Goal: Task Accomplishment & Management: Complete application form

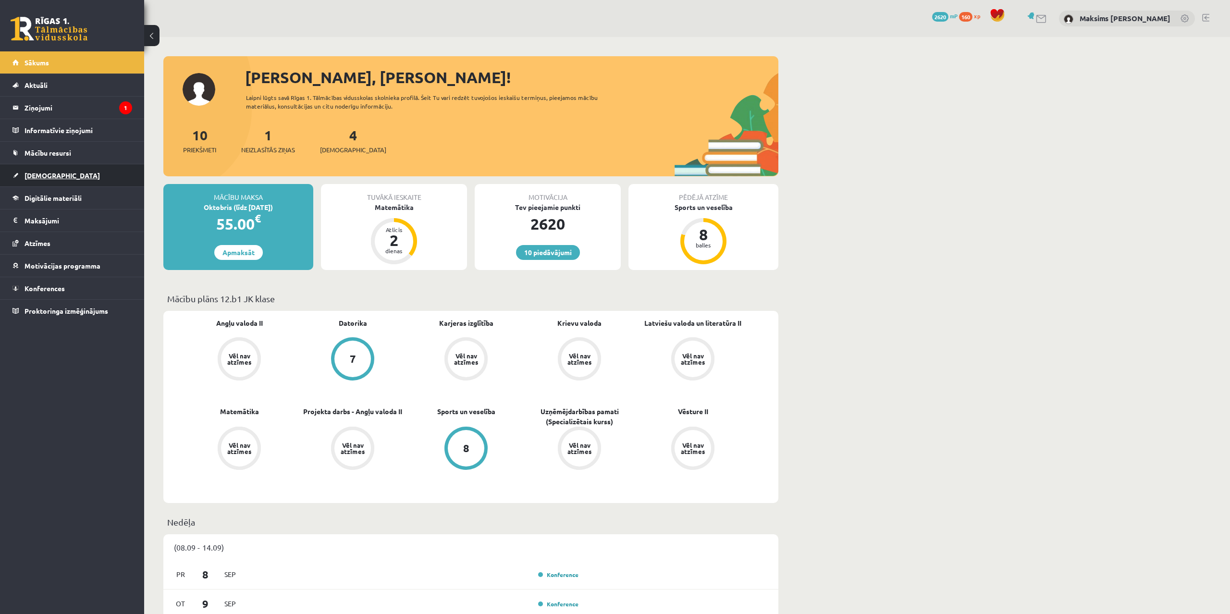
click at [42, 177] on span "[DEMOGRAPHIC_DATA]" at bounding box center [62, 175] width 75 height 9
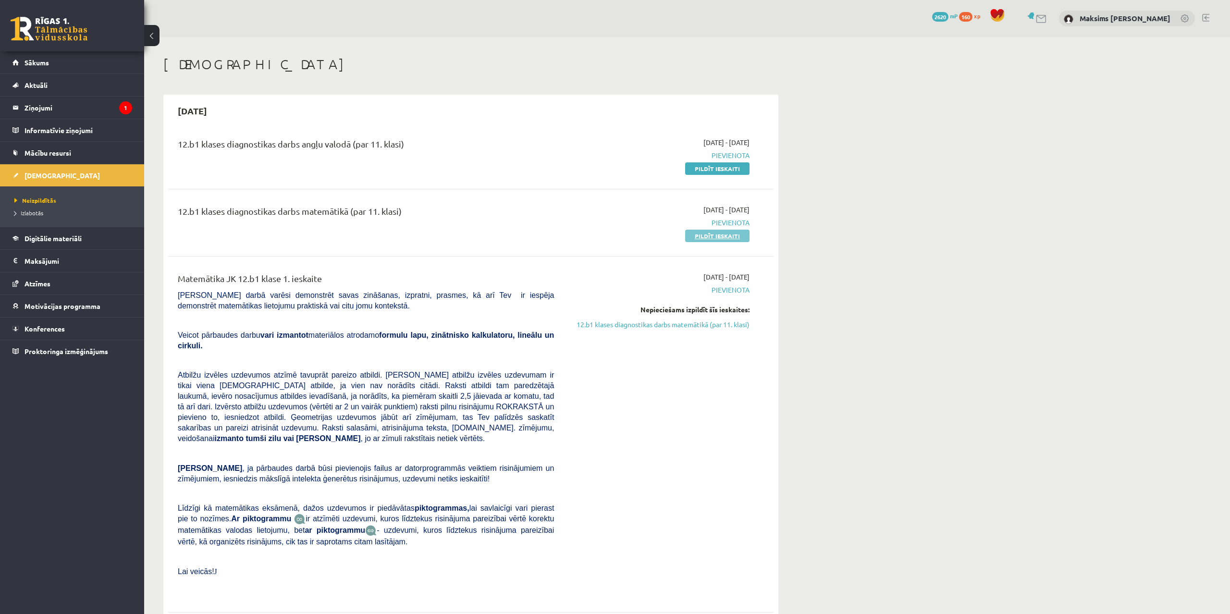
click at [715, 239] on link "Pildīt ieskaiti" at bounding box center [717, 236] width 64 height 12
click at [718, 170] on link "Pildīt ieskaiti" at bounding box center [717, 168] width 64 height 12
click at [730, 173] on link "Pildīt ieskaiti" at bounding box center [717, 168] width 64 height 12
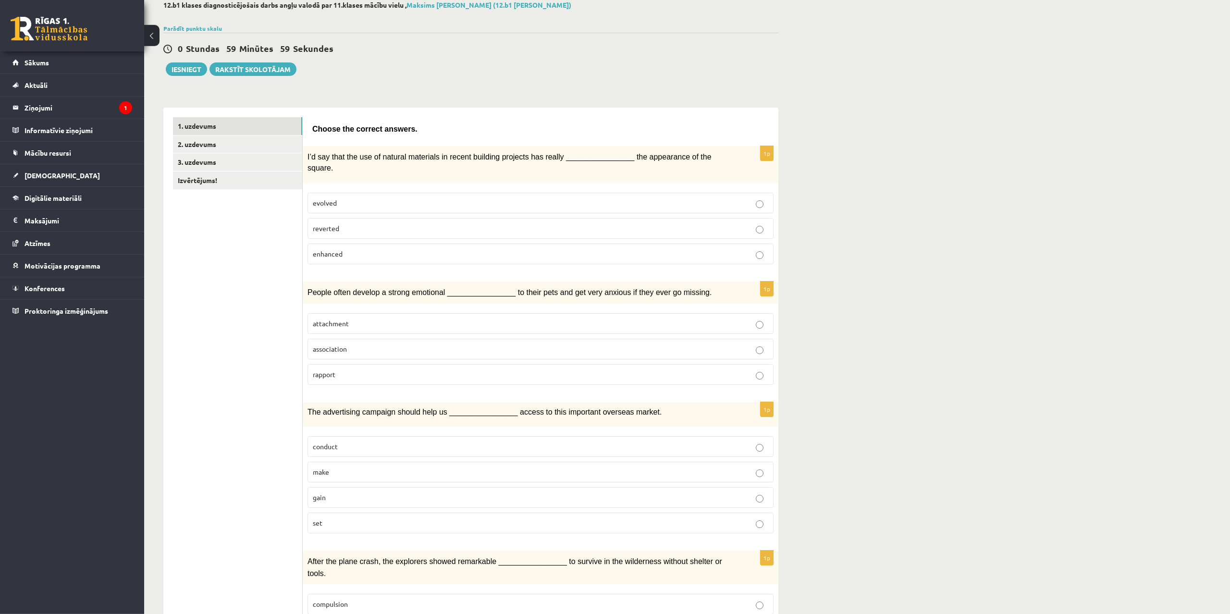
scroll to position [49, 0]
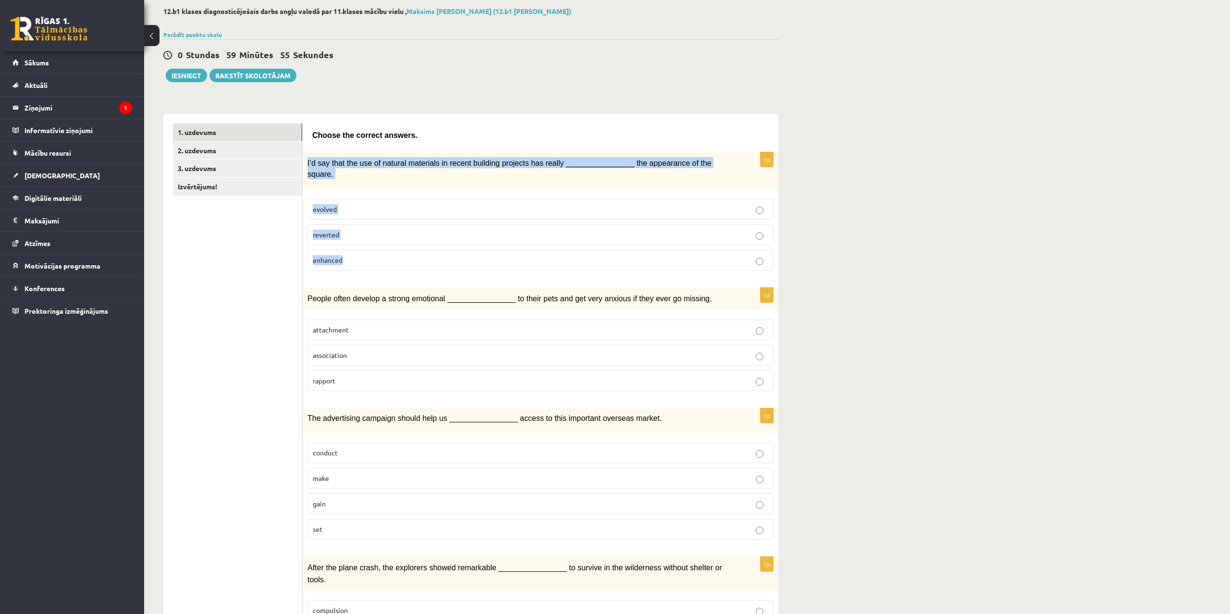
drag, startPoint x: 308, startPoint y: 162, endPoint x: 396, endPoint y: 246, distance: 121.7
click at [396, 189] on div "I’d say that the use of natural materials in recent building projects has reall…" at bounding box center [541, 170] width 476 height 37
copy div "I’d say that the use of natural materials in recent building projects has reall…"
click at [350, 255] on p "enhanced" at bounding box center [541, 260] width 456 height 10
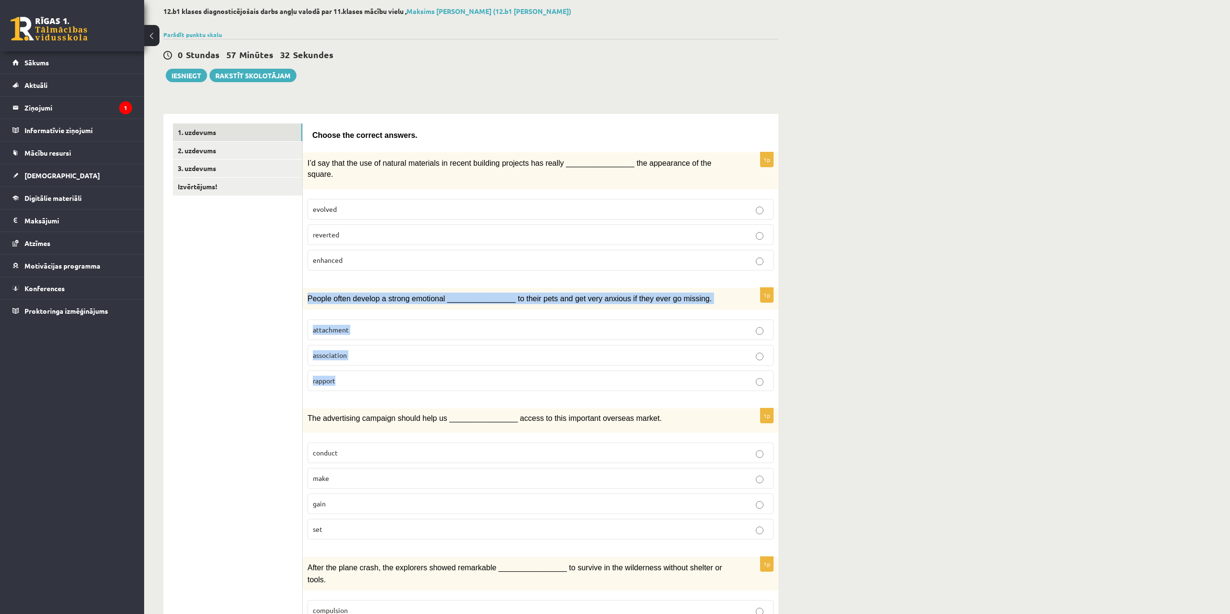
drag, startPoint x: 307, startPoint y: 284, endPoint x: 381, endPoint y: 366, distance: 110.5
click at [381, 310] on div "People often develop a strong emotional ________________ to their pets and get …" at bounding box center [541, 299] width 476 height 22
copy div "People often develop a strong emotional ________________ to their pets and get …"
click at [341, 325] on span "attachment" at bounding box center [331, 329] width 36 height 9
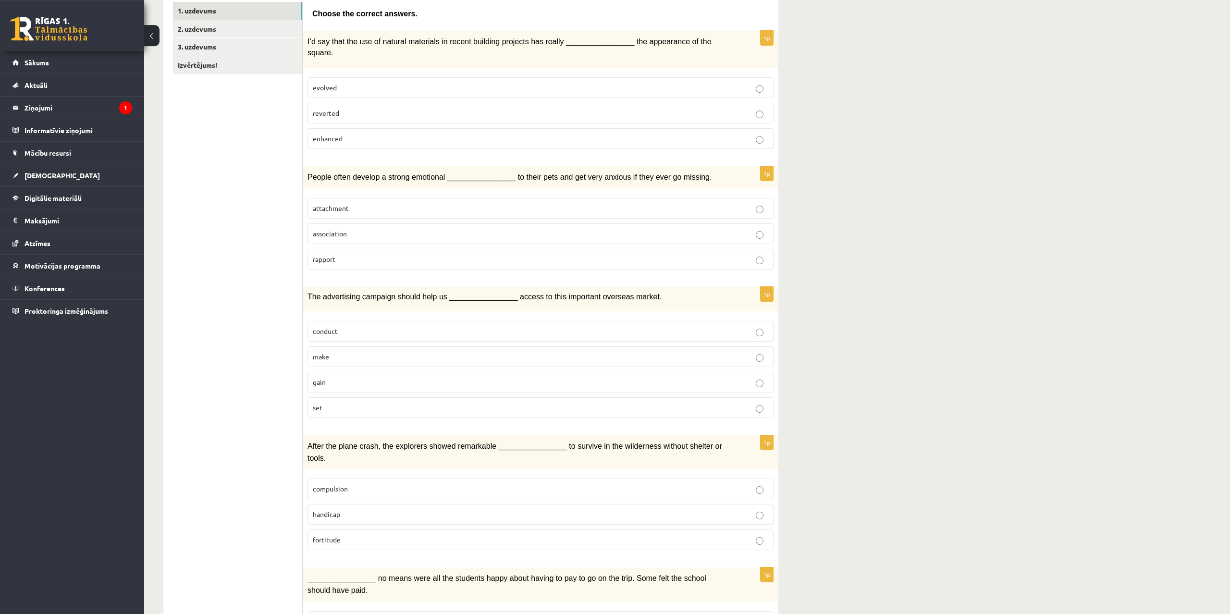
scroll to position [196, 0]
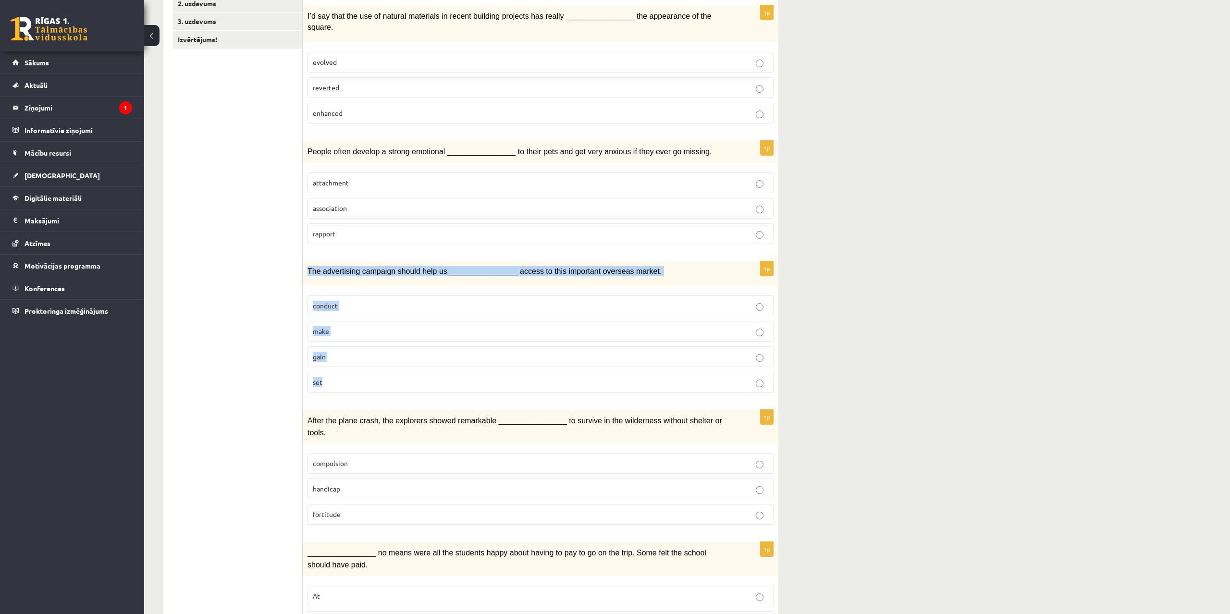
drag, startPoint x: 306, startPoint y: 258, endPoint x: 381, endPoint y: 379, distance: 142.2
click at [381, 286] on div "The advertising campaign should help us ________________ access to this importa…" at bounding box center [541, 273] width 476 height 25
copy div "The advertising campaign should help us ________________ access to this importa…"
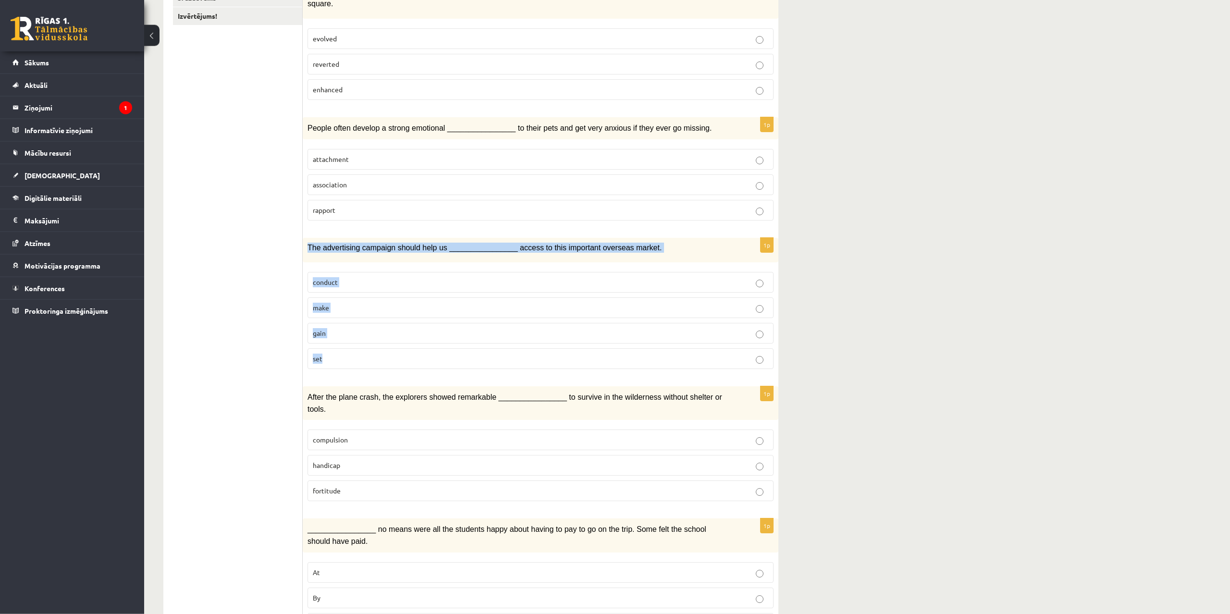
scroll to position [245, 0]
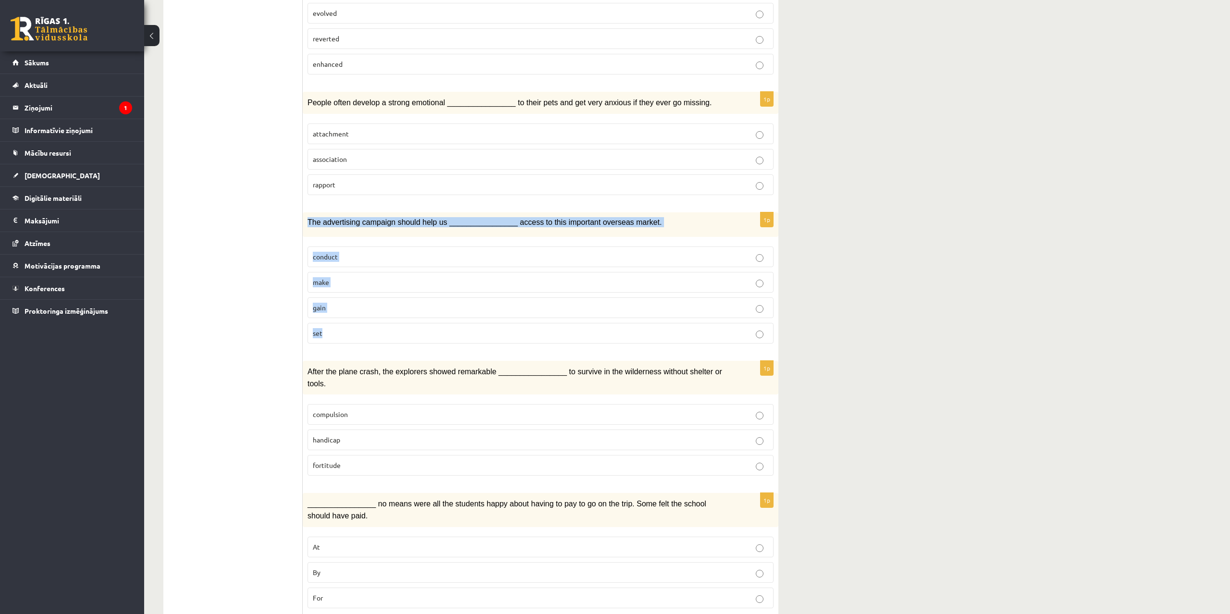
click at [356, 303] on p "gain" at bounding box center [541, 308] width 456 height 10
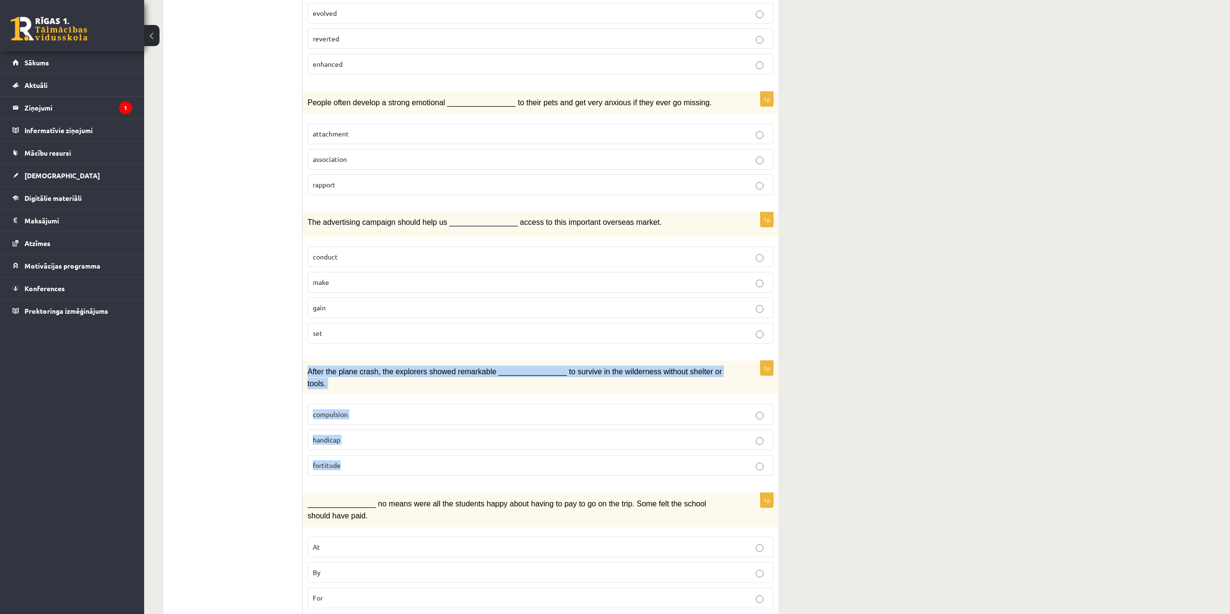
drag, startPoint x: 303, startPoint y: 356, endPoint x: 422, endPoint y: 452, distance: 153.1
click at [422, 394] on div "After the plane crash, the explorers showed remarkable ________________ to surv…" at bounding box center [541, 378] width 476 height 34
copy div "After the plane crash, the explorers showed remarkable ________________ to surv…"
click at [363, 460] on p "fortitude" at bounding box center [541, 465] width 456 height 10
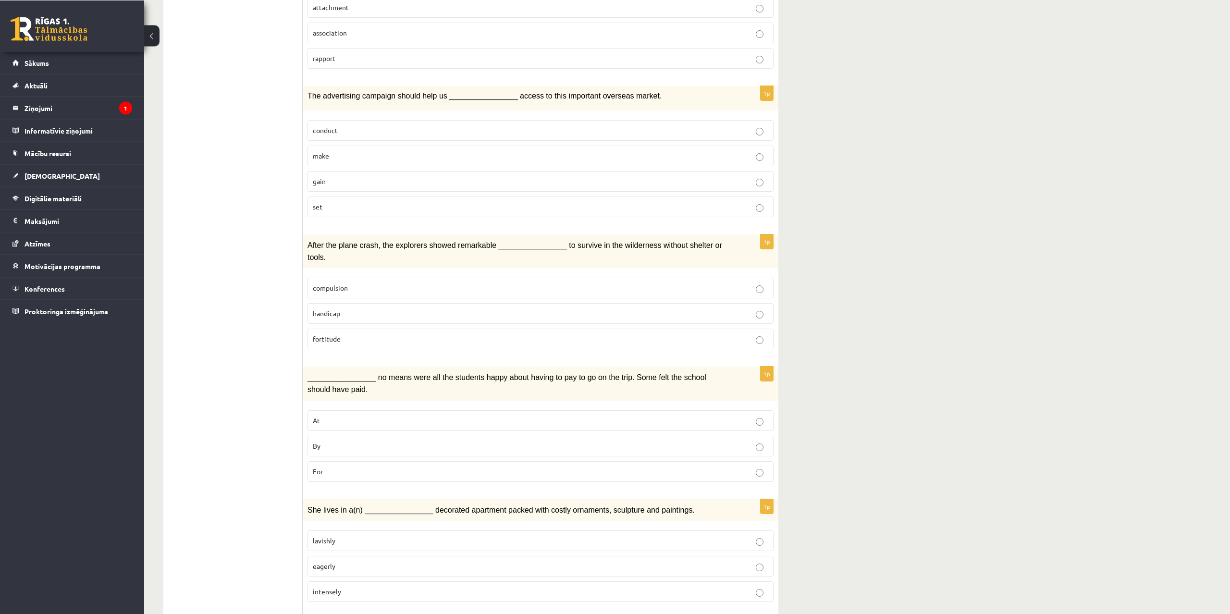
scroll to position [490, 0]
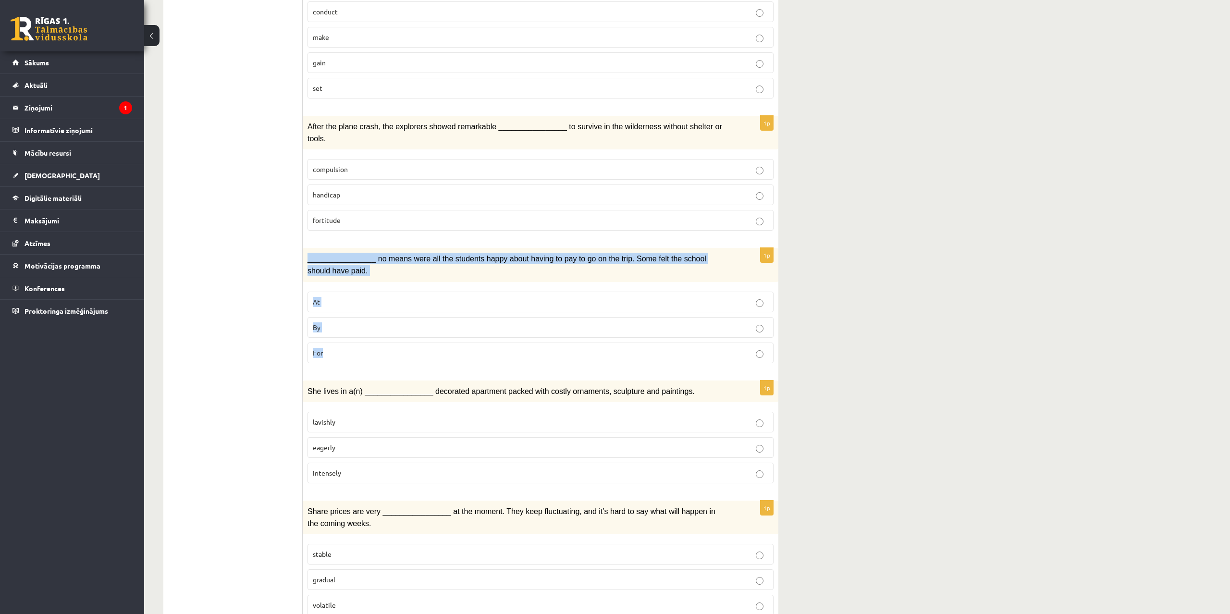
drag, startPoint x: 308, startPoint y: 237, endPoint x: 386, endPoint y: 327, distance: 118.5
click at [386, 282] on div "________________ no means were all the students happy about having to pay to go…" at bounding box center [541, 265] width 476 height 34
copy div "________________ no means were all the students happy about having to pay to go…"
click at [328, 317] on label "By" at bounding box center [541, 327] width 466 height 21
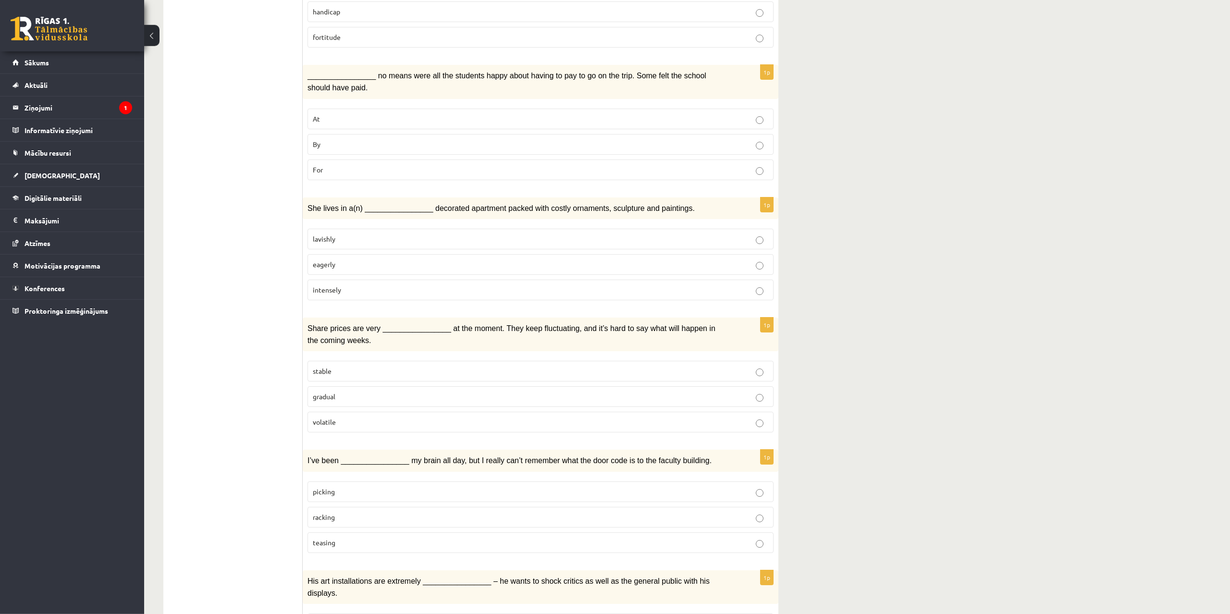
scroll to position [686, 0]
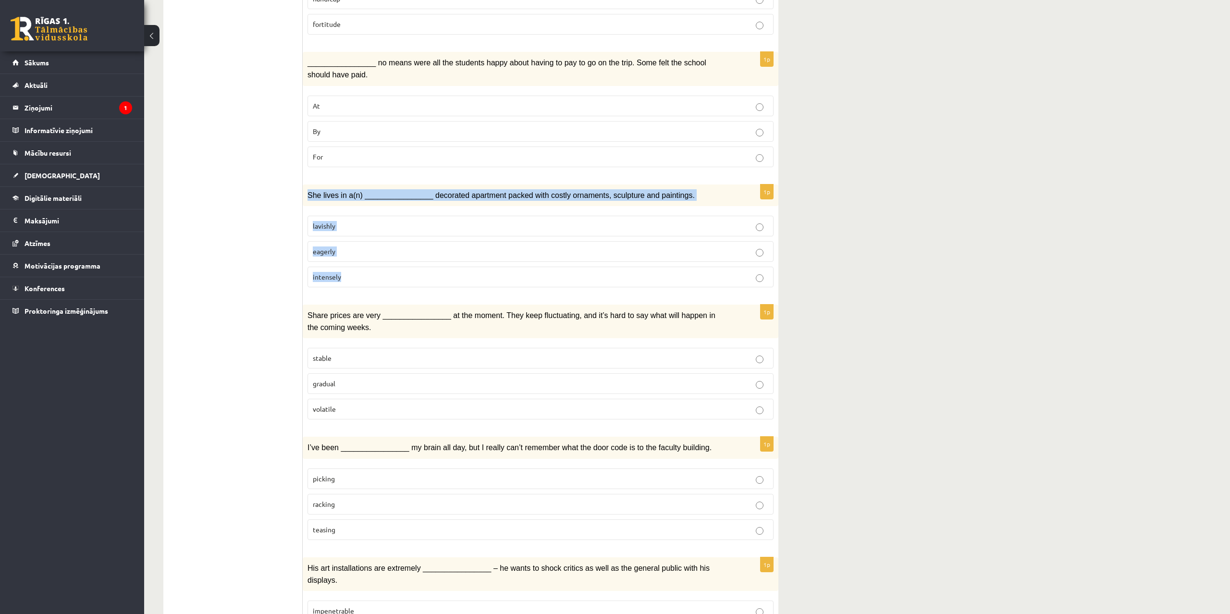
drag, startPoint x: 308, startPoint y: 171, endPoint x: 426, endPoint y: 256, distance: 145.7
click at [426, 207] on div "She lives in a(n) ________________ decorated apartment packed with costly ornam…" at bounding box center [541, 196] width 476 height 22
copy div "She lives in a(n) ________________ decorated apartment packed with costly ornam…"
drag, startPoint x: 350, startPoint y: 196, endPoint x: 341, endPoint y: 197, distance: 9.2
click at [351, 221] on p "lavishly" at bounding box center [541, 226] width 456 height 10
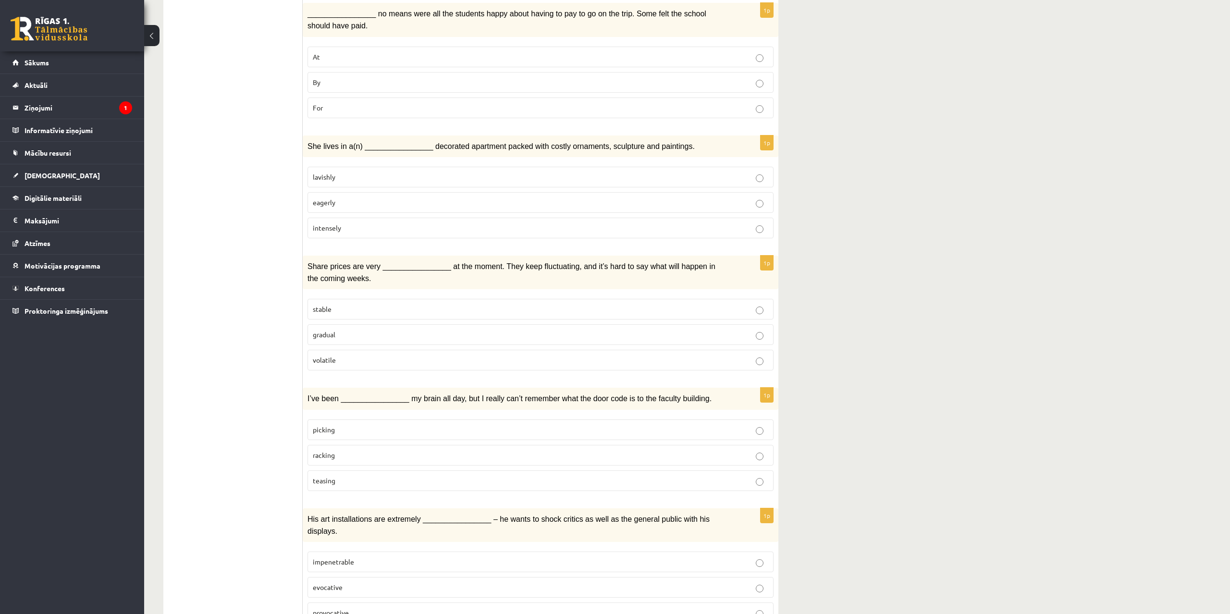
click at [342, 167] on label "lavishly" at bounding box center [541, 177] width 466 height 21
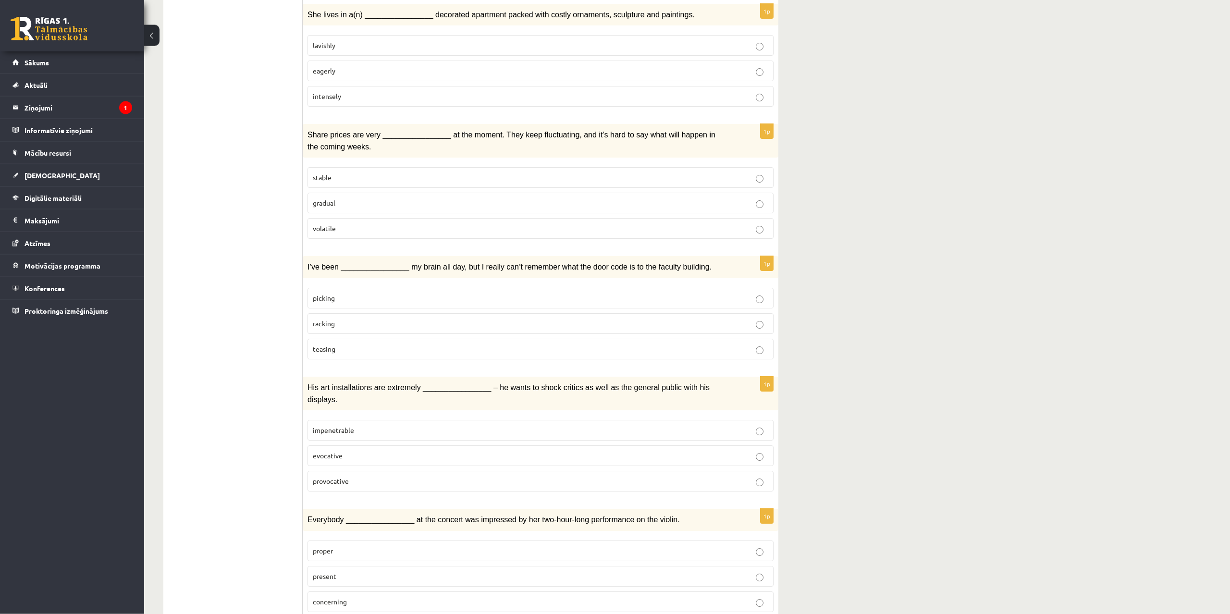
scroll to position [882, 0]
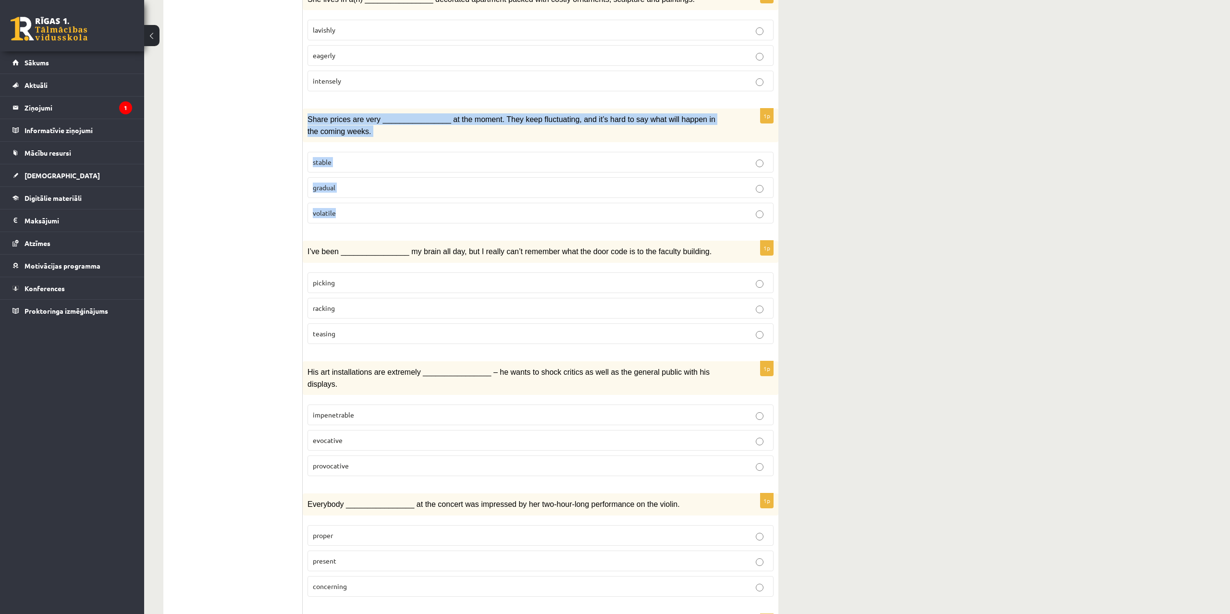
drag, startPoint x: 308, startPoint y: 89, endPoint x: 403, endPoint y: 181, distance: 131.9
click at [403, 142] on div "Share prices are very ________________ at the moment. They keep fluctuating, an…" at bounding box center [541, 126] width 476 height 34
copy div "Share prices are very ________________ at the moment. They keep fluctuating, an…"
click at [352, 203] on label "volatile" at bounding box center [541, 213] width 466 height 21
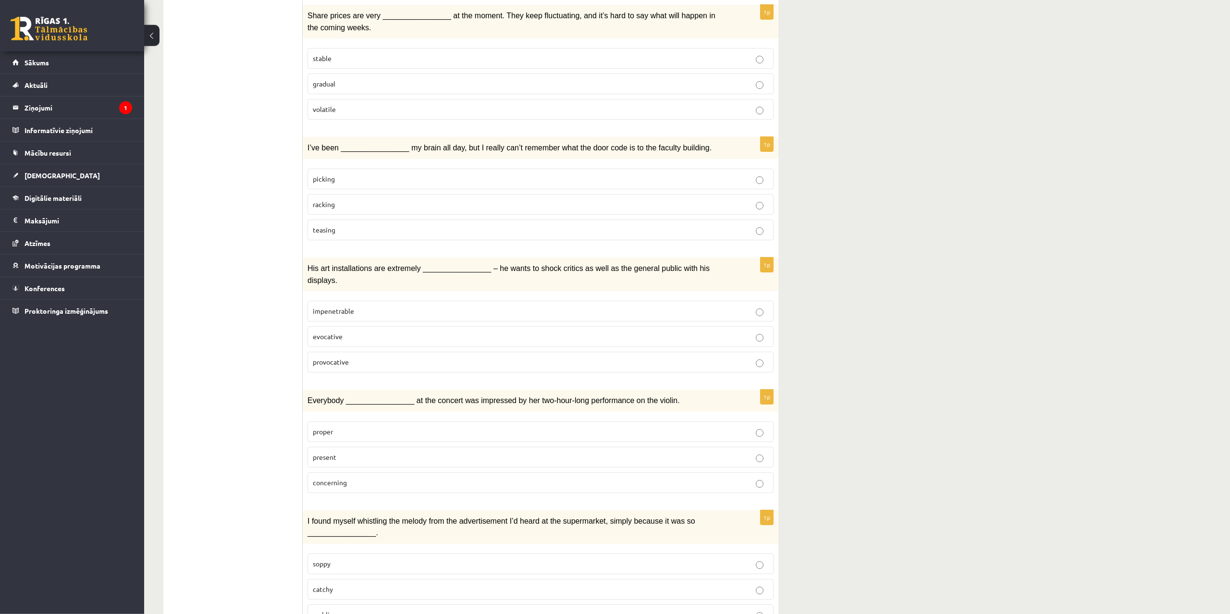
scroll to position [980, 0]
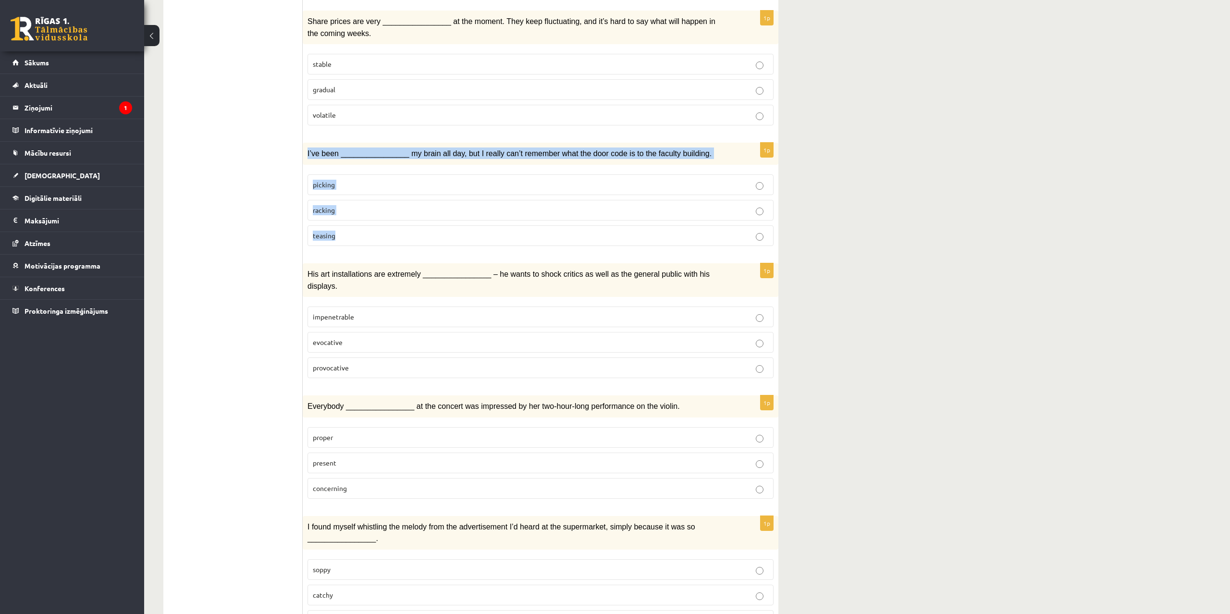
drag, startPoint x: 308, startPoint y: 125, endPoint x: 378, endPoint y: 199, distance: 102.6
click at [378, 165] on div "I’ve been ________________ my brain all day, but I really can’t remember what t…" at bounding box center [541, 154] width 476 height 22
copy div "I’ve been ________________ my brain all day, but I really can’t remember what t…"
click at [389, 205] on p "racking" at bounding box center [541, 210] width 456 height 10
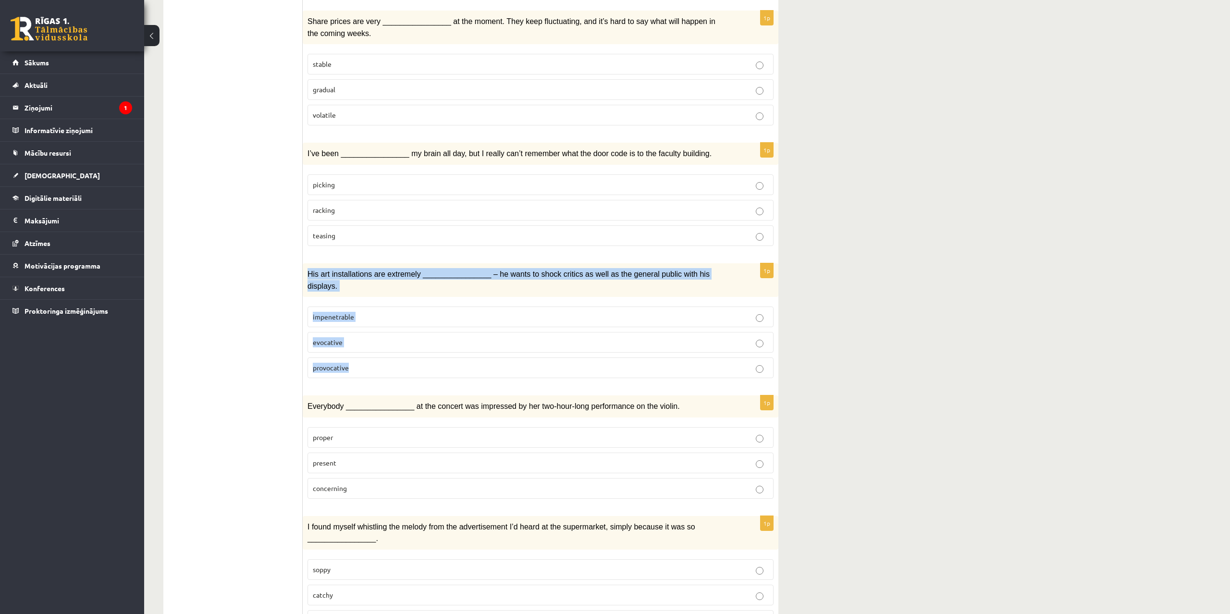
drag, startPoint x: 308, startPoint y: 245, endPoint x: 391, endPoint y: 322, distance: 113.6
click at [391, 297] on div "His art installations are extremely ________________ – he wants to shock critic…" at bounding box center [541, 280] width 476 height 34
copy div "His art installations are extremely ________________ – he wants to shock critic…"
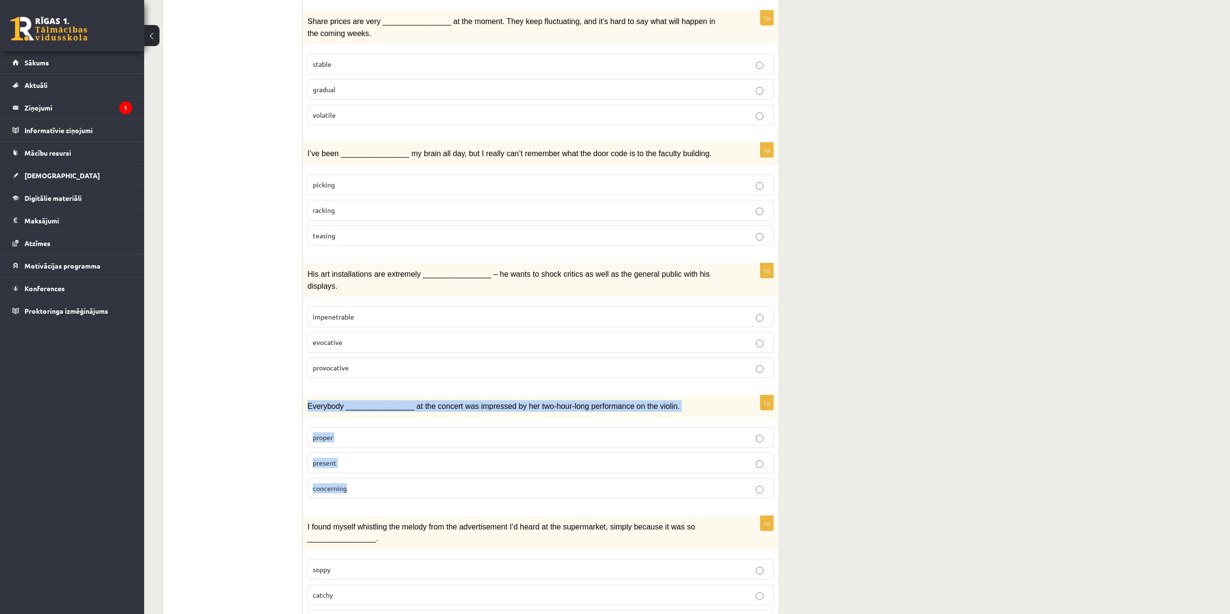
drag, startPoint x: 308, startPoint y: 361, endPoint x: 413, endPoint y: 446, distance: 134.6
click at [413, 418] on div "Everybody ________________ at the concert was impressed by her two-hour-long pe…" at bounding box center [541, 406] width 476 height 22
click at [346, 478] on label "concerning" at bounding box center [541, 488] width 466 height 21
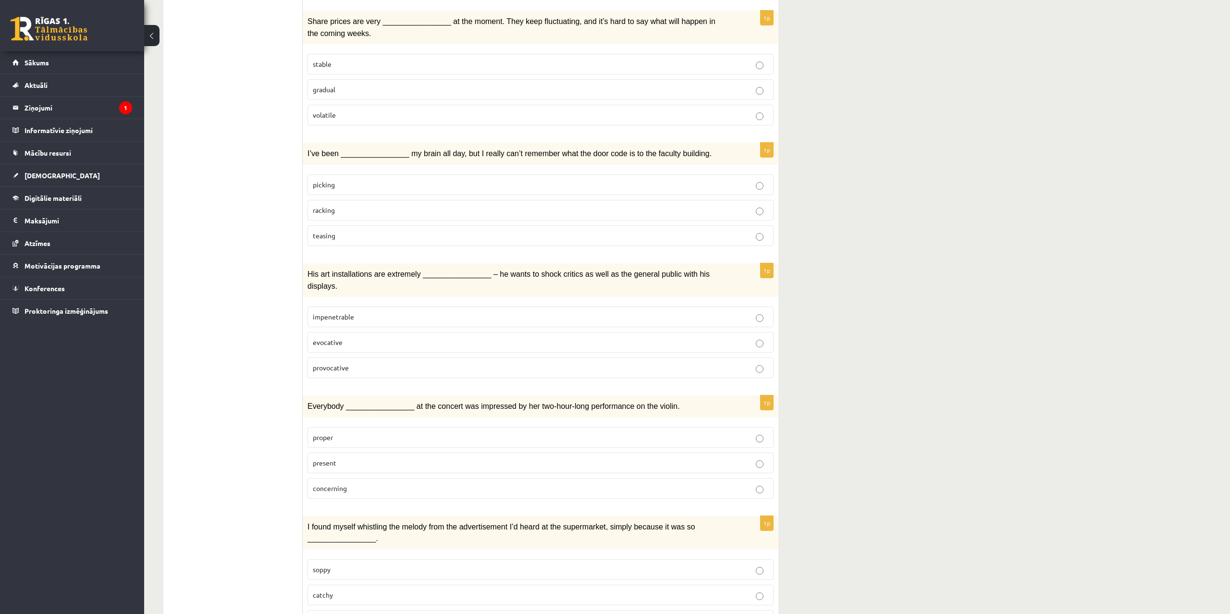
click at [346, 432] on p "proper" at bounding box center [541, 437] width 456 height 10
click at [367, 363] on p "provocative" at bounding box center [541, 368] width 456 height 10
click at [353, 453] on label "present" at bounding box center [541, 463] width 466 height 21
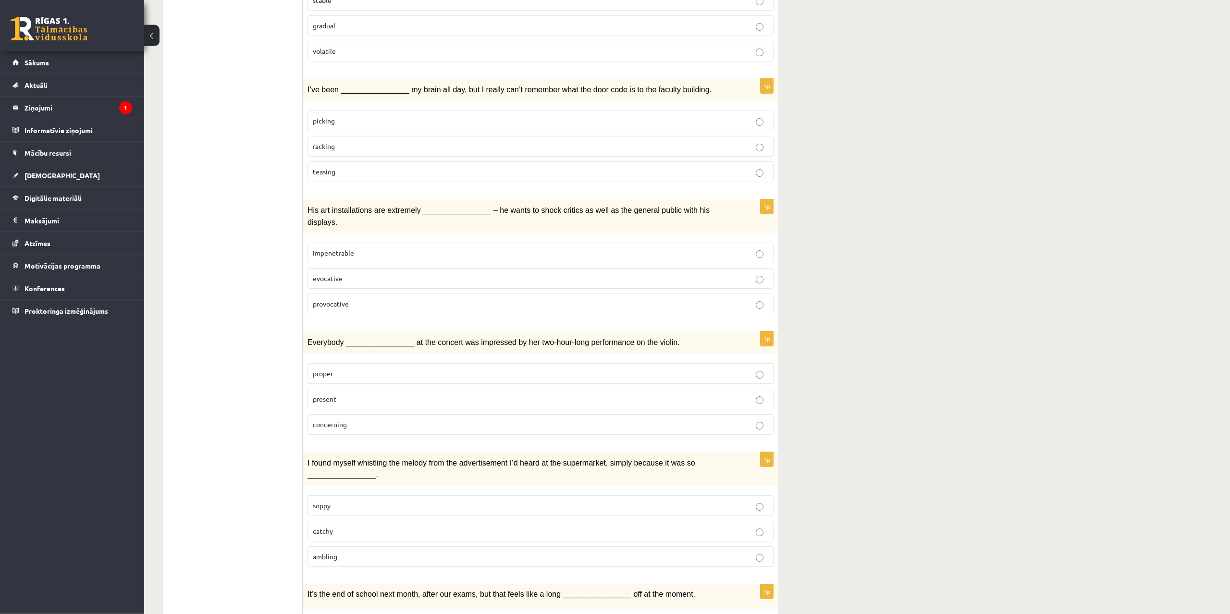
scroll to position [1078, 0]
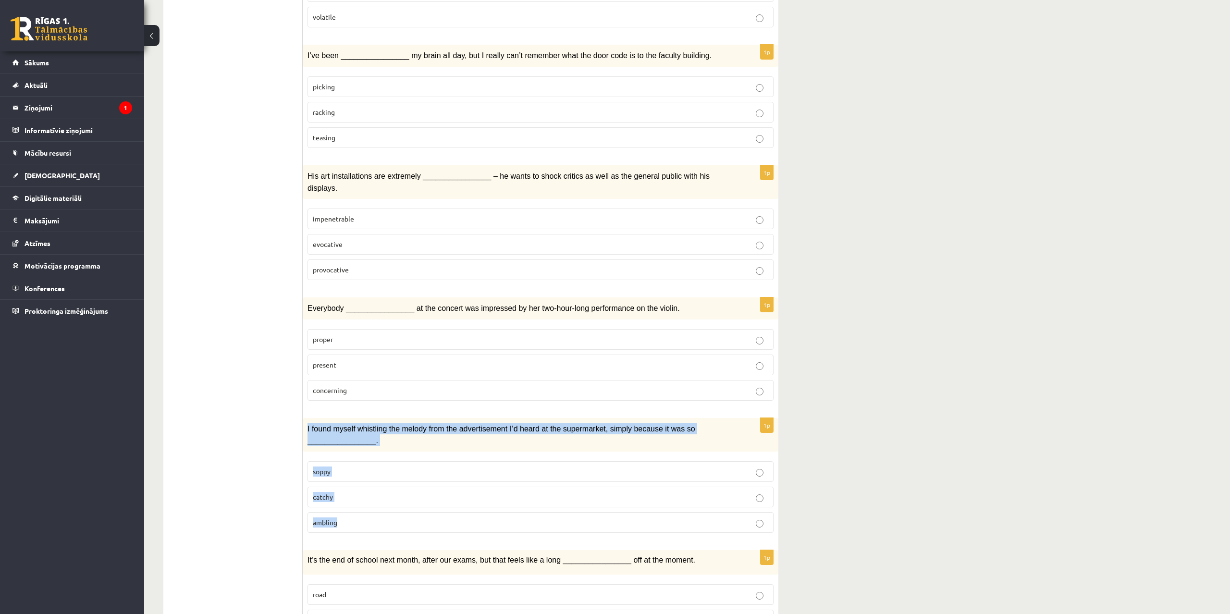
drag, startPoint x: 307, startPoint y: 386, endPoint x: 405, endPoint y: 477, distance: 133.3
click at [405, 452] on div "I found myself whistling the melody from the advertisement I’d heard at the sup…" at bounding box center [541, 435] width 476 height 34
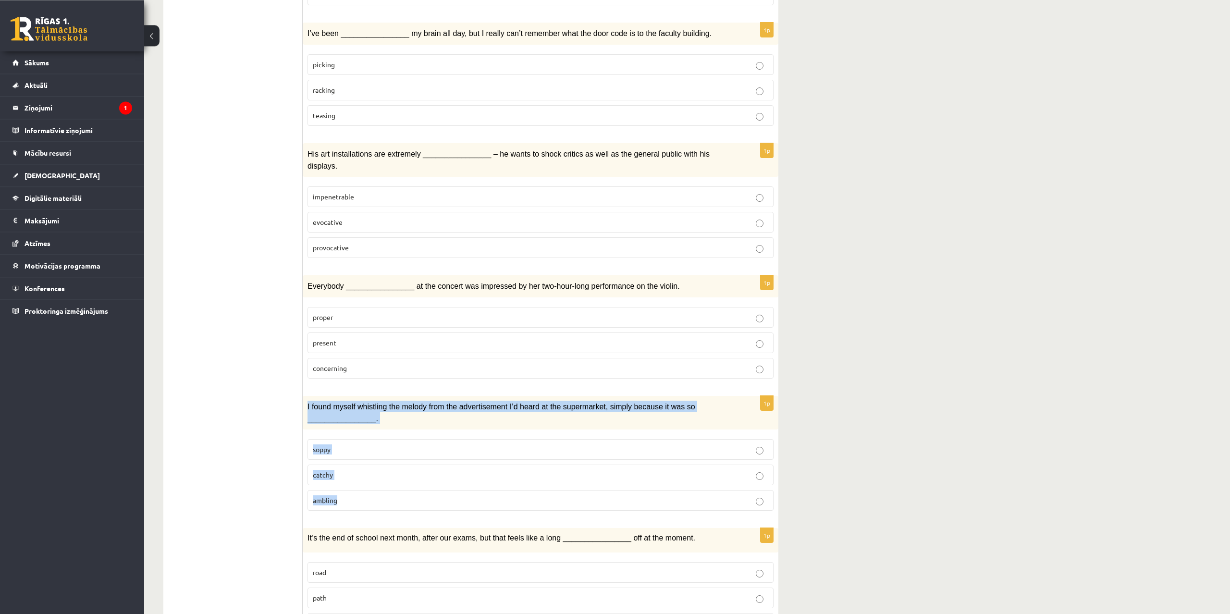
scroll to position [1139, 0]
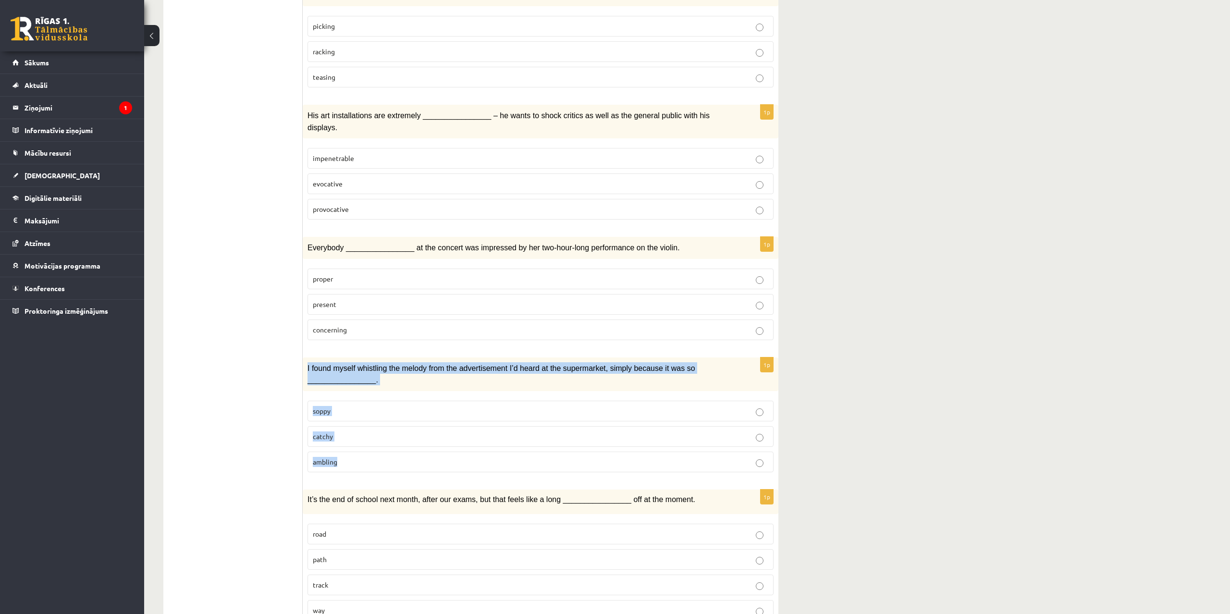
click at [357, 431] on p "catchy" at bounding box center [541, 436] width 456 height 10
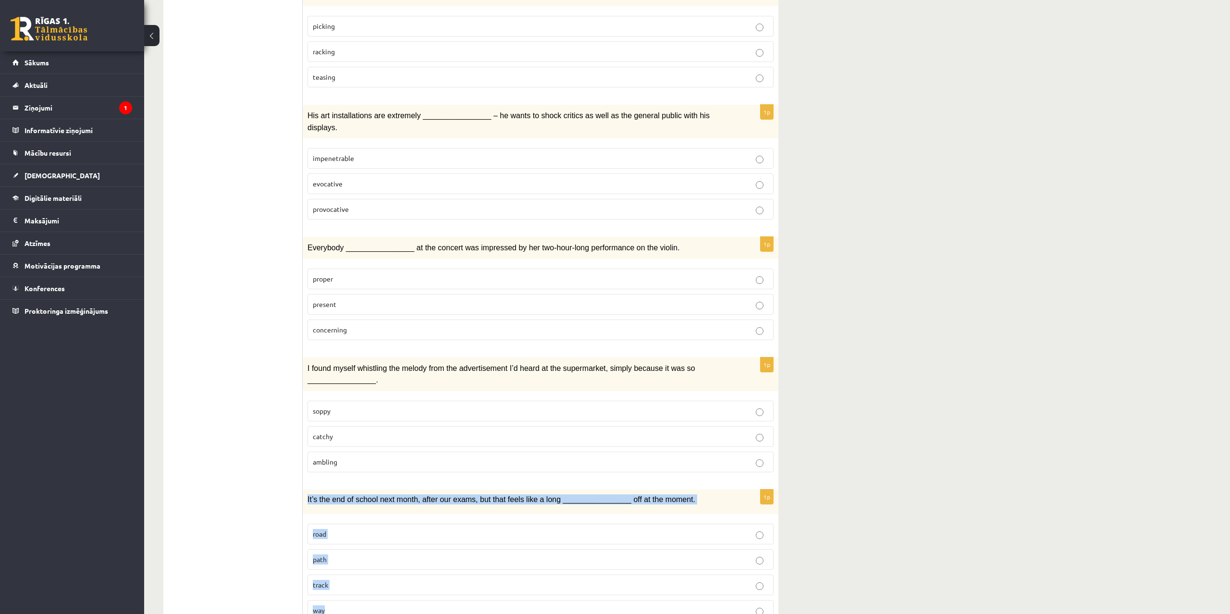
drag, startPoint x: 308, startPoint y: 456, endPoint x: 405, endPoint y: 566, distance: 146.4
click at [405, 514] on div "It’s the end of school next month, after our exams, but that feels like a long …" at bounding box center [541, 502] width 476 height 25
click at [350, 605] on p "way" at bounding box center [541, 610] width 456 height 10
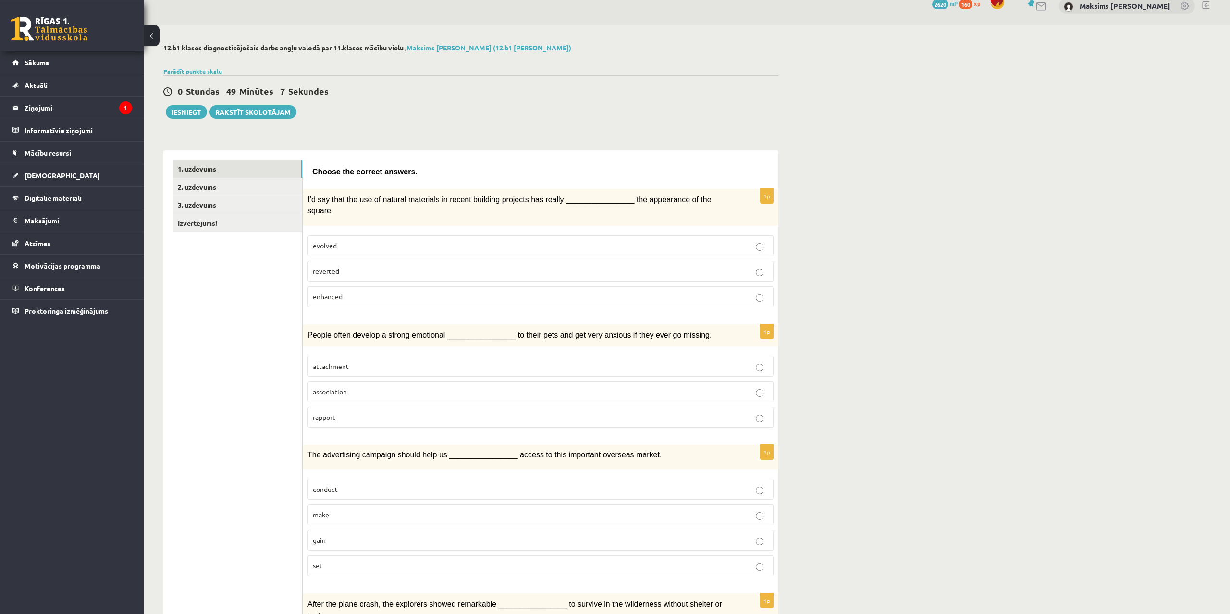
scroll to position [0, 0]
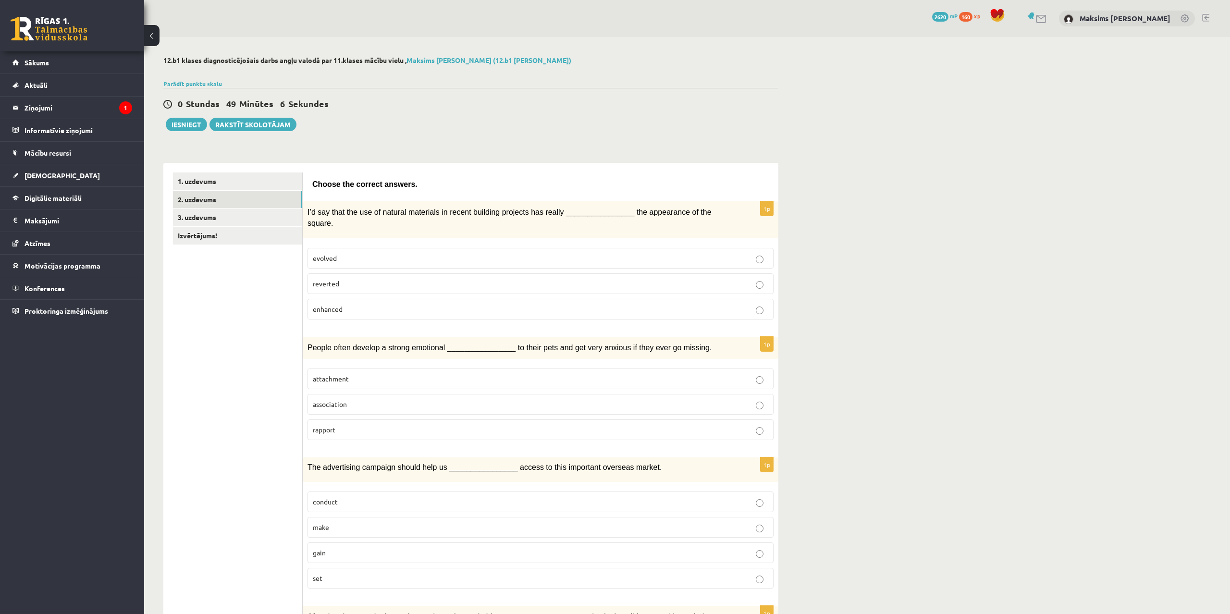
click at [196, 198] on link "2. uzdevums" at bounding box center [237, 200] width 129 height 18
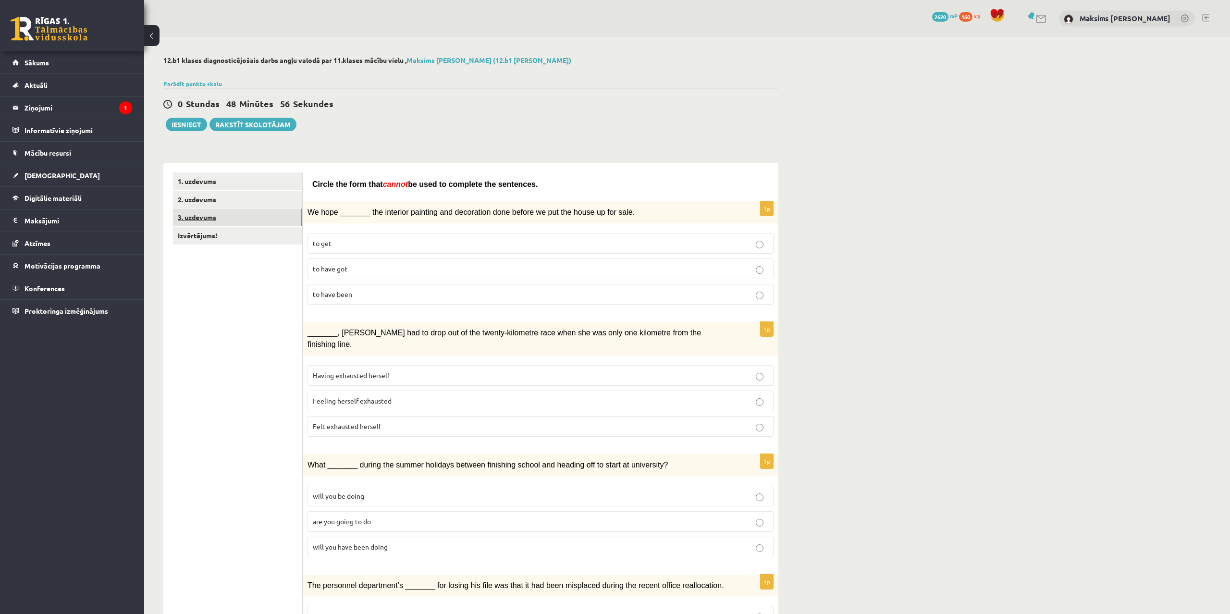
click at [196, 214] on link "3. uzdevums" at bounding box center [237, 218] width 129 height 18
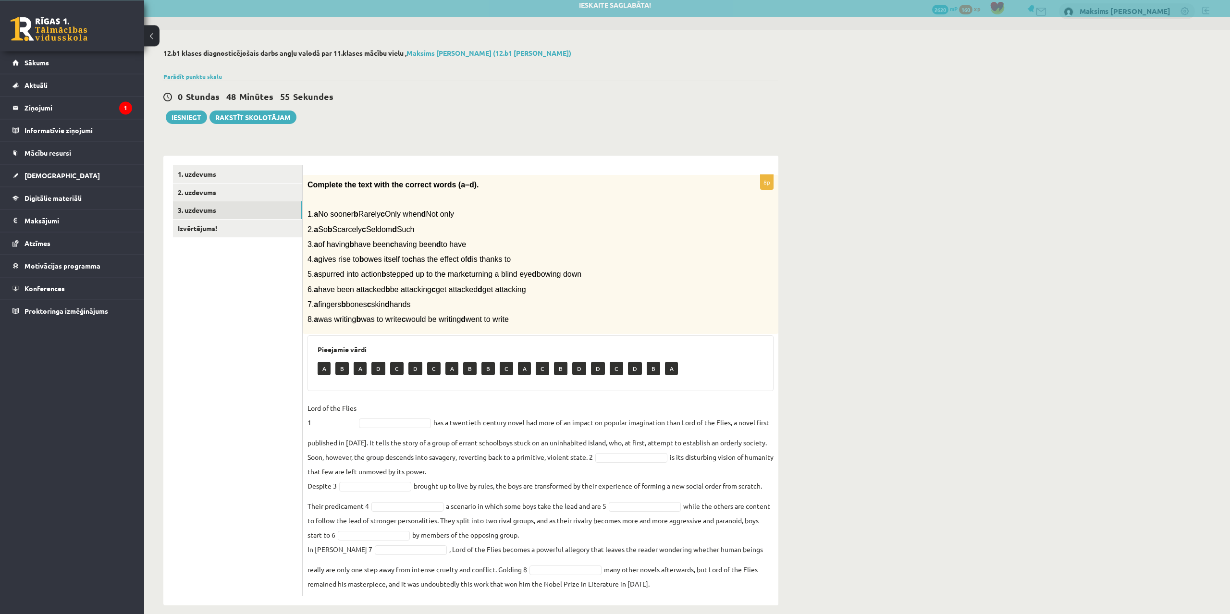
scroll to position [18, 0]
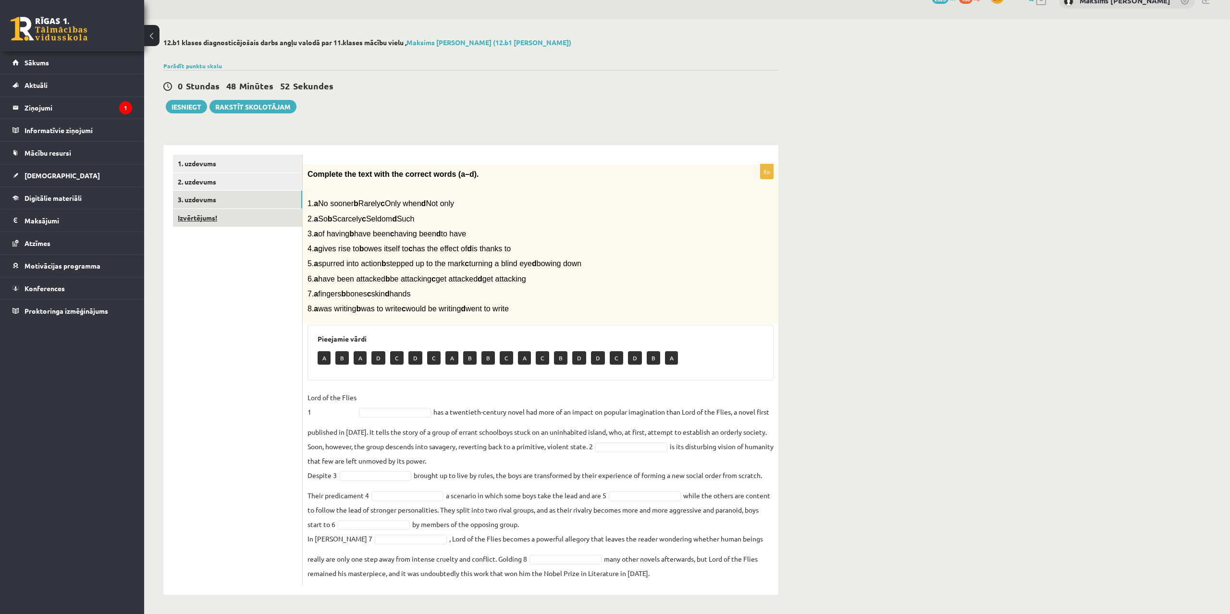
click at [209, 221] on link "Izvērtējums!" at bounding box center [237, 218] width 129 height 18
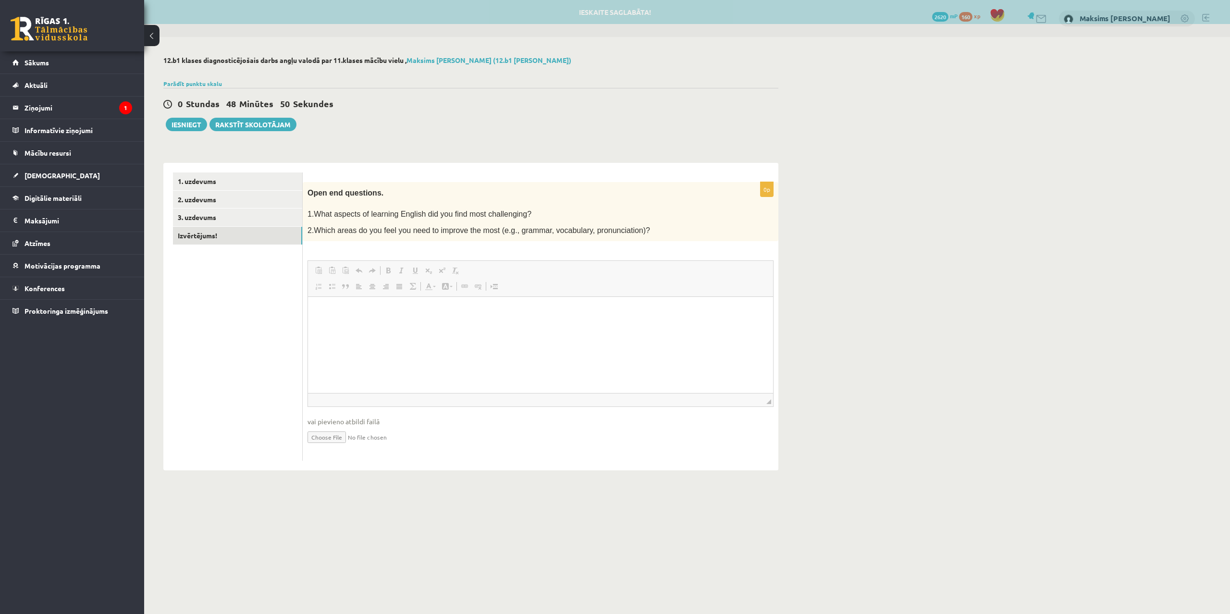
scroll to position [0, 0]
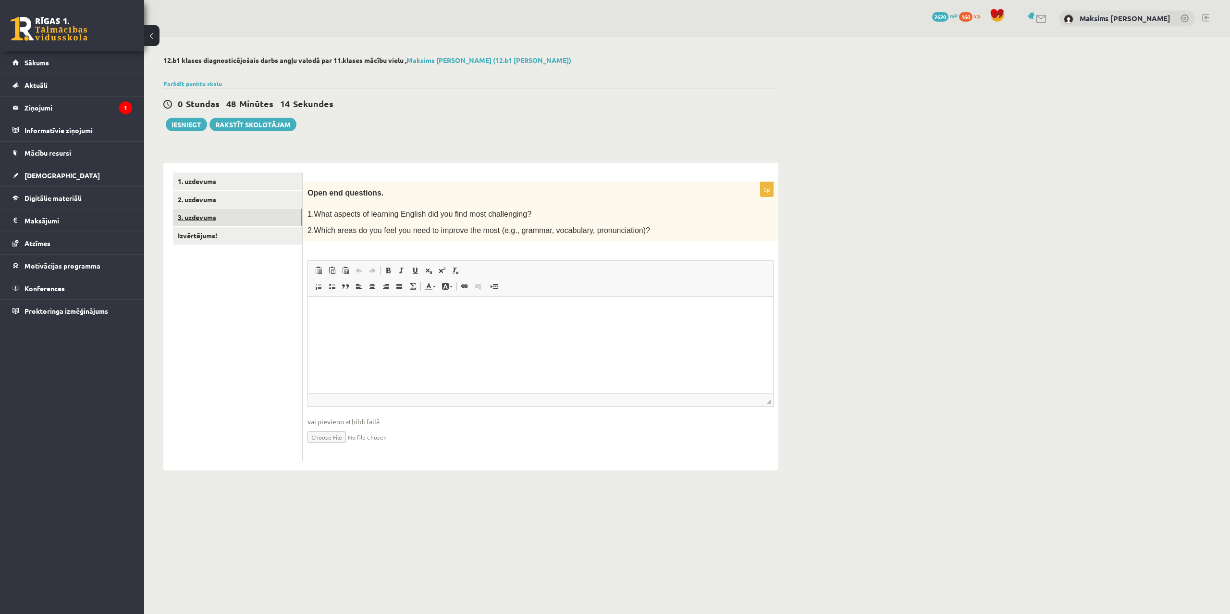
click at [209, 220] on link "3. uzdevums" at bounding box center [237, 218] width 129 height 18
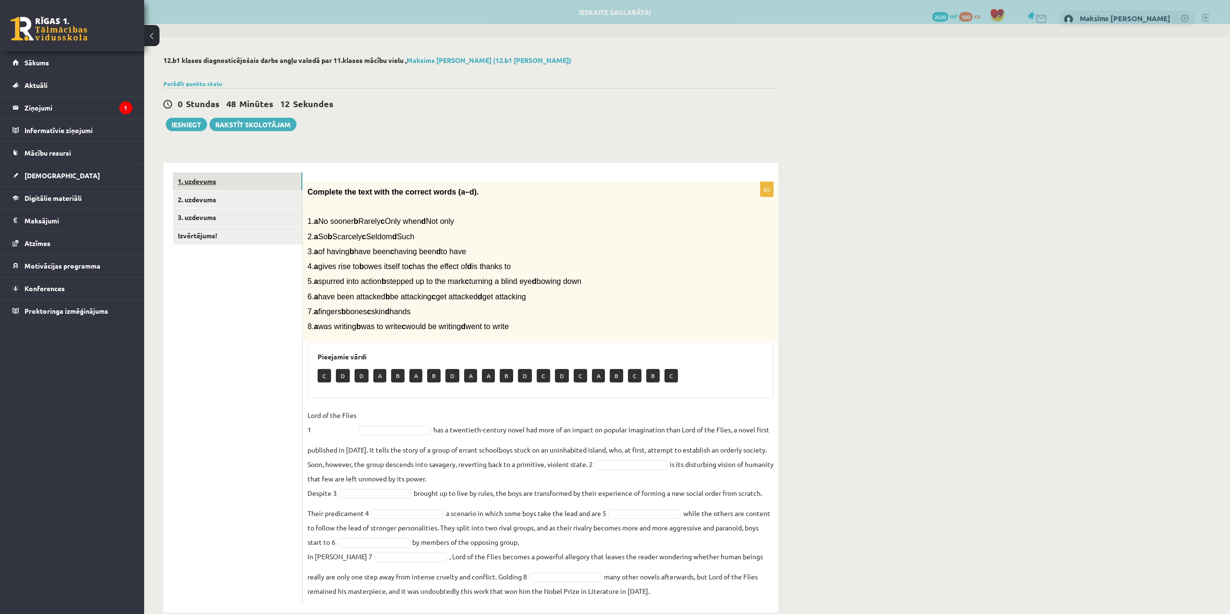
click at [191, 176] on link "1. uzdevums" at bounding box center [237, 182] width 129 height 18
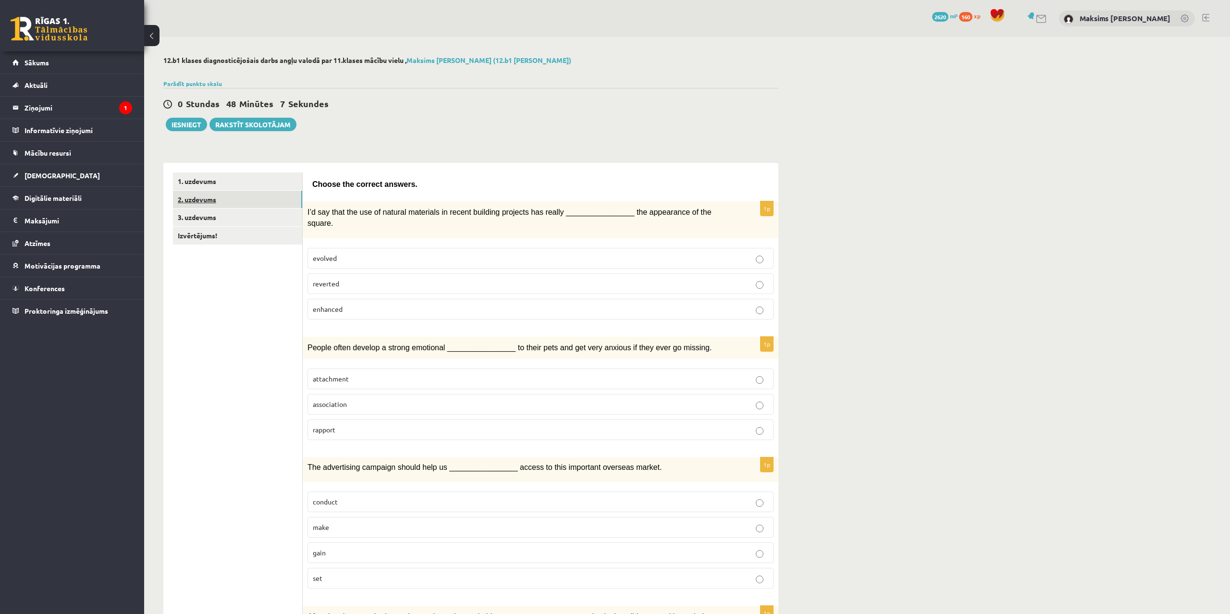
click at [204, 202] on link "2. uzdevums" at bounding box center [237, 200] width 129 height 18
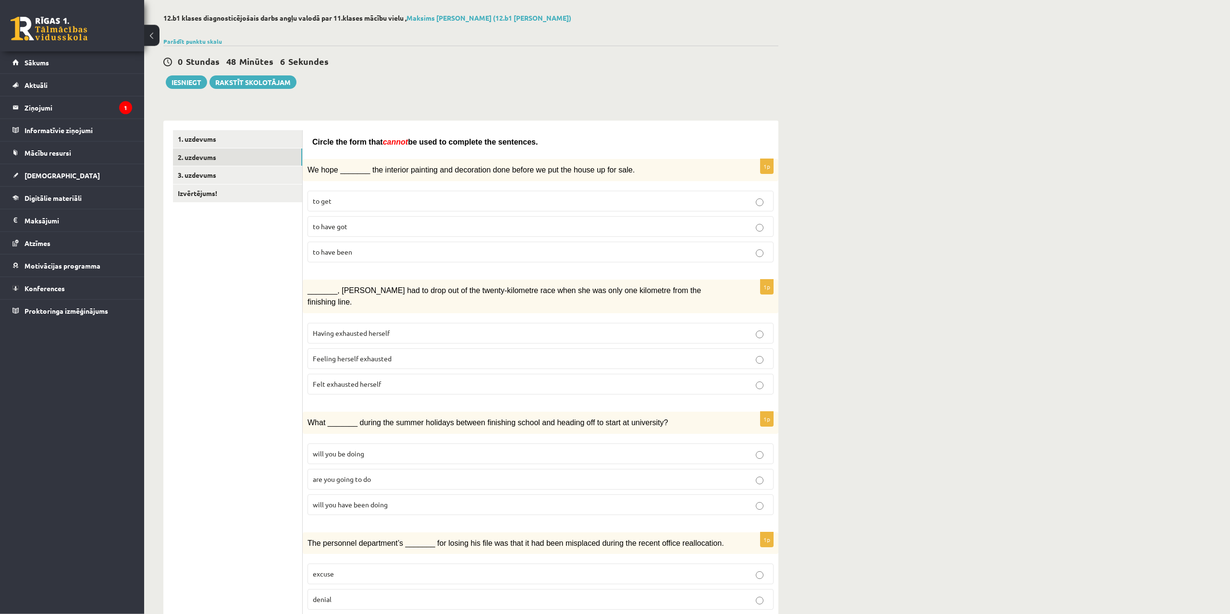
scroll to position [49, 0]
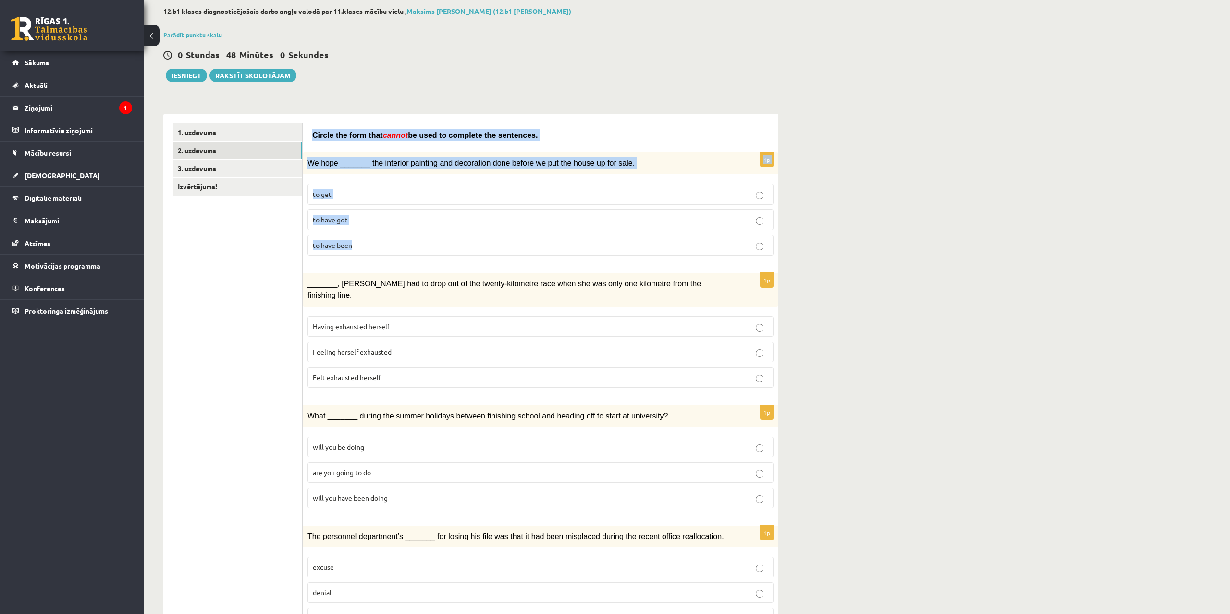
drag, startPoint x: 311, startPoint y: 133, endPoint x: 395, endPoint y: 241, distance: 137.0
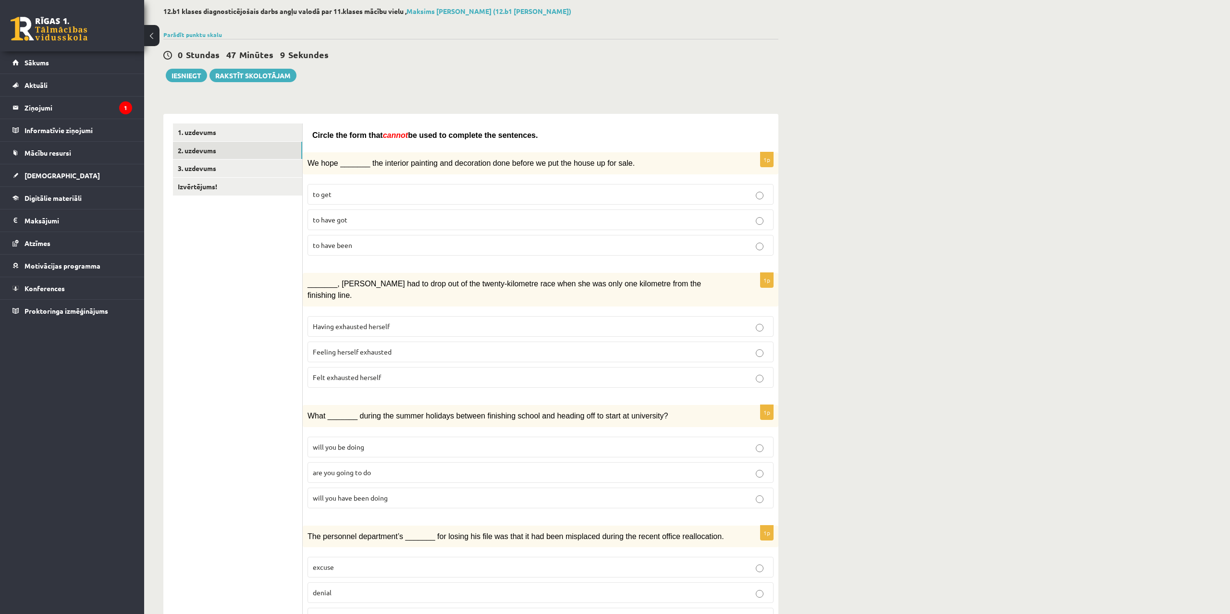
click at [356, 243] on p "to have been" at bounding box center [541, 245] width 456 height 10
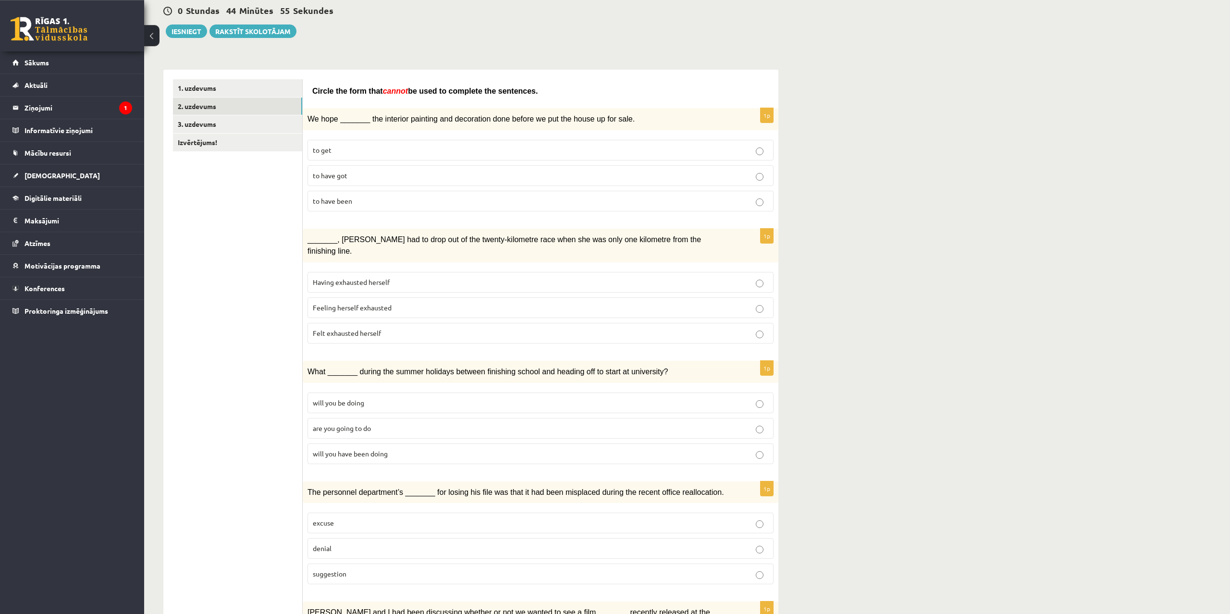
scroll to position [98, 0]
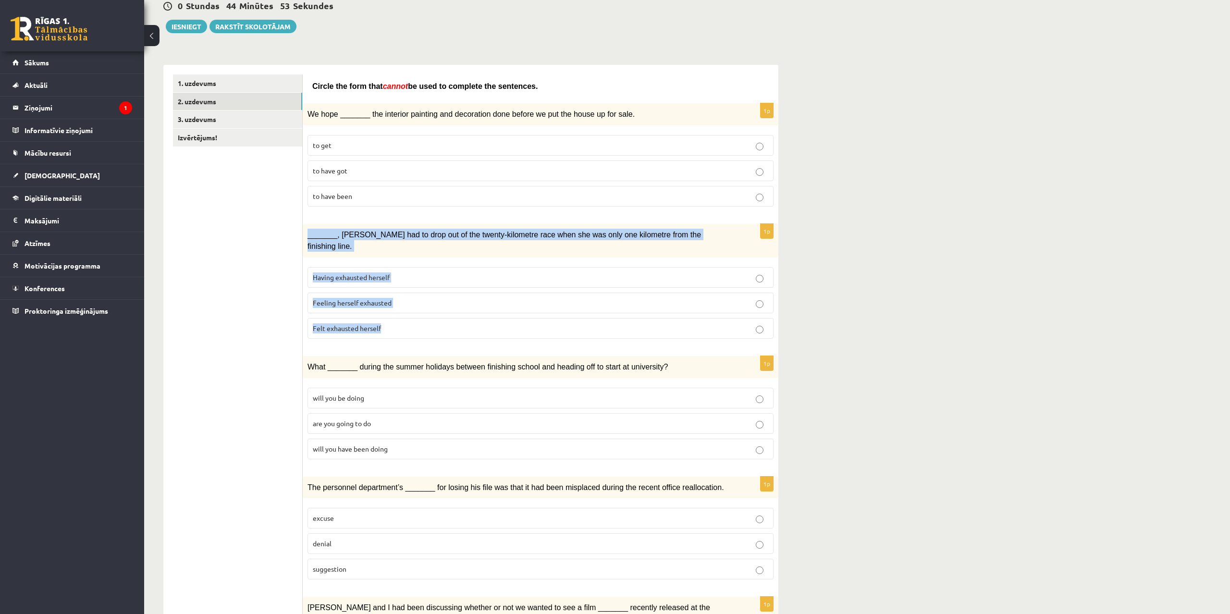
drag, startPoint x: 308, startPoint y: 236, endPoint x: 450, endPoint y: 308, distance: 159.7
click at [450, 258] on div "_______, Judy had to drop out of the twenty-kilometre race when she was only on…" at bounding box center [541, 241] width 476 height 34
click at [352, 324] on span "Felt exhausted herself" at bounding box center [347, 328] width 68 height 9
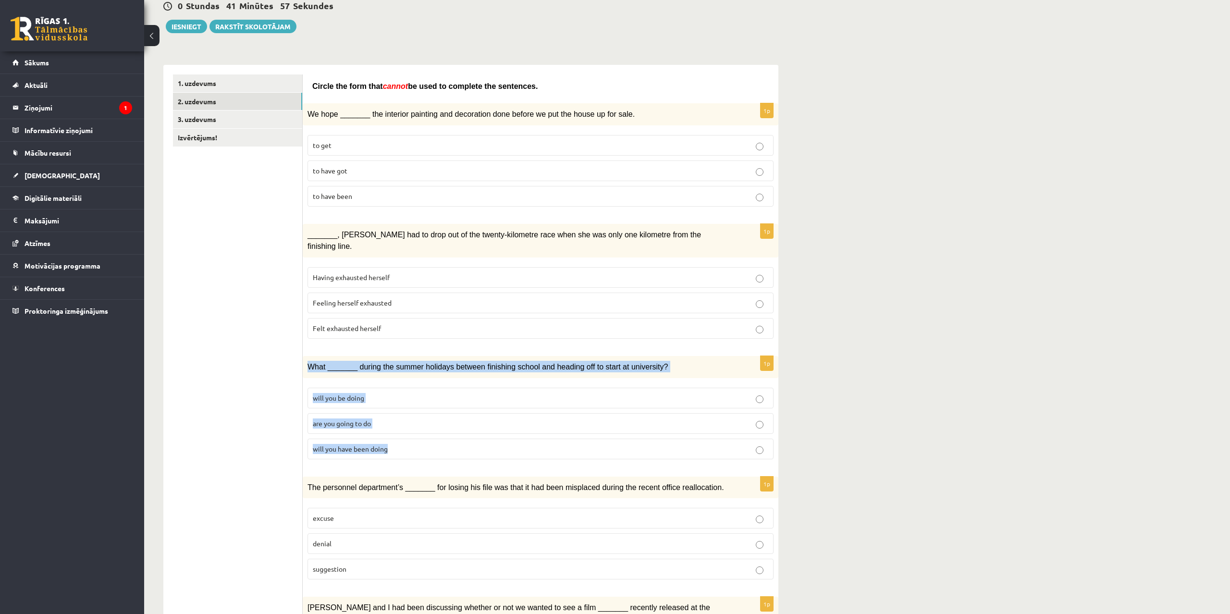
drag, startPoint x: 310, startPoint y: 350, endPoint x: 433, endPoint y: 431, distance: 147.8
click at [433, 378] on div "What _______ during the summer holidays between finishing school and heading of…" at bounding box center [541, 367] width 476 height 22
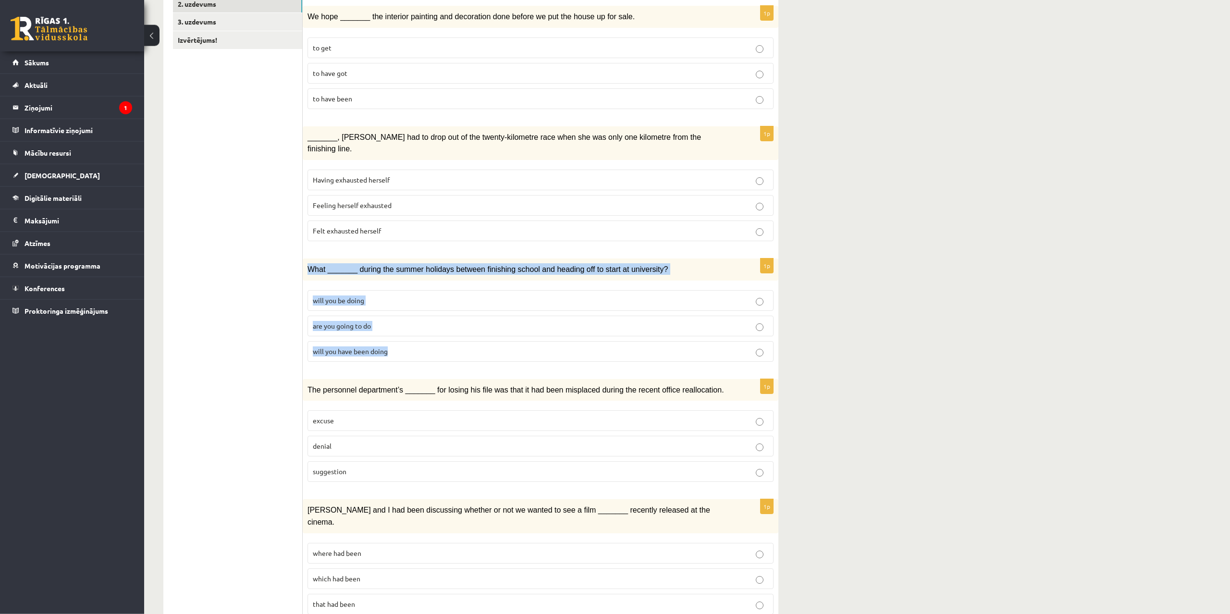
scroll to position [196, 0]
click at [357, 346] on span "will you have been doing" at bounding box center [350, 350] width 75 height 9
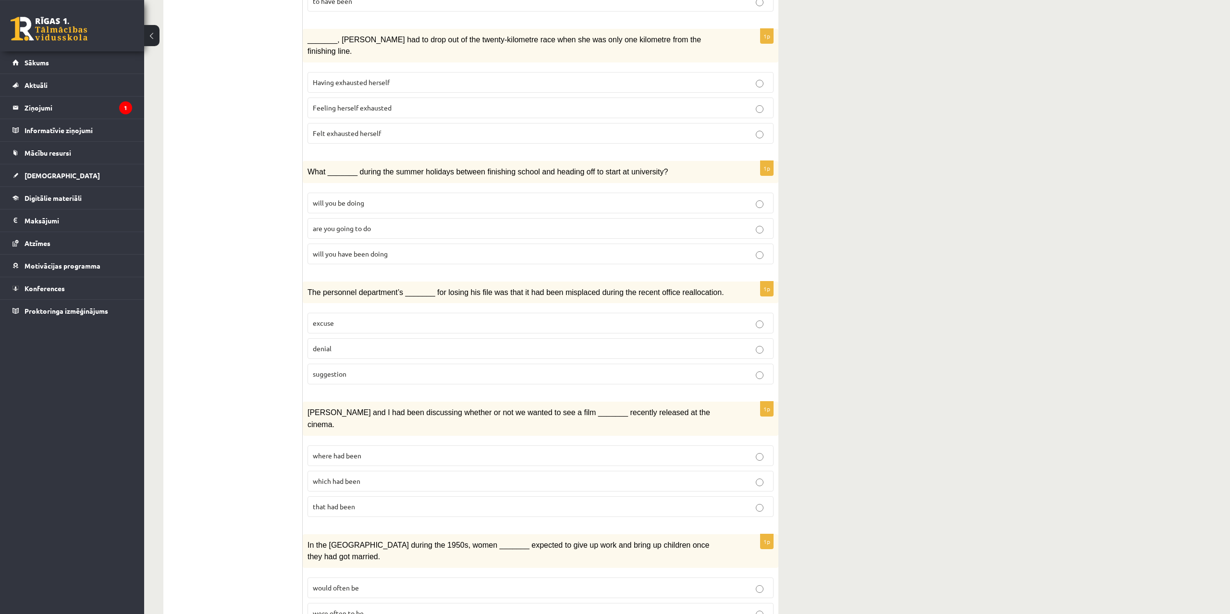
scroll to position [343, 0]
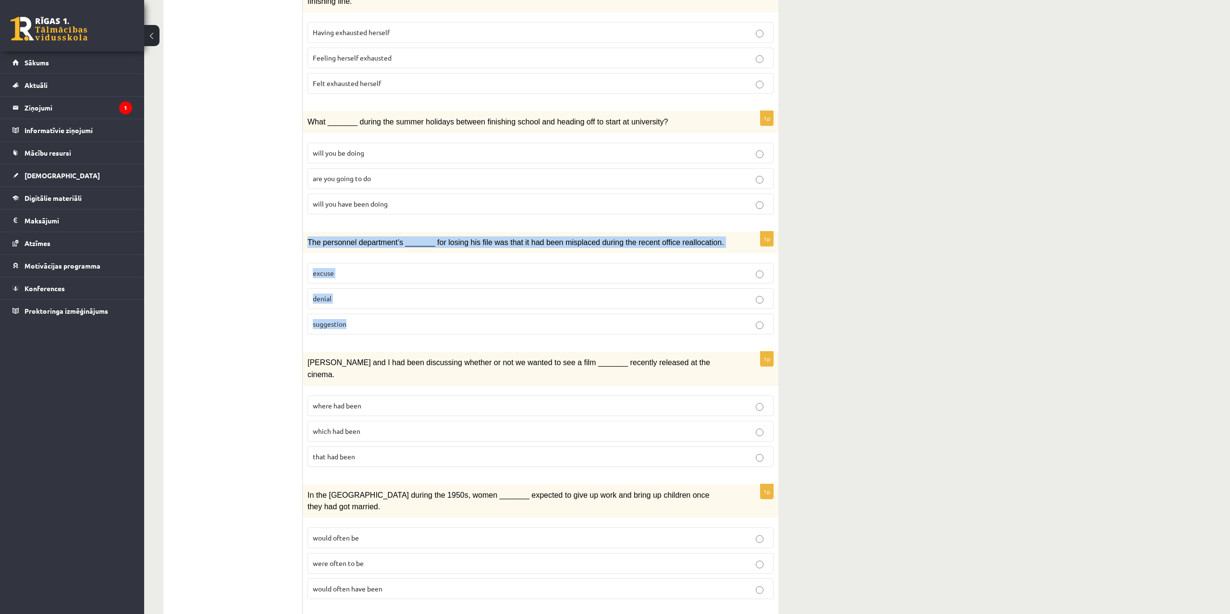
drag, startPoint x: 308, startPoint y: 226, endPoint x: 411, endPoint y: 321, distance: 140.4
click at [411, 254] on div "The personnel department’s _______ for losing his file was that it had been mis…" at bounding box center [541, 243] width 476 height 22
click at [346, 294] on p "denial" at bounding box center [541, 299] width 456 height 10
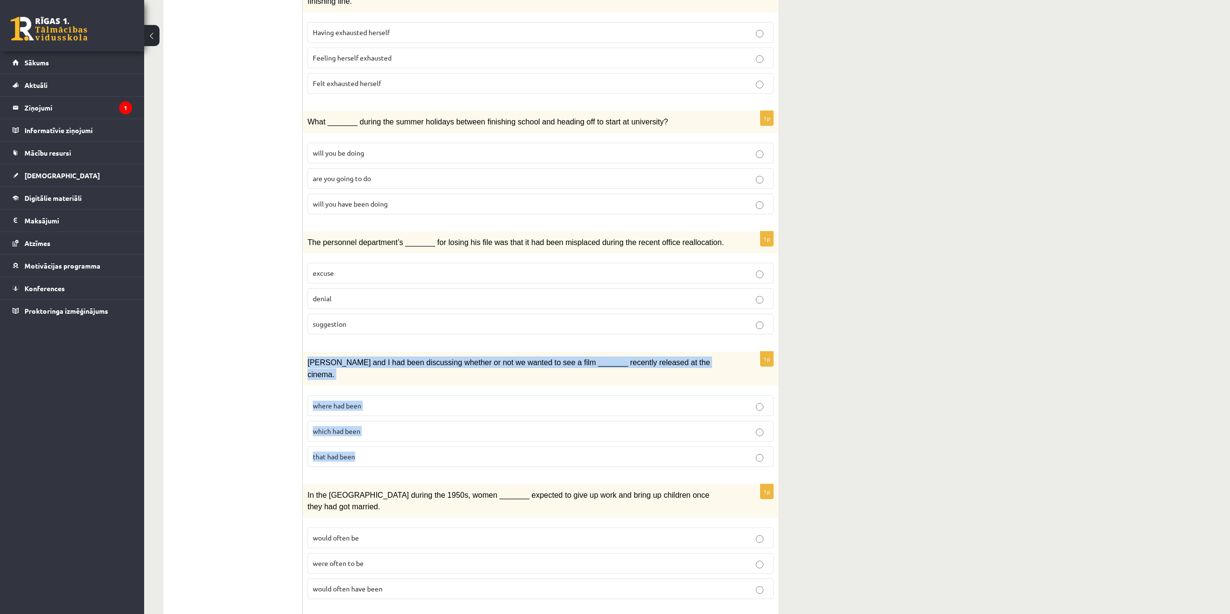
drag, startPoint x: 308, startPoint y: 346, endPoint x: 423, endPoint y: 435, distance: 145.9
click at [423, 385] on div "Clara and I had been discussing whether or not we wanted to see a film _______ …" at bounding box center [541, 369] width 476 height 34
click at [350, 401] on span "where had been" at bounding box center [337, 405] width 49 height 9
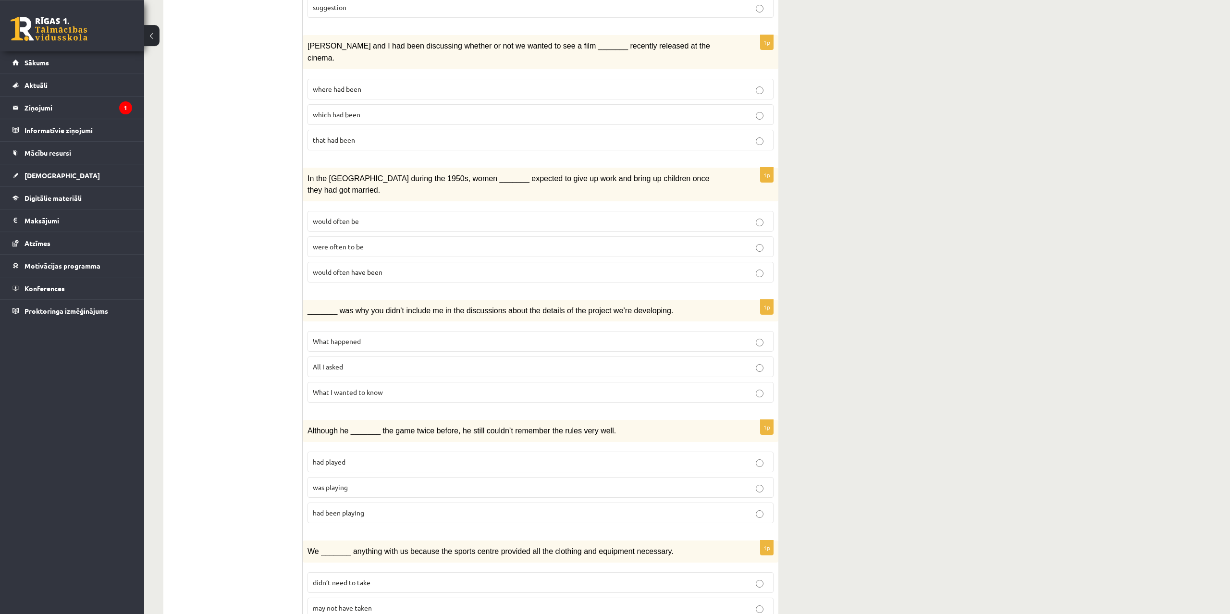
scroll to position [657, 0]
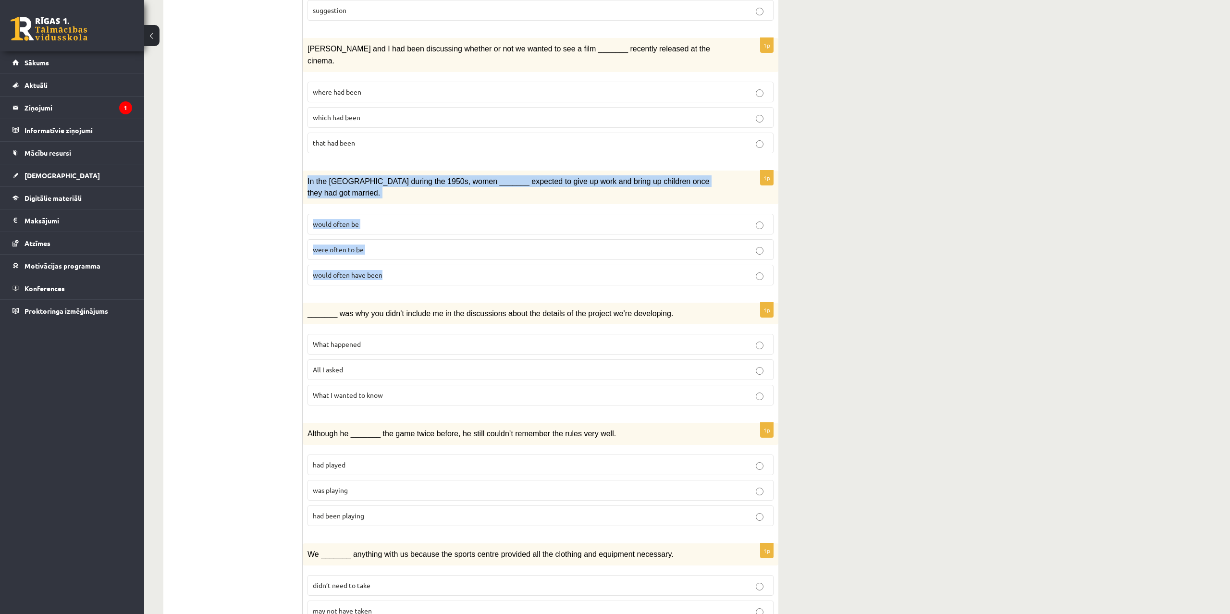
drag, startPoint x: 306, startPoint y: 155, endPoint x: 444, endPoint y: 224, distance: 154.1
click at [444, 204] on div "In the USA during the 1950s, women _______ expected to give up work and bring u…" at bounding box center [541, 188] width 476 height 34
click at [368, 271] on span "would often have been" at bounding box center [348, 275] width 70 height 9
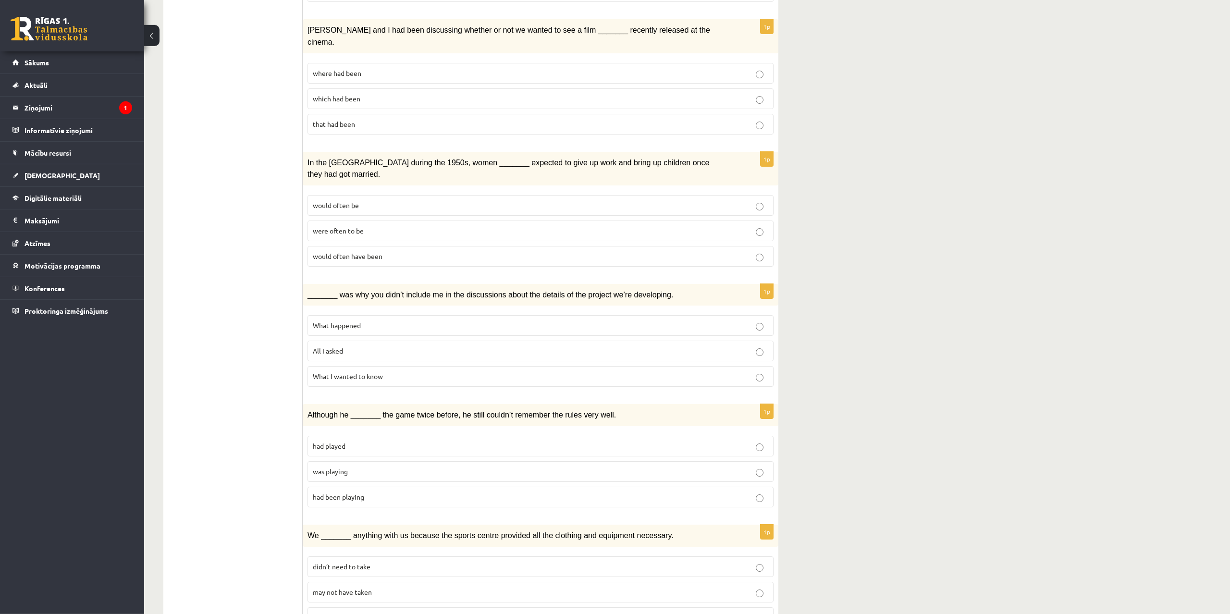
scroll to position [706, 0]
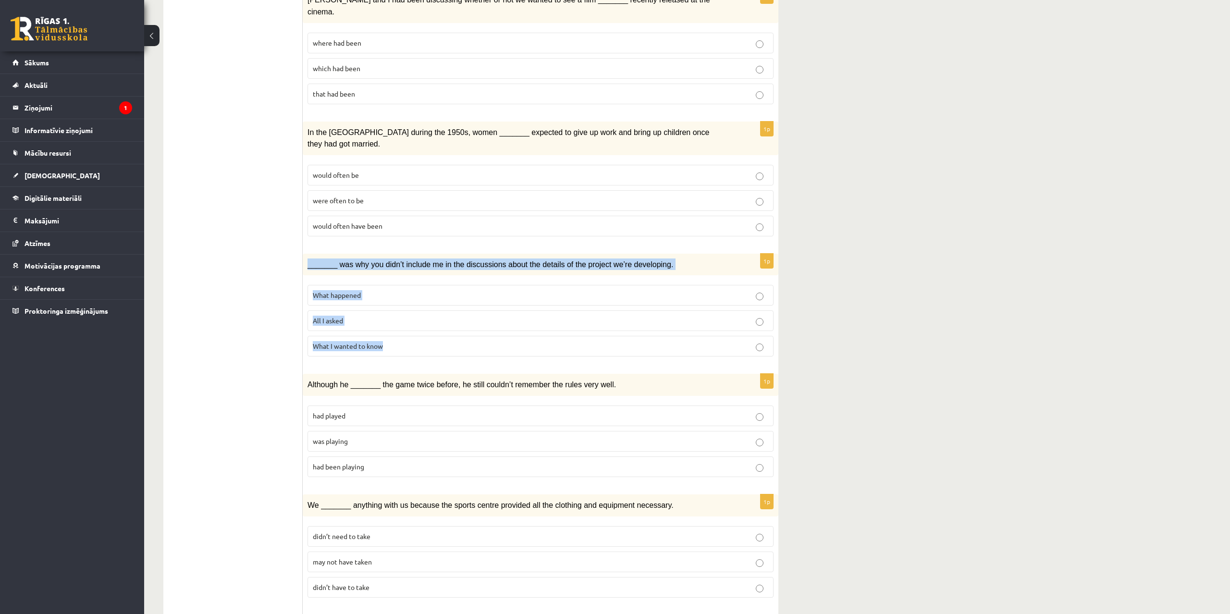
drag, startPoint x: 308, startPoint y: 226, endPoint x: 487, endPoint y: 308, distance: 197.6
click at [487, 276] on div "_______ was why you didn’t include me in the discussions about the details of t…" at bounding box center [541, 265] width 476 height 22
click at [364, 290] on p "What happened" at bounding box center [541, 295] width 456 height 10
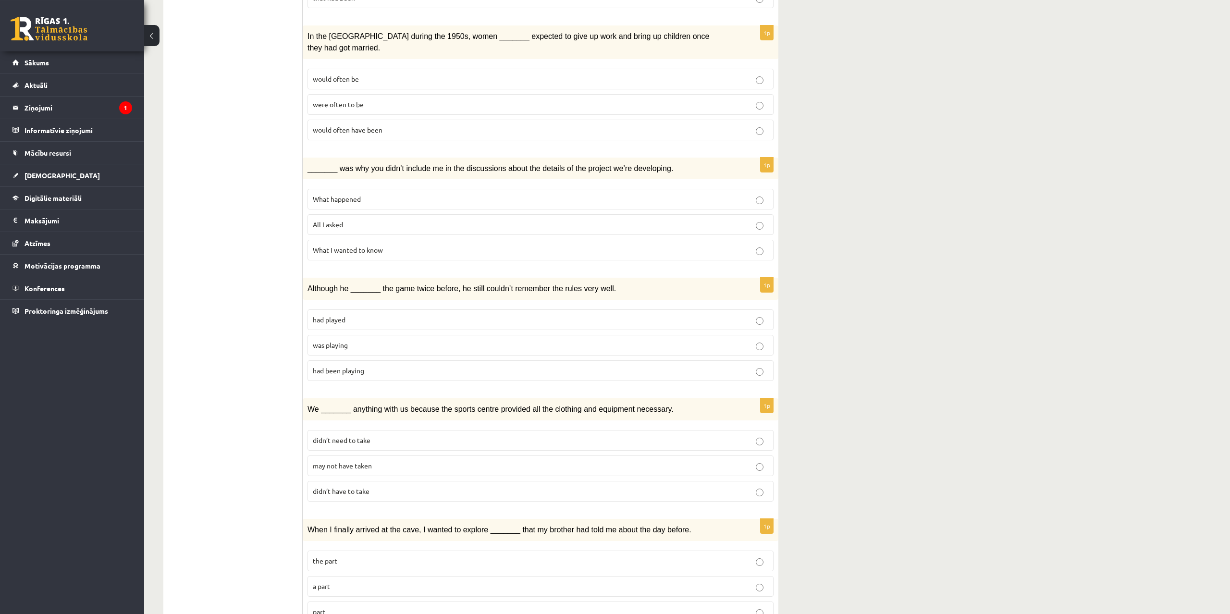
scroll to position [804, 0]
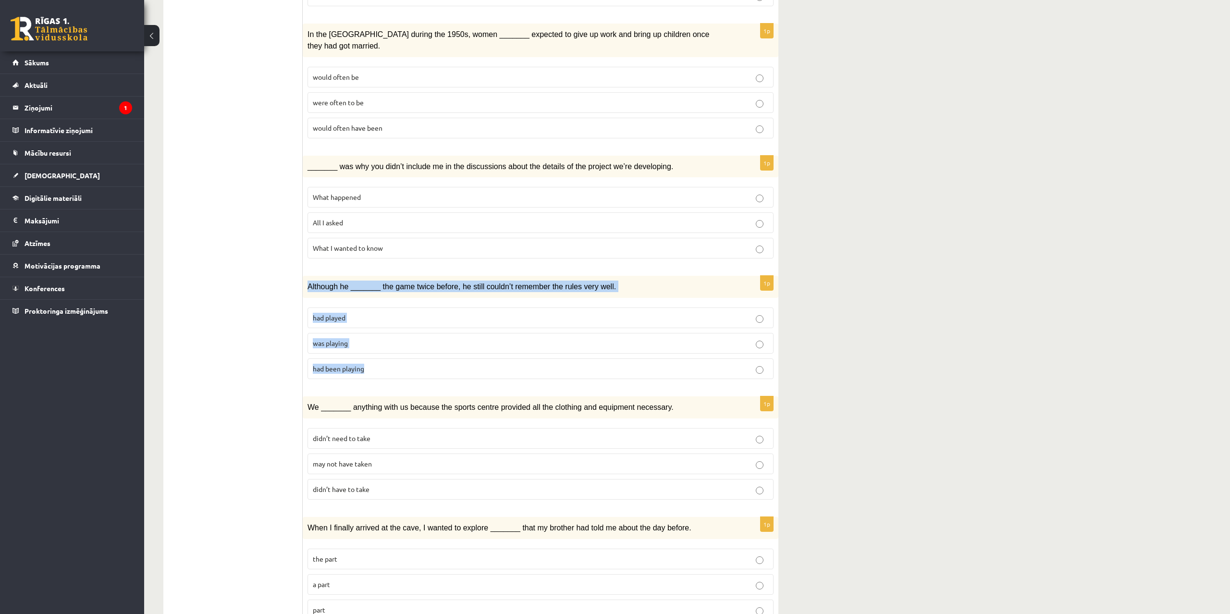
drag, startPoint x: 308, startPoint y: 246, endPoint x: 441, endPoint y: 326, distance: 155.8
click at [441, 298] on div "Although he _______ the game twice before, he still couldn’t remember the rules…" at bounding box center [541, 287] width 476 height 22
click at [358, 338] on p "was playing" at bounding box center [541, 343] width 456 height 10
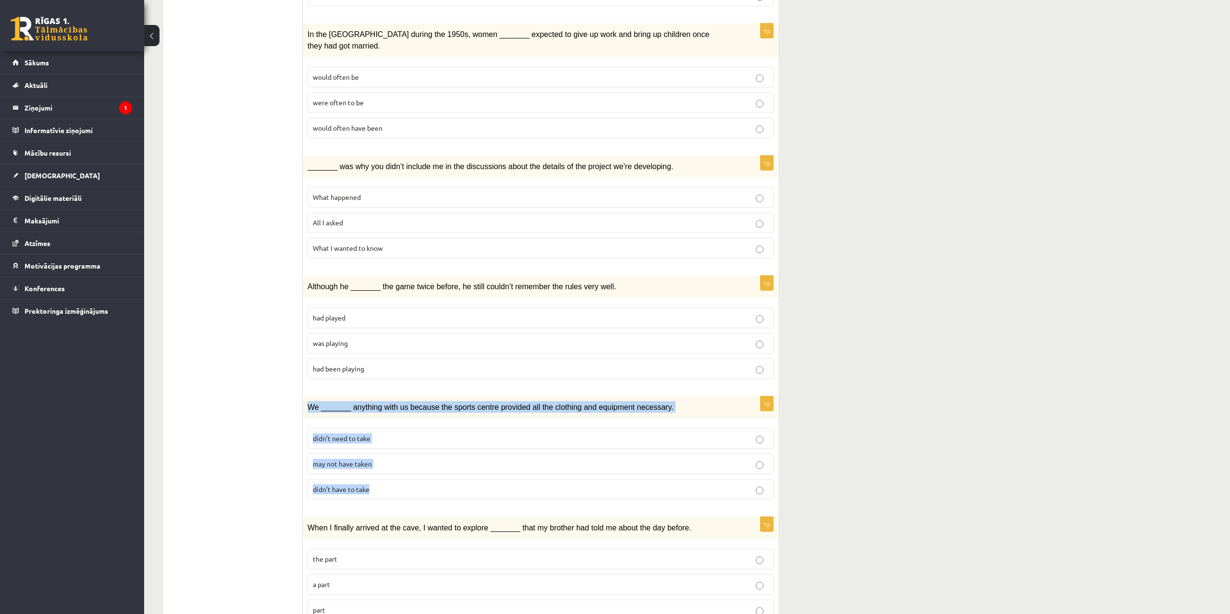
drag, startPoint x: 309, startPoint y: 366, endPoint x: 447, endPoint y: 451, distance: 161.6
click at [447, 419] on div "We _______ anything with us because the sports centre provided all the clothing…" at bounding box center [541, 407] width 476 height 22
click at [370, 459] on span "may not have taken" at bounding box center [342, 463] width 59 height 9
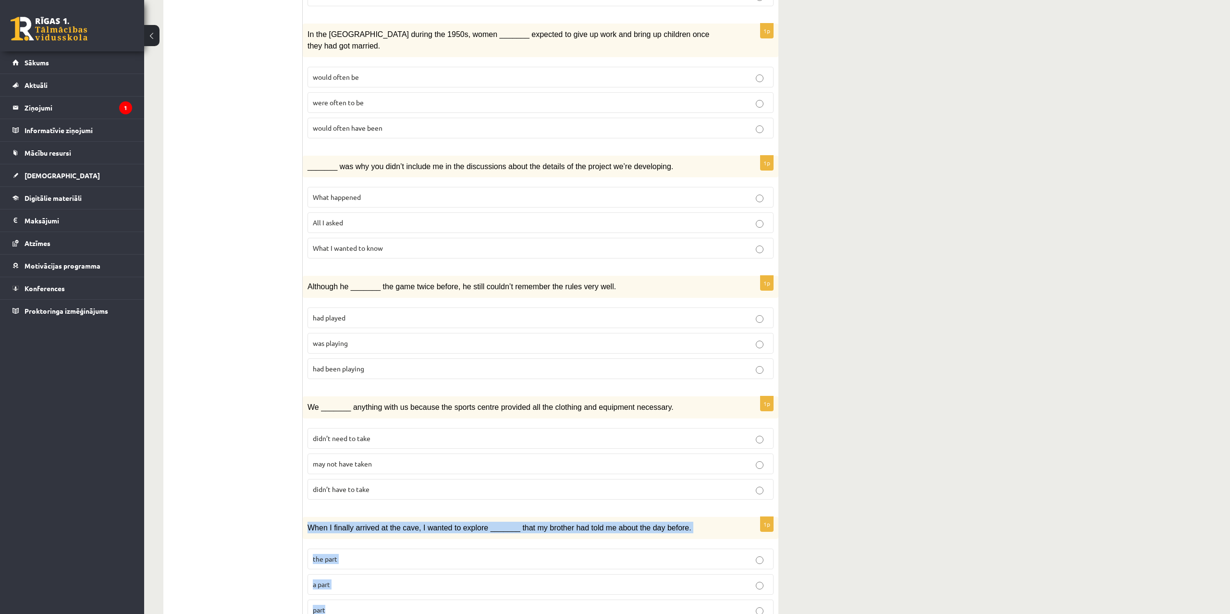
drag, startPoint x: 307, startPoint y: 485, endPoint x: 366, endPoint y: 567, distance: 100.2
click at [366, 539] on div "When I finally arrived at the cave, I wanted to explore _______ that my brother…" at bounding box center [541, 528] width 476 height 22
click at [339, 605] on p "part" at bounding box center [541, 610] width 456 height 10
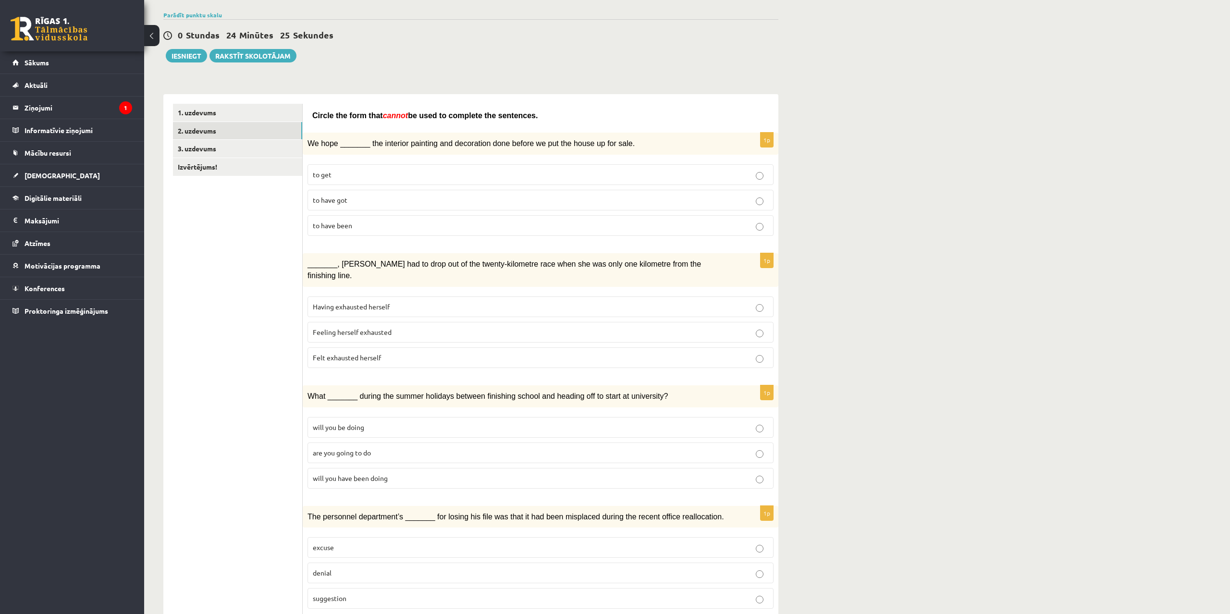
scroll to position [0, 0]
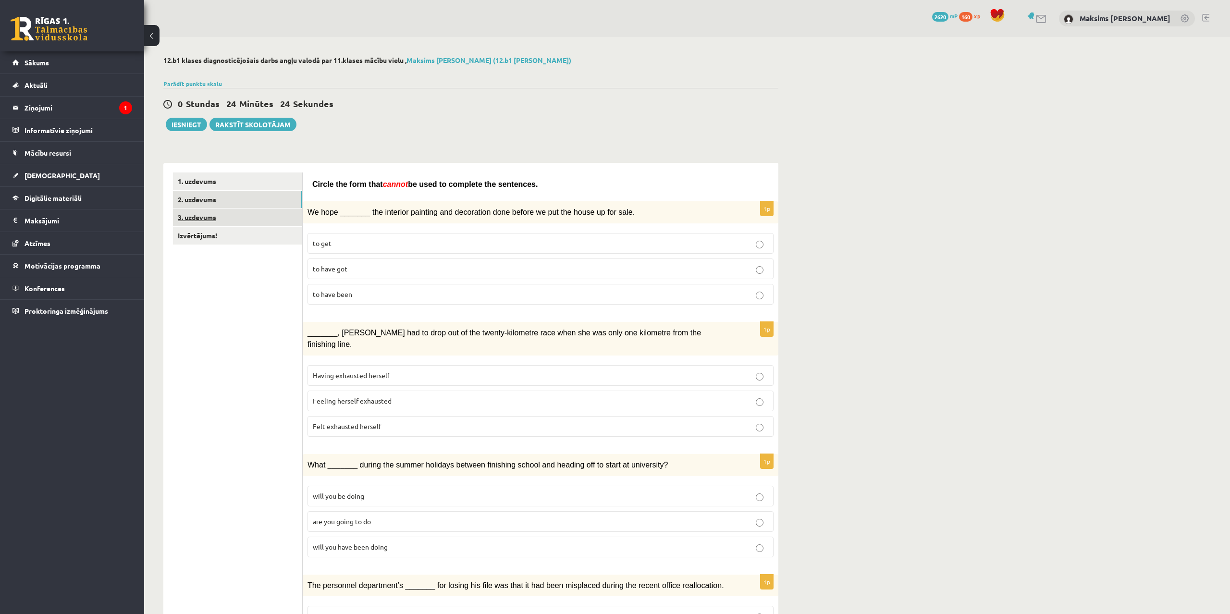
click at [209, 214] on link "3. uzdevums" at bounding box center [237, 218] width 129 height 18
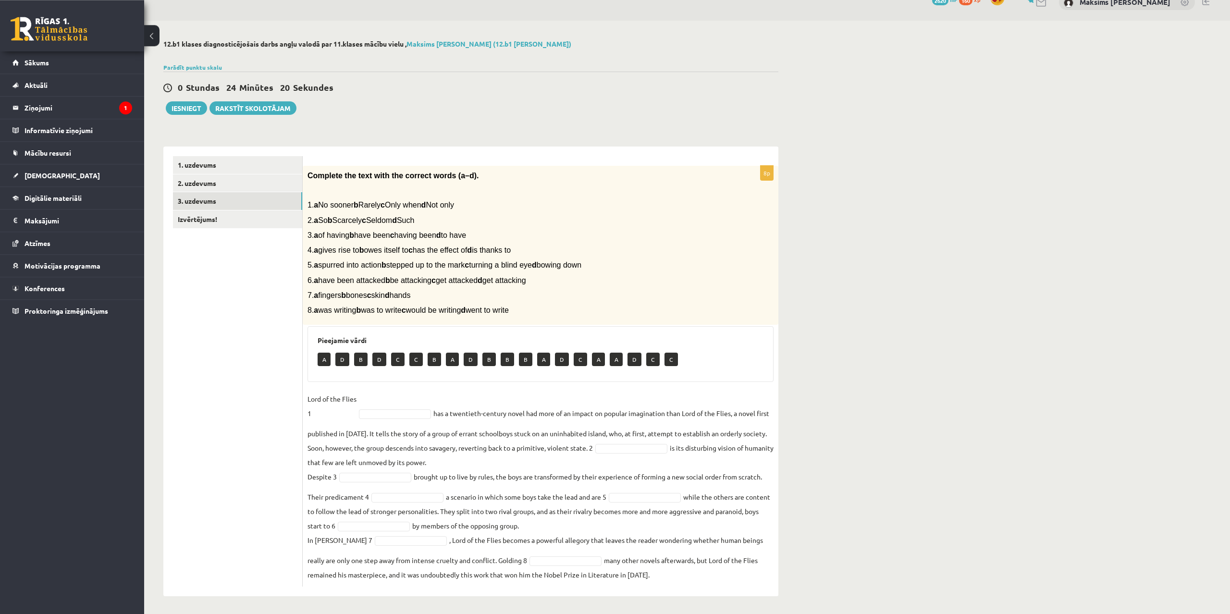
scroll to position [18, 0]
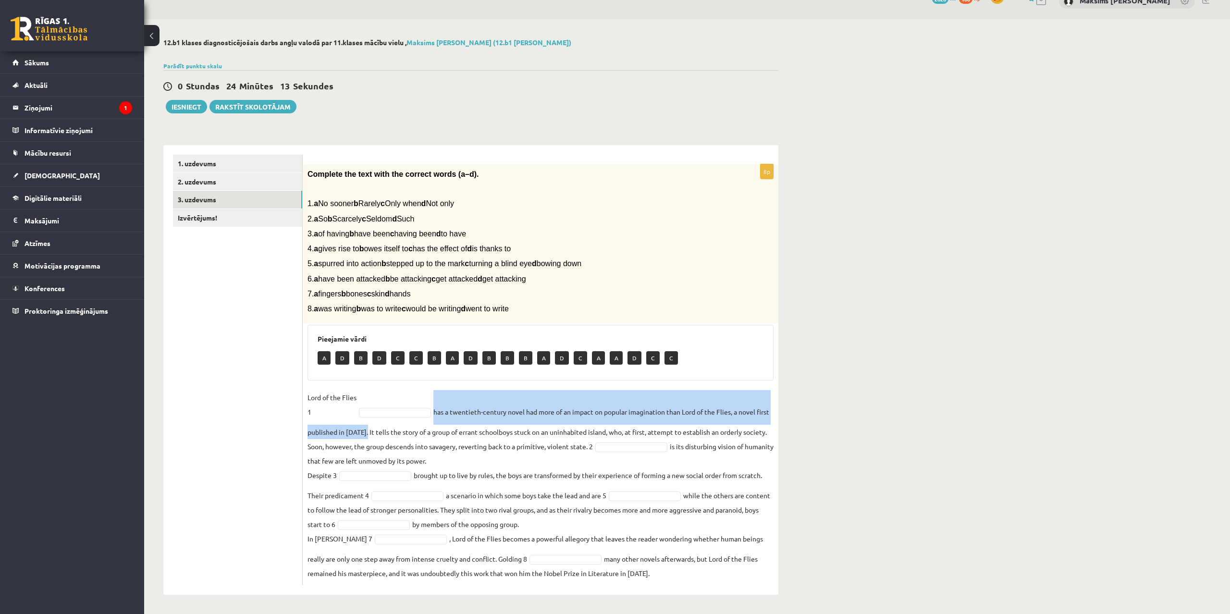
drag, startPoint x: 307, startPoint y: 408, endPoint x: 379, endPoint y: 431, distance: 75.5
click at [379, 431] on div "8p Complete the text with the correct words (a–d). 1. a No sooner b Rarely c On…" at bounding box center [541, 374] width 476 height 421
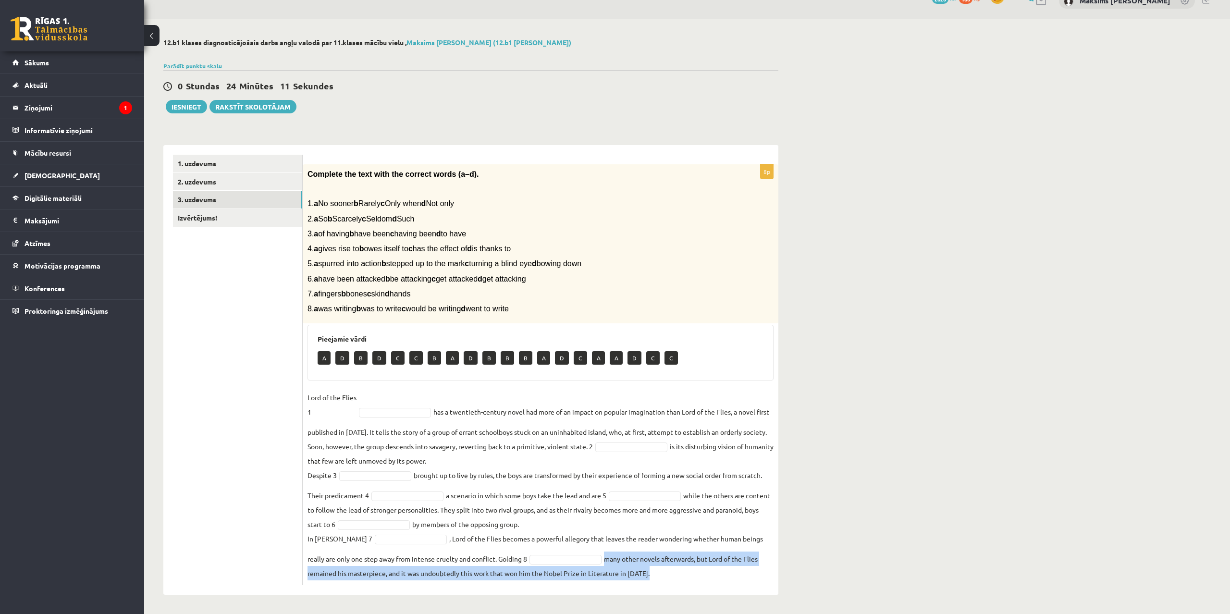
drag, startPoint x: 307, startPoint y: 396, endPoint x: 773, endPoint y: 588, distance: 504.6
click at [773, 588] on div "8p Complete the text with the correct words (a–d). 1. a No sooner b Rarely c On…" at bounding box center [541, 370] width 476 height 450
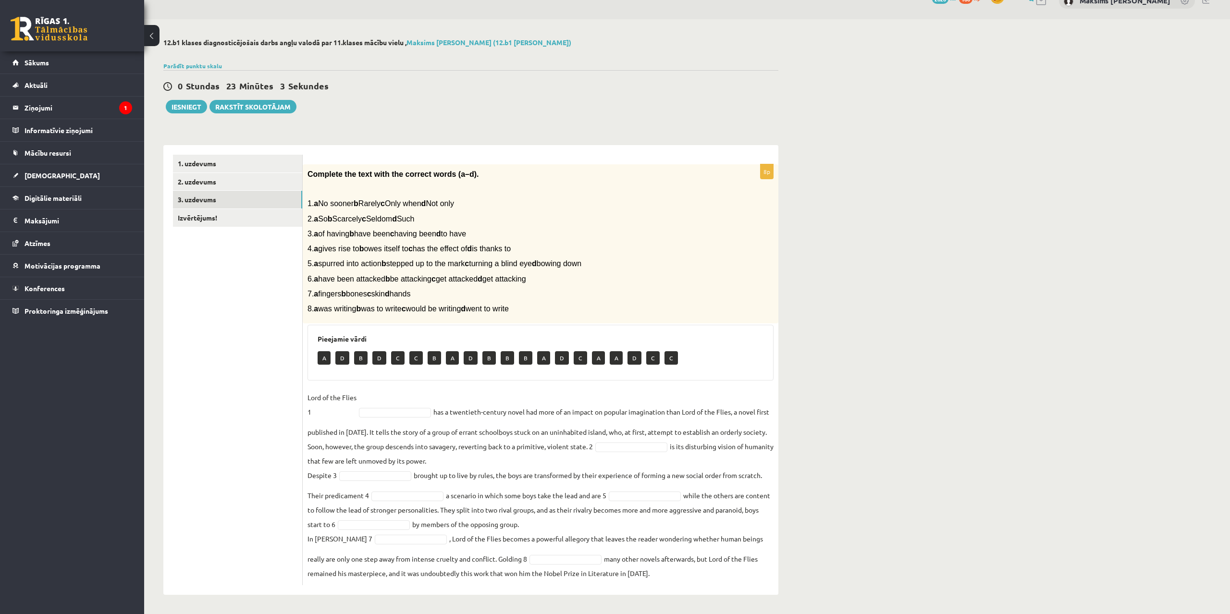
click at [973, 457] on div "12.b1 klases diagnosticējošais darbs angļu valodā par 11.klases mācību vielu , …" at bounding box center [687, 316] width 1086 height 595
drag, startPoint x: 310, startPoint y: 172, endPoint x: 394, endPoint y: 196, distance: 87.0
click at [415, 208] on div "Complete the text with the correct words (a–d). 1. a No sooner b Rarely c Only …" at bounding box center [541, 244] width 476 height 160
drag, startPoint x: 309, startPoint y: 171, endPoint x: 639, endPoint y: 318, distance: 360.5
click at [639, 318] on div "Complete the text with the correct words (a–d). 1. a No sooner b Rarely c Only …" at bounding box center [541, 244] width 476 height 160
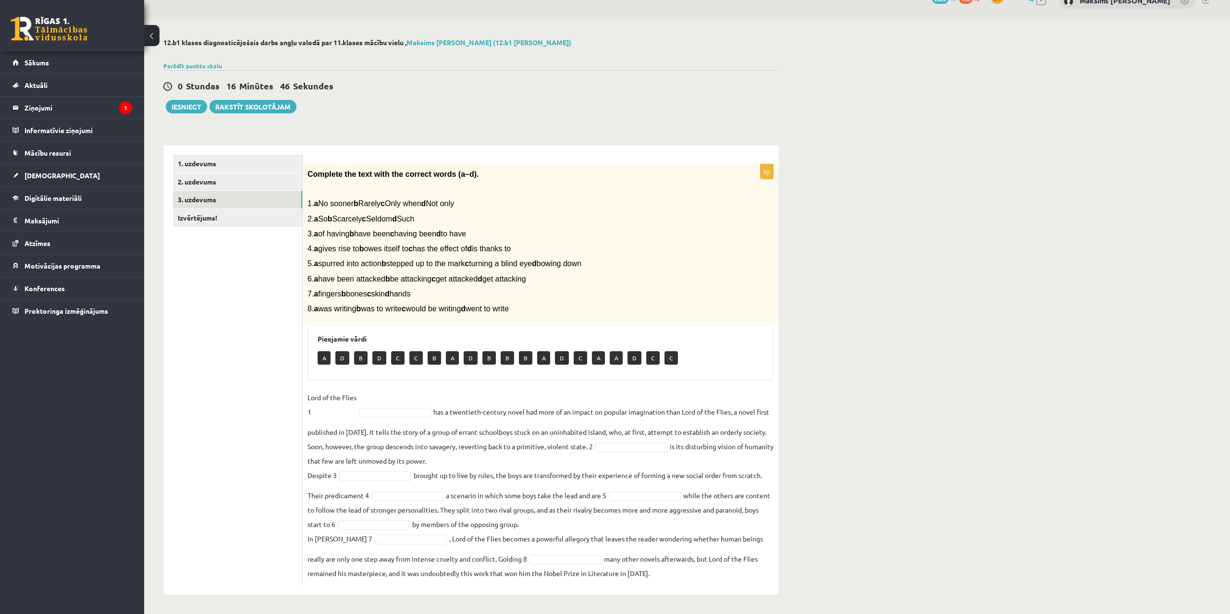
click at [249, 340] on ul "1. uzdevums 2. uzdevums 3. uzdevums Izvērtējums!" at bounding box center [238, 370] width 130 height 431
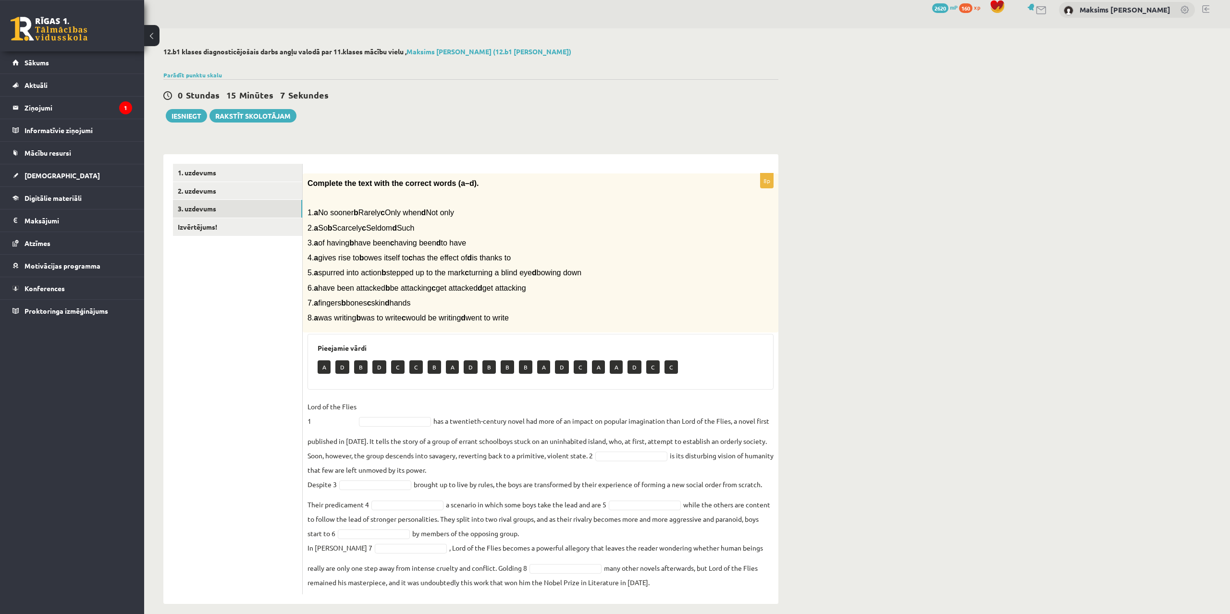
scroll to position [0, 0]
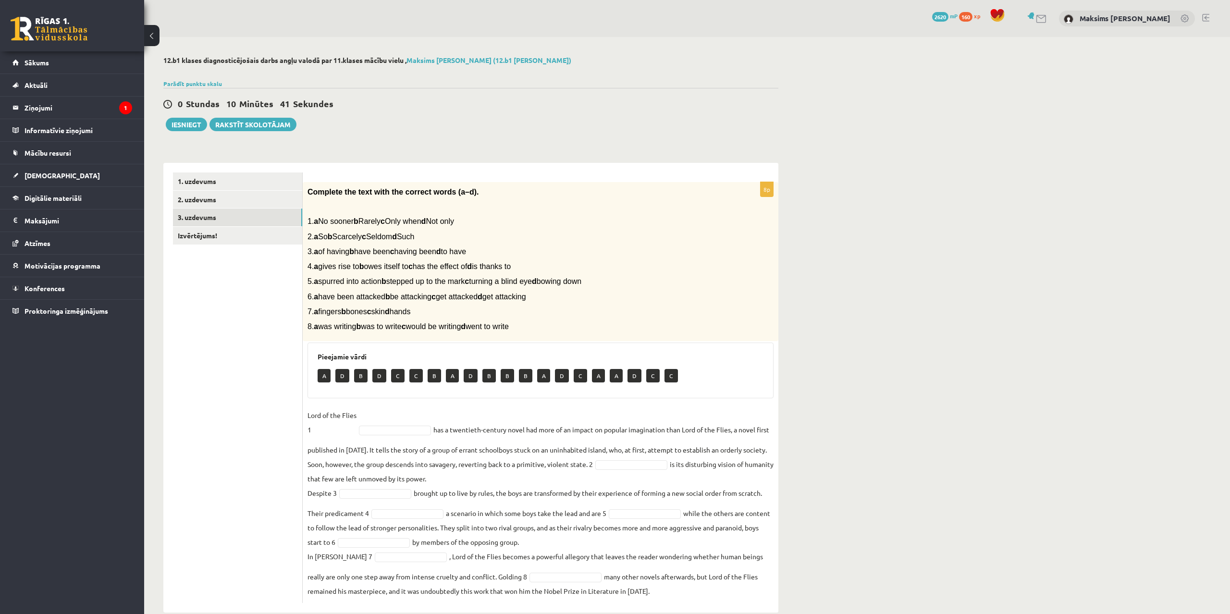
click at [381, 431] on body "0 Dāvanas 2620 mP 160 xp Maksims Mihails Blizņuks Sākums Aktuāli Kā mācīties eS…" at bounding box center [615, 307] width 1230 height 614
click at [642, 466] on body "0 Dāvanas 2620 mP 160 xp Maksims Mihails Blizņuks Sākums Aktuāli Kā mācīties eS…" at bounding box center [615, 307] width 1230 height 614
click at [360, 494] on body "0 Dāvanas 2620 mP 160 xp Maksims Mihails Blizņuks Sākums Aktuāli Kā mācīties eS…" at bounding box center [615, 307] width 1230 height 614
click at [352, 494] on body "0 Dāvanas 2620 mP 160 xp Maksims Mihails Blizņuks Sākums Aktuāli Kā mācīties eS…" at bounding box center [615, 307] width 1230 height 614
click at [359, 494] on body "0 Dāvanas 2620 mP 160 xp Maksims Mihails Blizņuks Sākums Aktuāli Kā mācīties eS…" at bounding box center [615, 307] width 1230 height 614
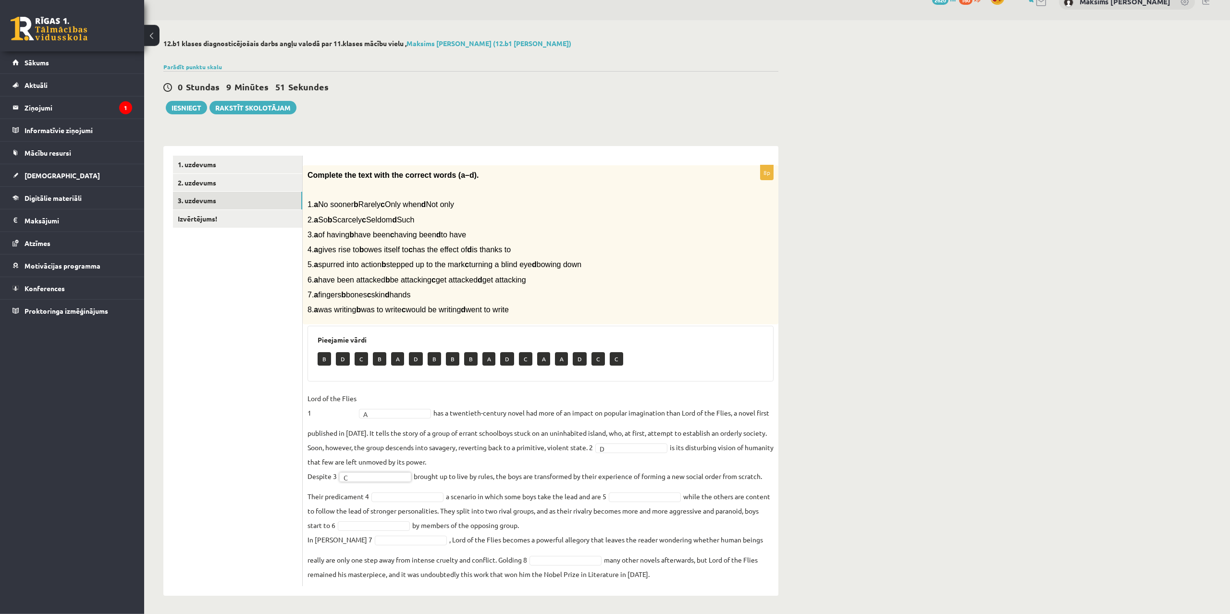
scroll to position [18, 0]
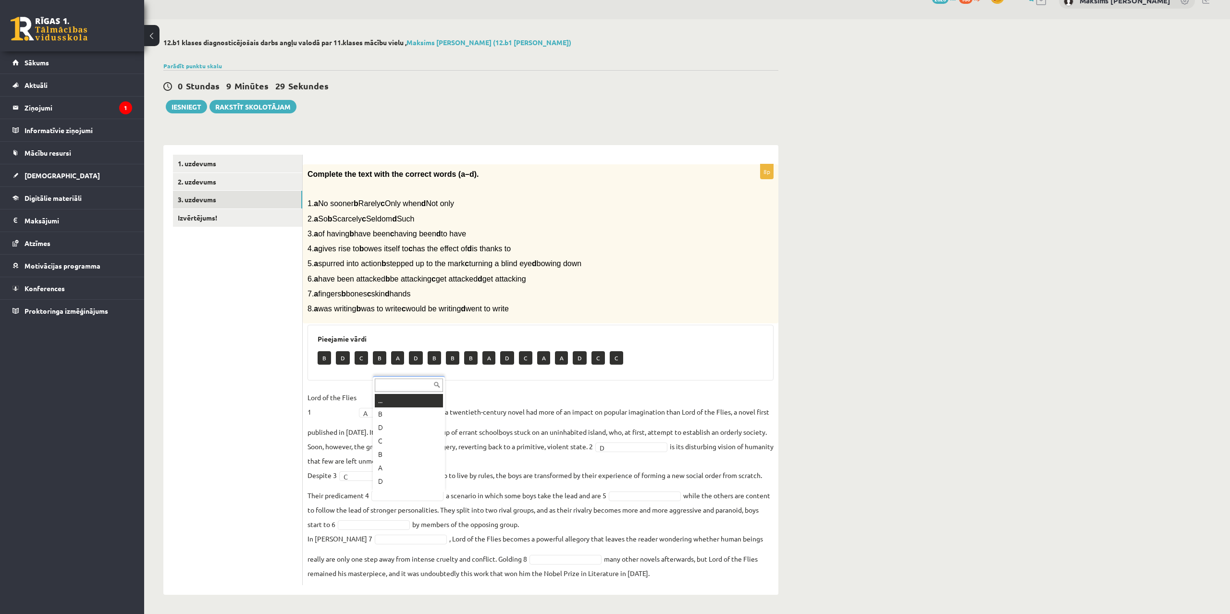
click at [395, 500] on body "0 Dāvanas 2620 mP 160 xp Maksims Mihails Blizņuks Sākums Aktuāli Kā mācīties eS…" at bounding box center [615, 289] width 1230 height 614
click at [405, 495] on body "0 Dāvanas 2620 mP 160 xp Maksims Mihails Blizņuks Sākums Aktuāli Kā mācīties eS…" at bounding box center [615, 289] width 1230 height 614
click at [519, 453] on body "0 Dāvanas 2620 mP 160 xp Maksims Mihails Blizņuks Sākums Aktuāli Kā mācīties eS…" at bounding box center [615, 289] width 1230 height 614
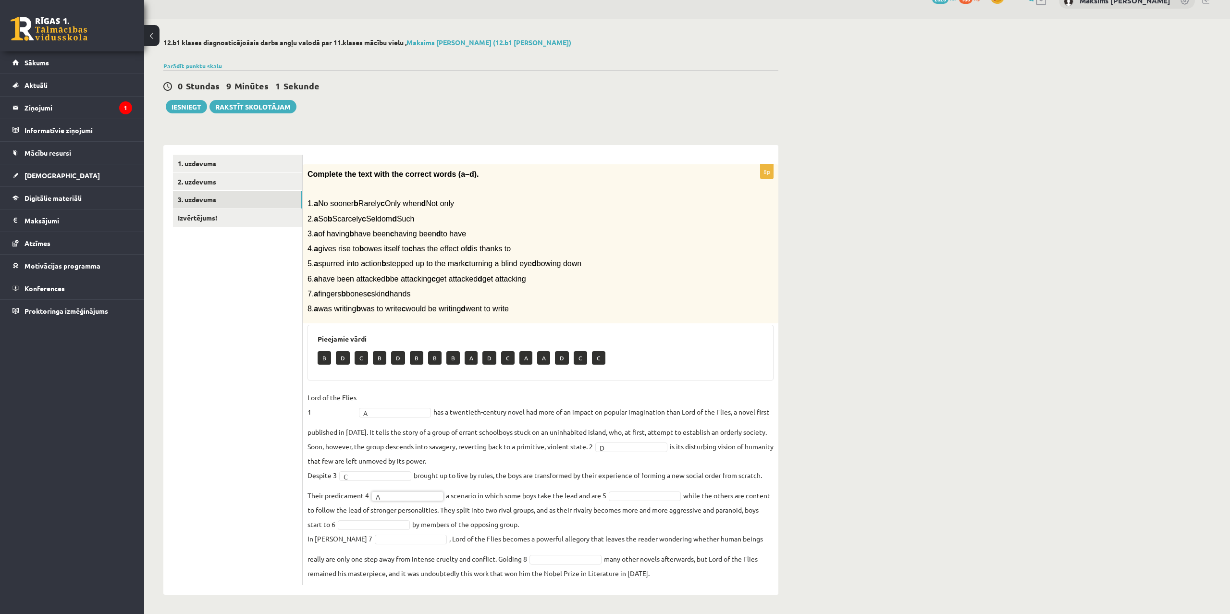
click at [639, 499] on body "0 Dāvanas 2620 mP 160 xp Maksims Mihails Blizņuks Sākums Aktuāli Kā mācīties eS…" at bounding box center [615, 289] width 1230 height 614
click at [399, 526] on body "0 Dāvanas 2620 mP 160 xp Maksims Mihails Blizņuks Sākums Aktuāli Kā mācīties eS…" at bounding box center [615, 289] width 1230 height 614
click at [385, 540] on body "0 Dāvanas 2620 mP 160 xp Maksims Mihails Blizņuks Sākums Aktuāli Kā mācīties eS…" at bounding box center [615, 289] width 1230 height 614
click at [391, 449] on fieldset "Lord of the Flies 1 A * has a twentieth-century novel had more of an impact on …" at bounding box center [541, 485] width 466 height 190
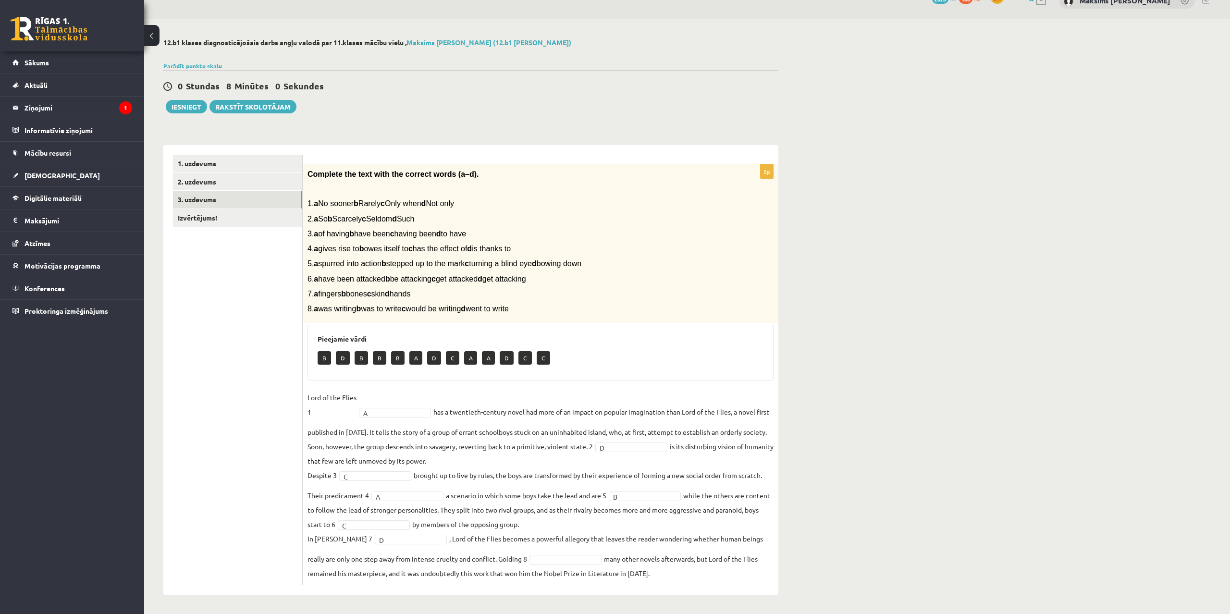
click at [548, 564] on body "0 Dāvanas 2620 mP 160 xp Maksims Mihails Blizņuks Sākums Aktuāli Kā mācīties eS…" at bounding box center [615, 289] width 1230 height 614
click at [693, 579] on fieldset "Lord of the Flies 1 A * has a twentieth-century novel had more of an impact on …" at bounding box center [541, 485] width 466 height 190
click at [383, 414] on body "0 Dāvanas 2620 mP 160 xp Maksims Mihails Blizņuks Sākums Aktuāli Kā mācīties eS…" at bounding box center [615, 289] width 1230 height 614
click at [208, 223] on link "Izvērtējums!" at bounding box center [237, 218] width 129 height 18
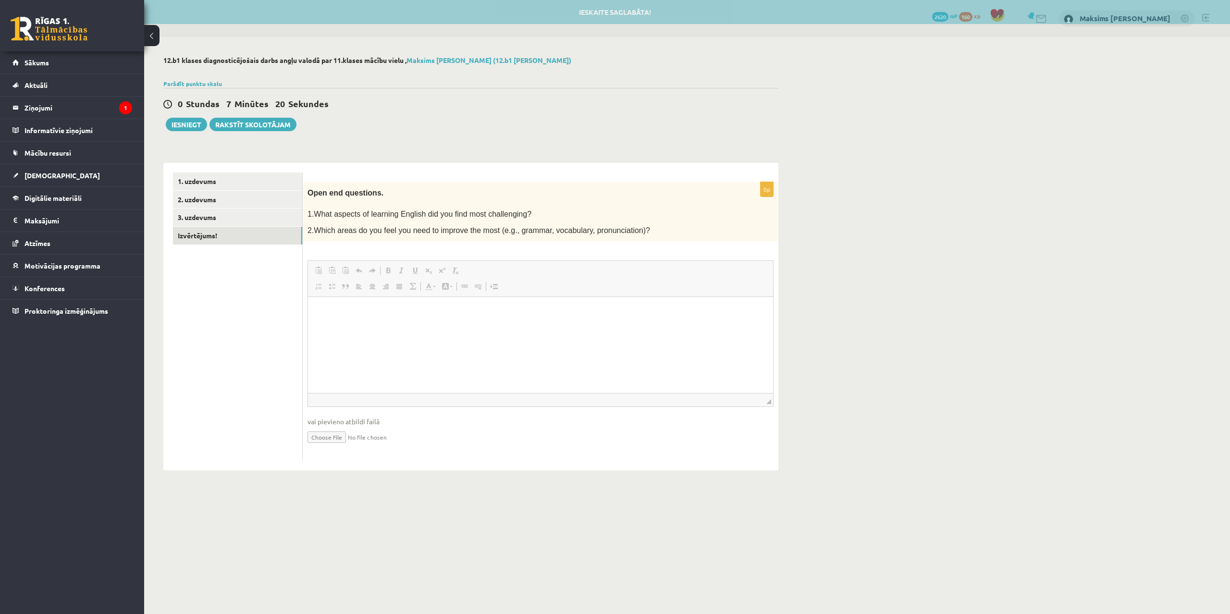
scroll to position [0, 0]
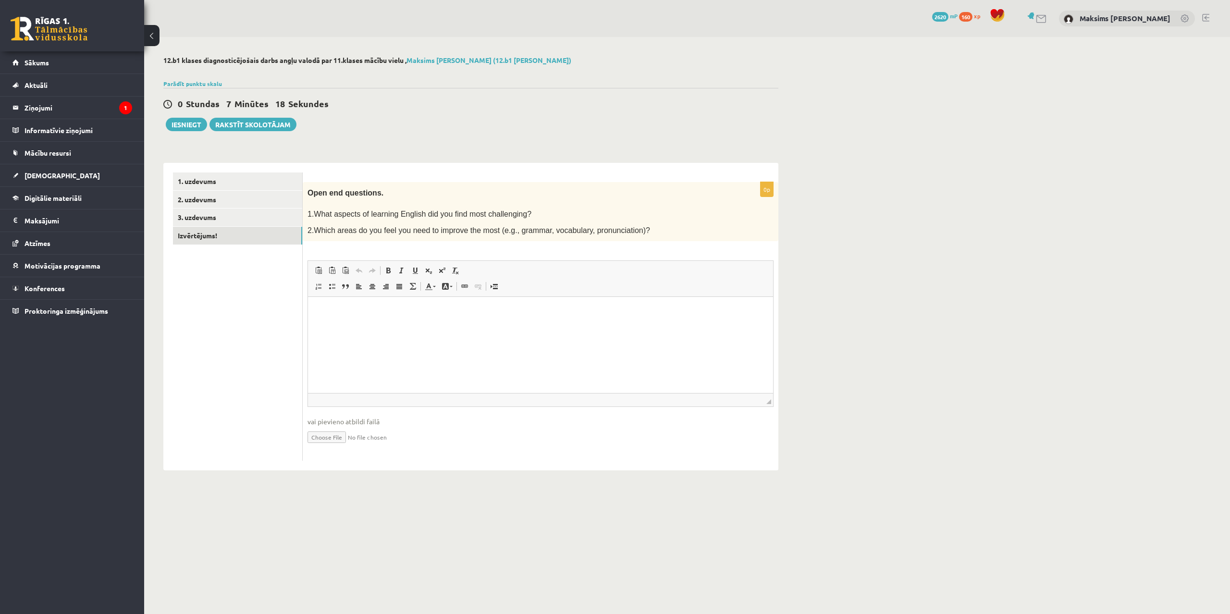
click at [335, 317] on html at bounding box center [540, 345] width 465 height 96
drag, startPoint x: 308, startPoint y: 213, endPoint x: 567, endPoint y: 218, distance: 259.0
click at [567, 218] on p "1.What aspects of learning English did you find most challenging?" at bounding box center [517, 214] width 418 height 10
click at [353, 318] on html "**" at bounding box center [540, 345] width 465 height 96
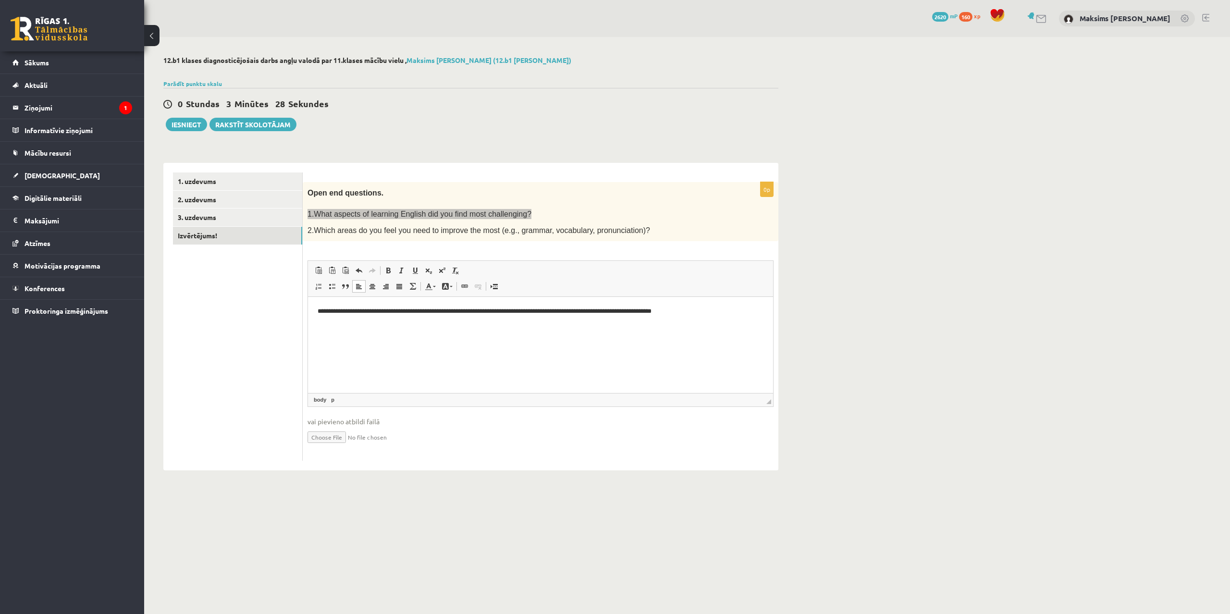
click at [701, 307] on p "**********" at bounding box center [541, 312] width 446 height 10
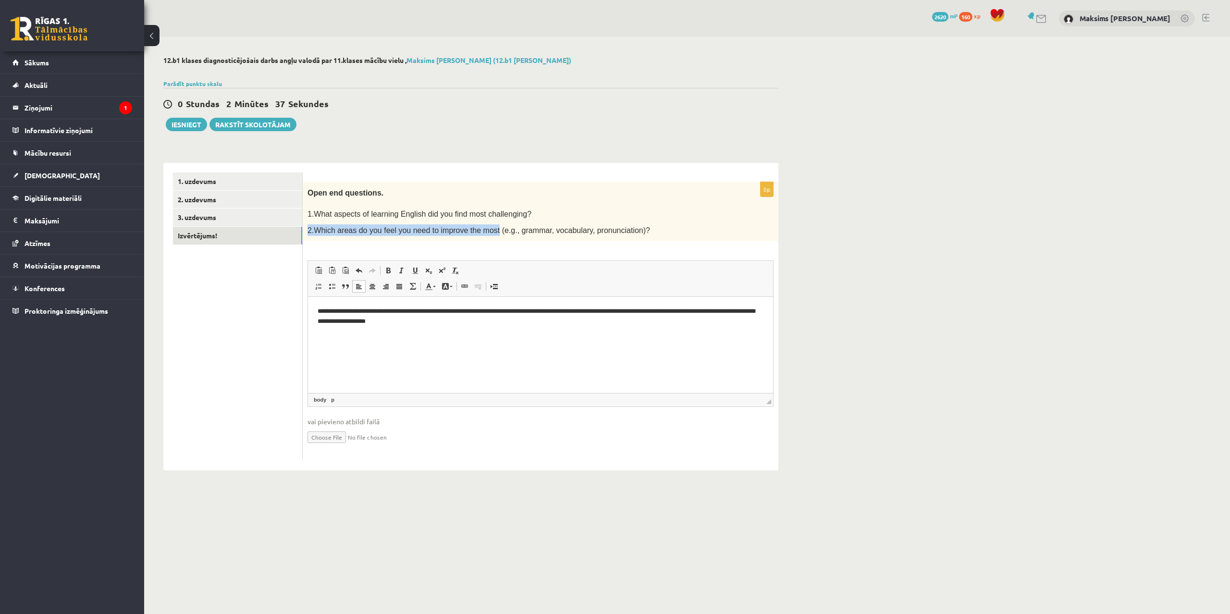
drag, startPoint x: 308, startPoint y: 230, endPoint x: 484, endPoint y: 234, distance: 176.4
click at [484, 234] on p "2.Which areas do you feel you need to improve the most (e.g., grammar, vocabula…" at bounding box center [517, 230] width 418 height 12
click at [328, 340] on p "Визуальный текстовый редактор, wiswyg-editor-user-answer-47024889788480" at bounding box center [541, 338] width 446 height 10
click at [306, 230] on div "Open end questions. 1.What aspects of learning English did you find most challe…" at bounding box center [541, 212] width 476 height 60
drag, startPoint x: 308, startPoint y: 230, endPoint x: 660, endPoint y: 246, distance: 352.5
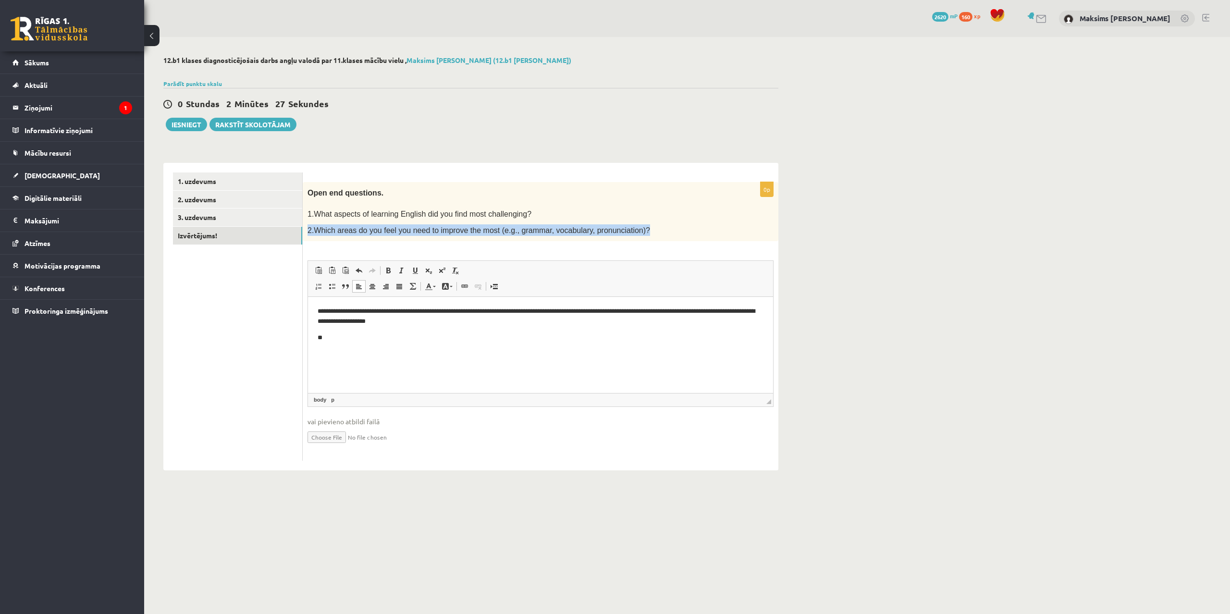
click at [660, 242] on div "Open end questions. 1.What aspects of learning English did you find most challe…" at bounding box center [541, 212] width 476 height 60
click at [336, 342] on p "**" at bounding box center [541, 338] width 446 height 10
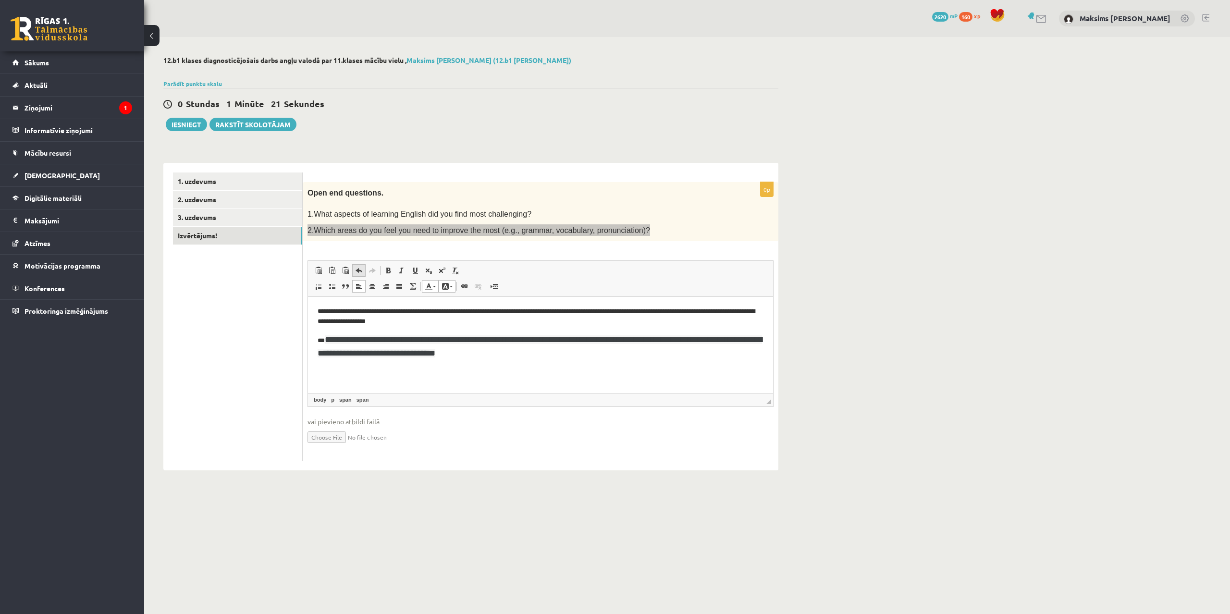
click at [359, 267] on span at bounding box center [359, 271] width 8 height 8
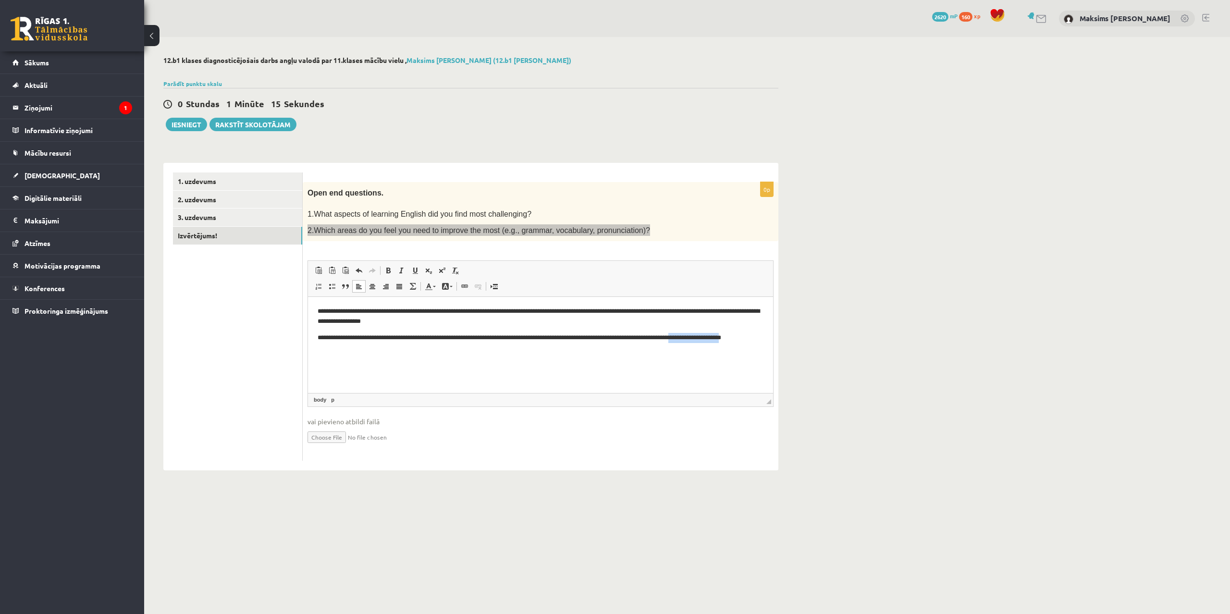
drag, startPoint x: 331, startPoint y: 347, endPoint x: 720, endPoint y: 338, distance: 389.8
click at [720, 338] on p "**********" at bounding box center [541, 343] width 446 height 20
click at [346, 348] on p "**********" at bounding box center [541, 343] width 446 height 20
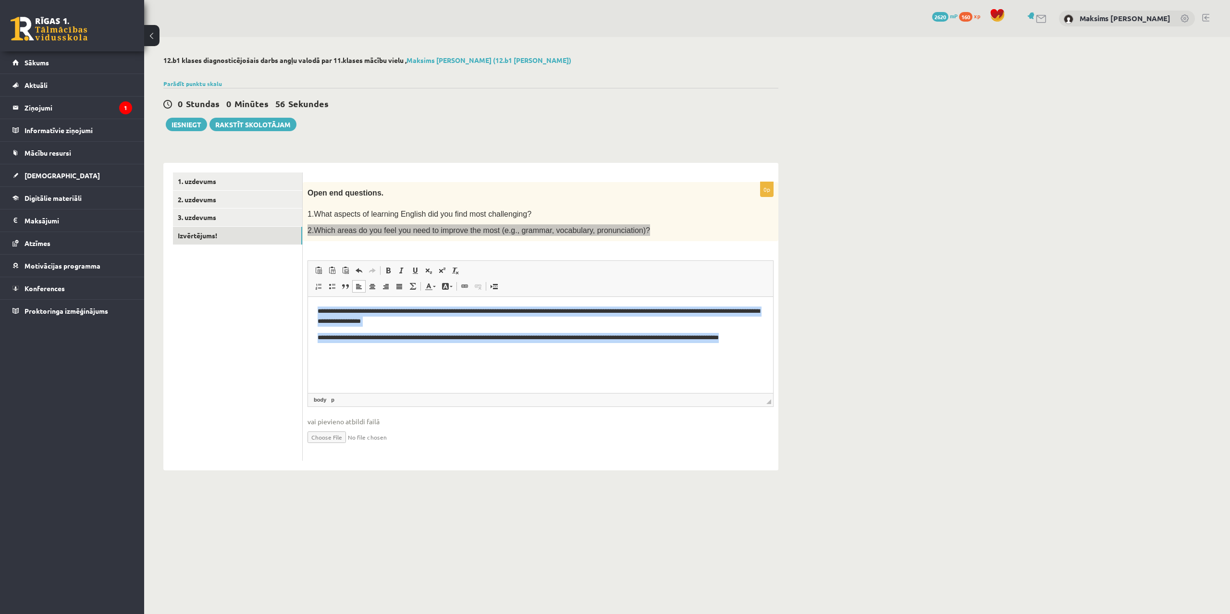
drag, startPoint x: 344, startPoint y: 350, endPoint x: 295, endPoint y: 308, distance: 65.0
click at [308, 308] on html "**********" at bounding box center [540, 345] width 465 height 96
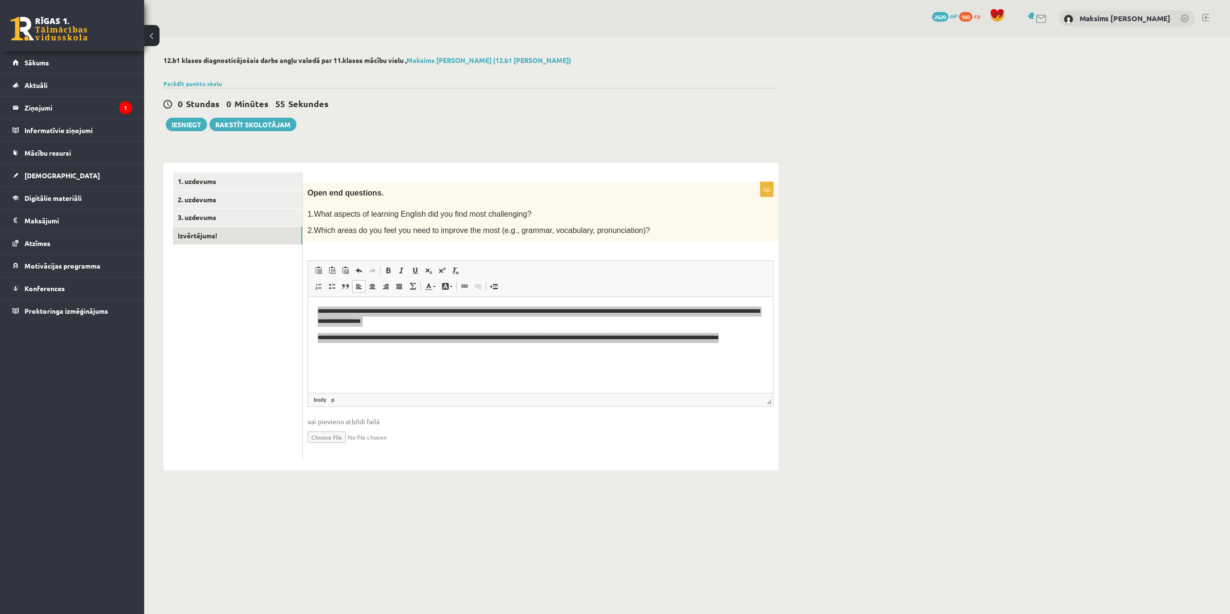
click at [237, 275] on ul "1. uzdevums 2. uzdevums 3. uzdevums Izvērtējums!" at bounding box center [238, 317] width 130 height 289
click at [193, 181] on link "1. uzdevums" at bounding box center [237, 182] width 129 height 18
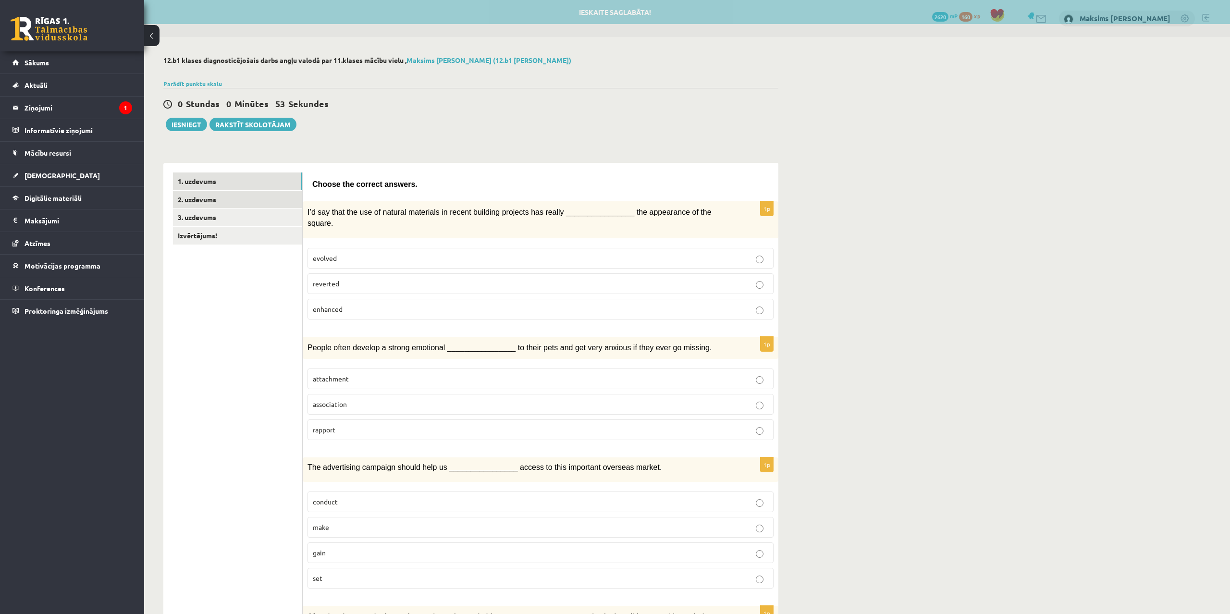
click at [214, 199] on link "2. uzdevums" at bounding box center [237, 200] width 129 height 18
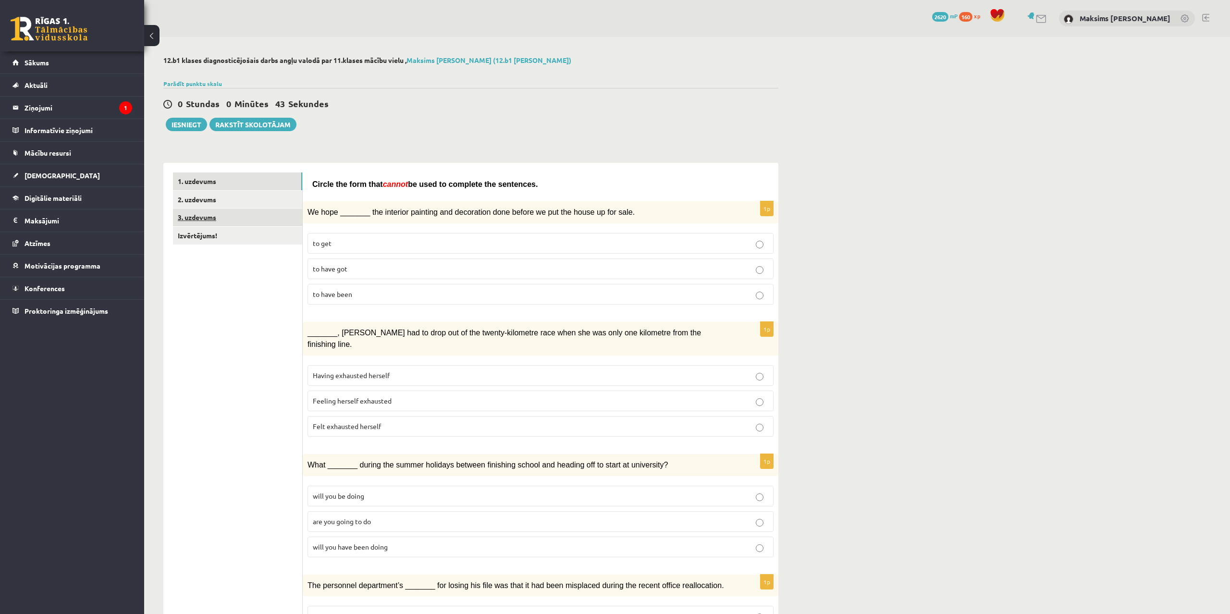
click at [203, 218] on link "3. uzdevums" at bounding box center [237, 218] width 129 height 18
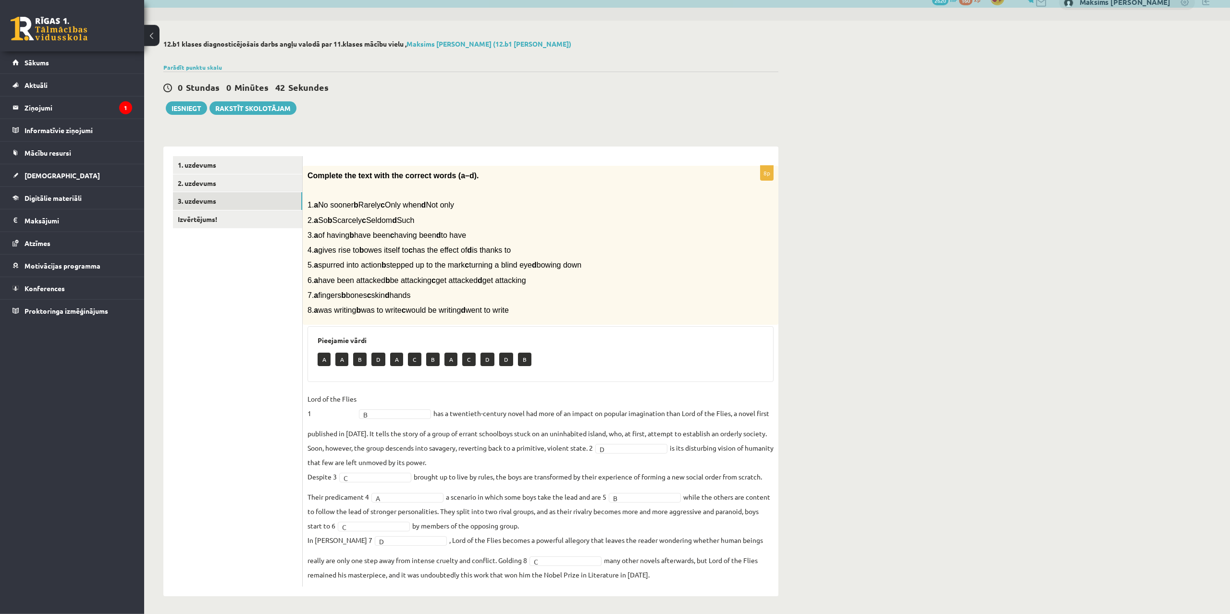
scroll to position [18, 0]
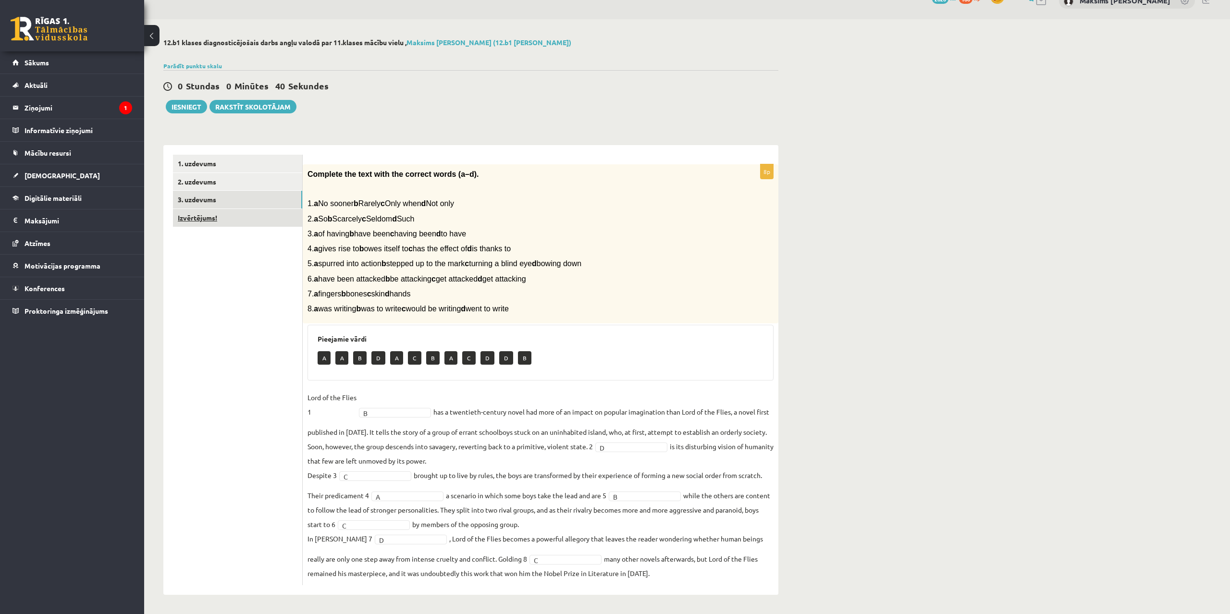
click at [212, 217] on link "Izvērtējums!" at bounding box center [237, 218] width 129 height 18
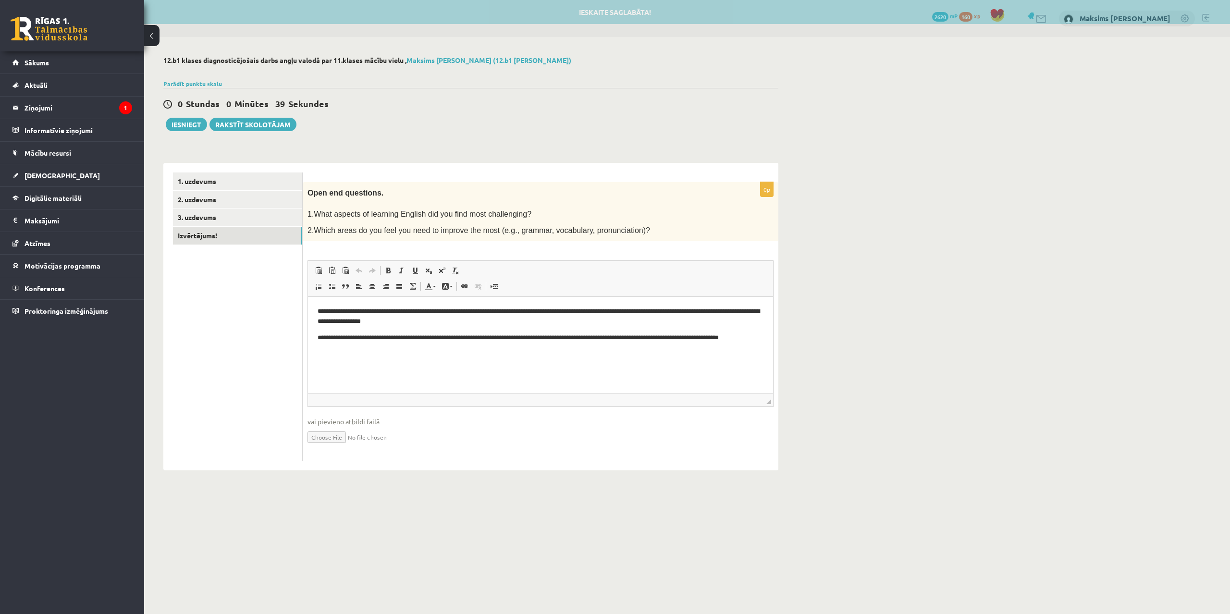
scroll to position [0, 0]
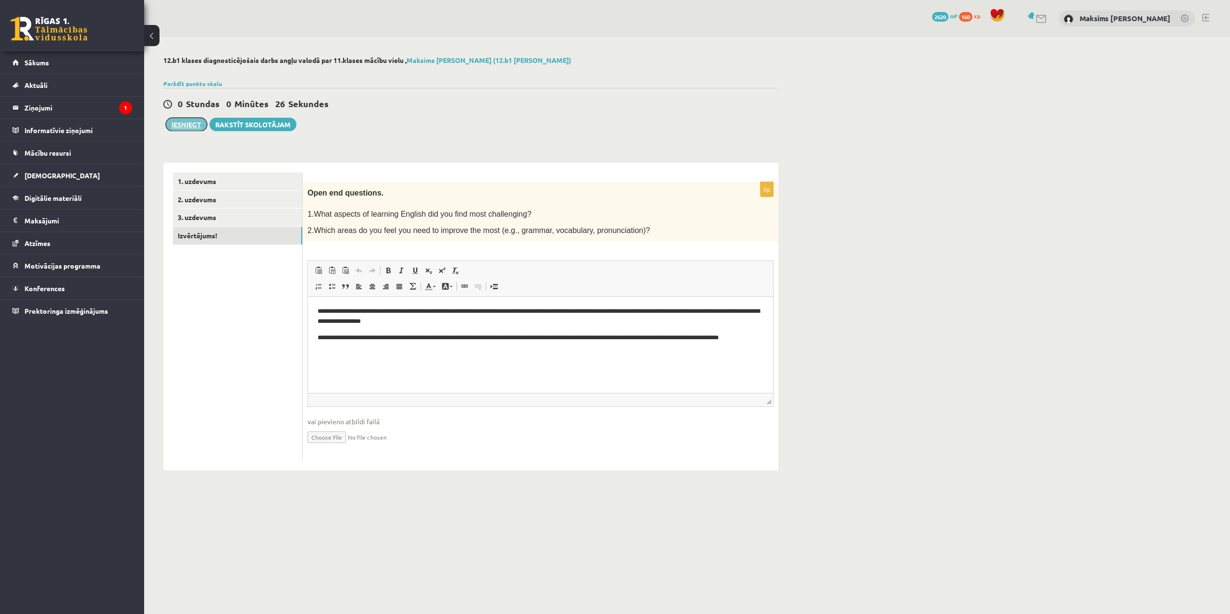
click at [185, 124] on button "Iesniegt" at bounding box center [186, 124] width 41 height 13
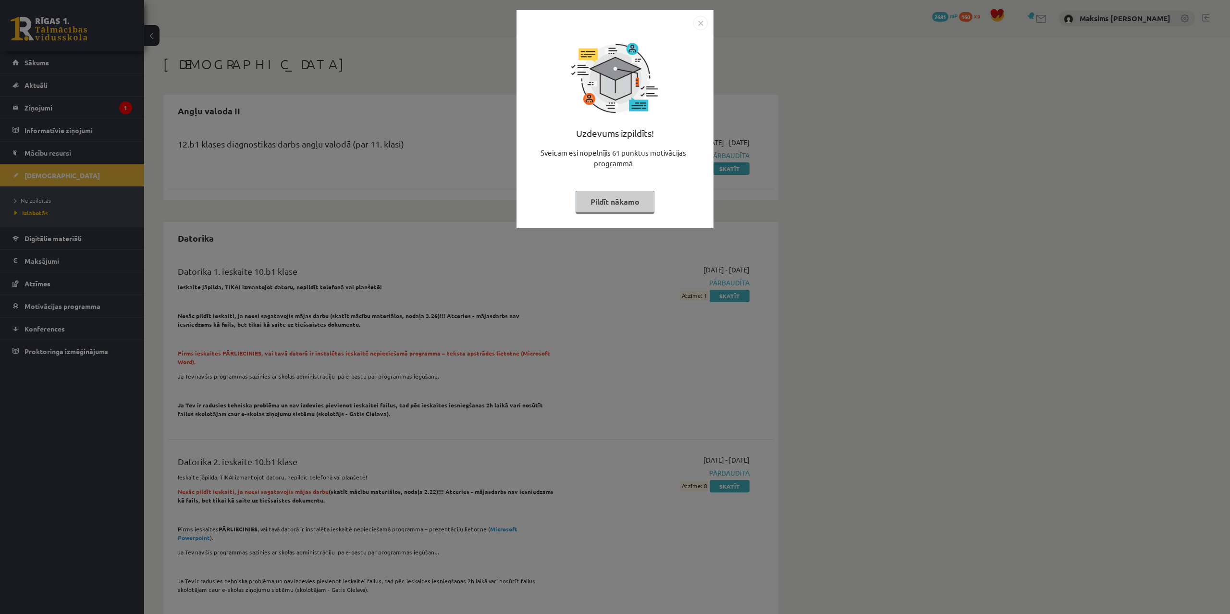
click at [700, 21] on img "Close" at bounding box center [700, 23] width 14 height 14
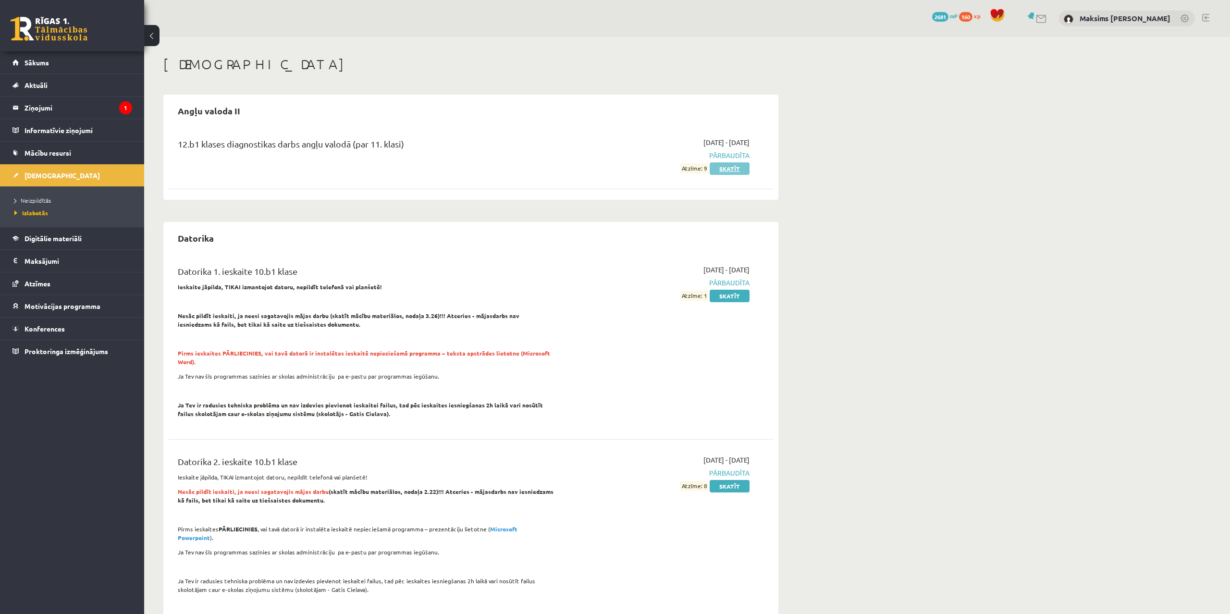
click at [734, 167] on link "Skatīt" at bounding box center [730, 168] width 40 height 12
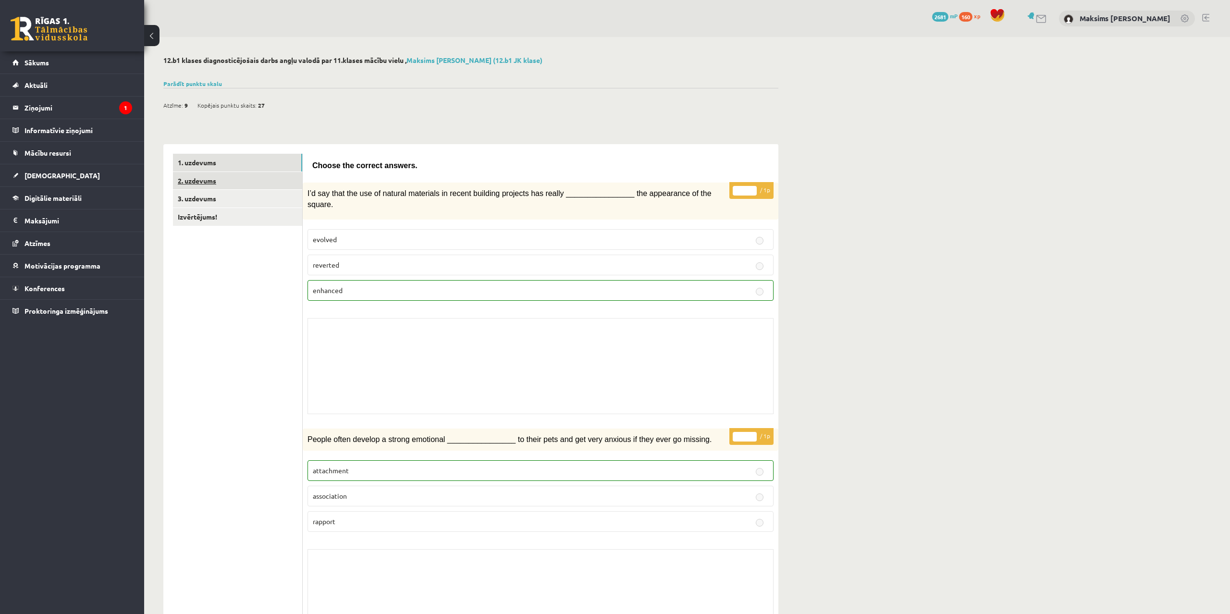
click at [213, 175] on link "2. uzdevums" at bounding box center [237, 181] width 129 height 18
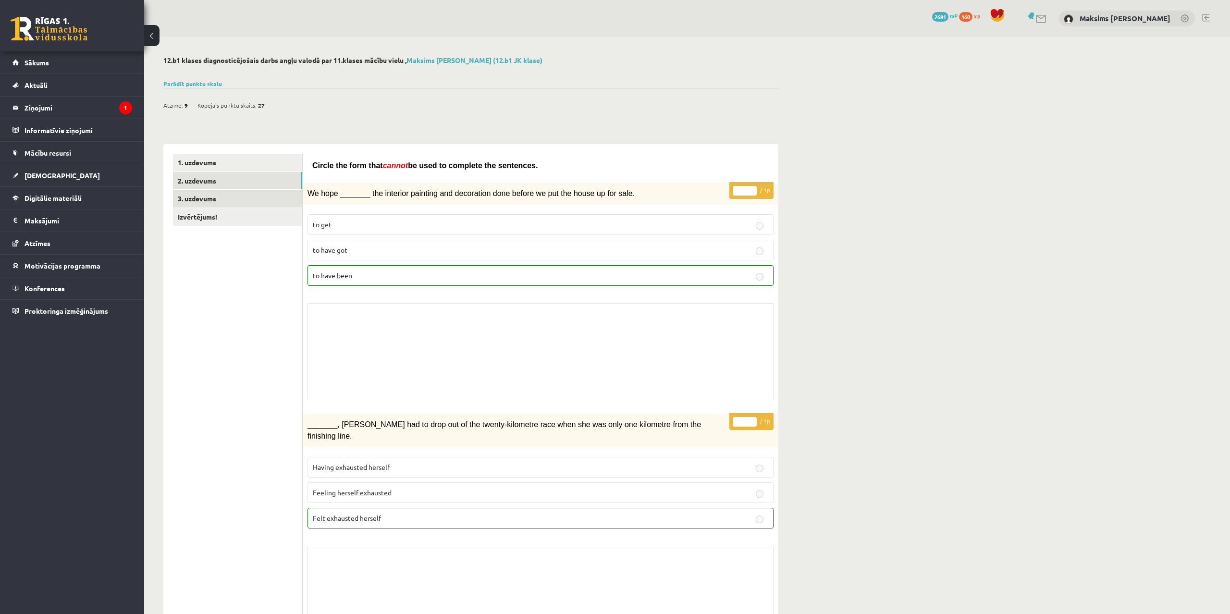
click at [211, 202] on link "3. uzdevums" at bounding box center [237, 199] width 129 height 18
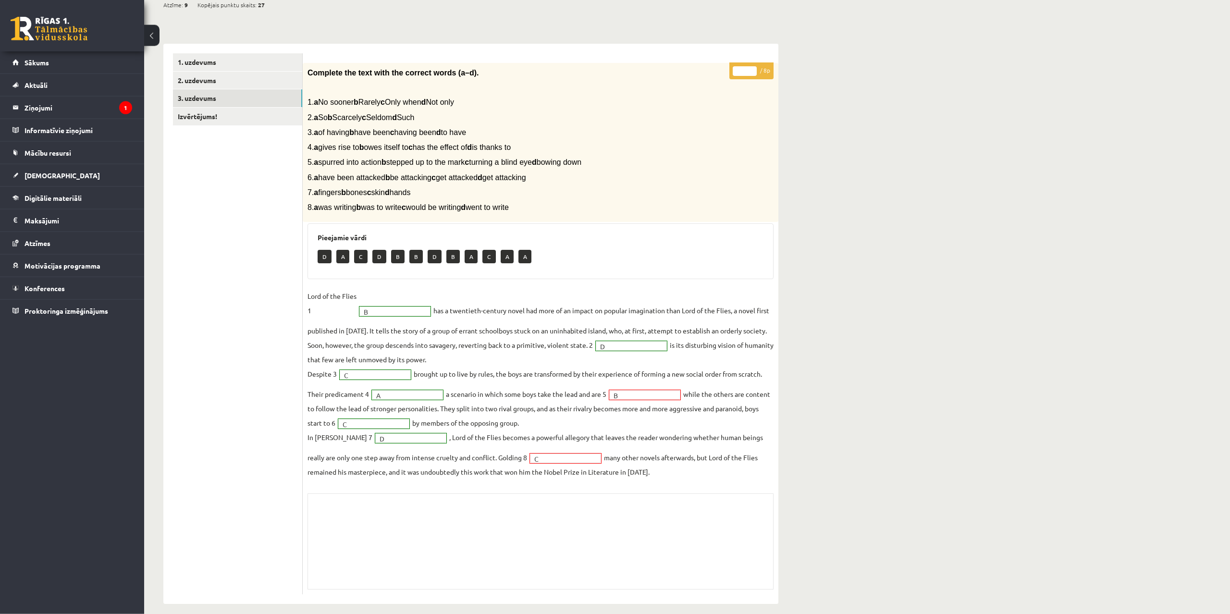
scroll to position [110, 0]
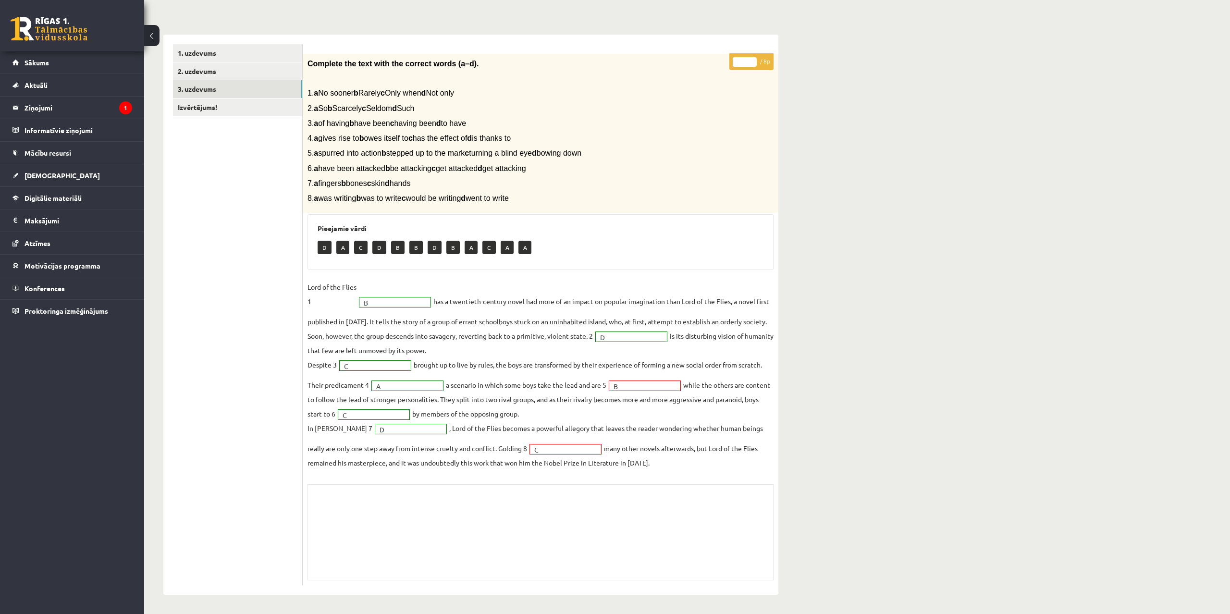
click at [631, 384] on span "B" at bounding box center [641, 387] width 54 height 10
click at [195, 105] on link "Izvērtējums!" at bounding box center [237, 108] width 129 height 18
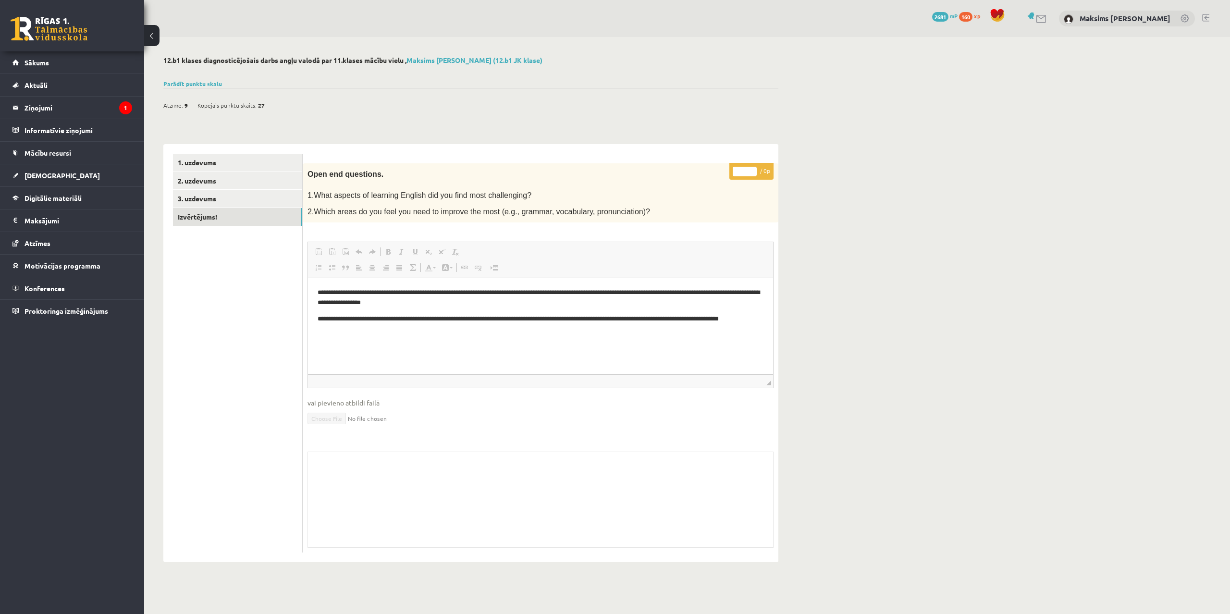
scroll to position [0, 0]
click at [47, 173] on span "[DEMOGRAPHIC_DATA]" at bounding box center [62, 175] width 75 height 9
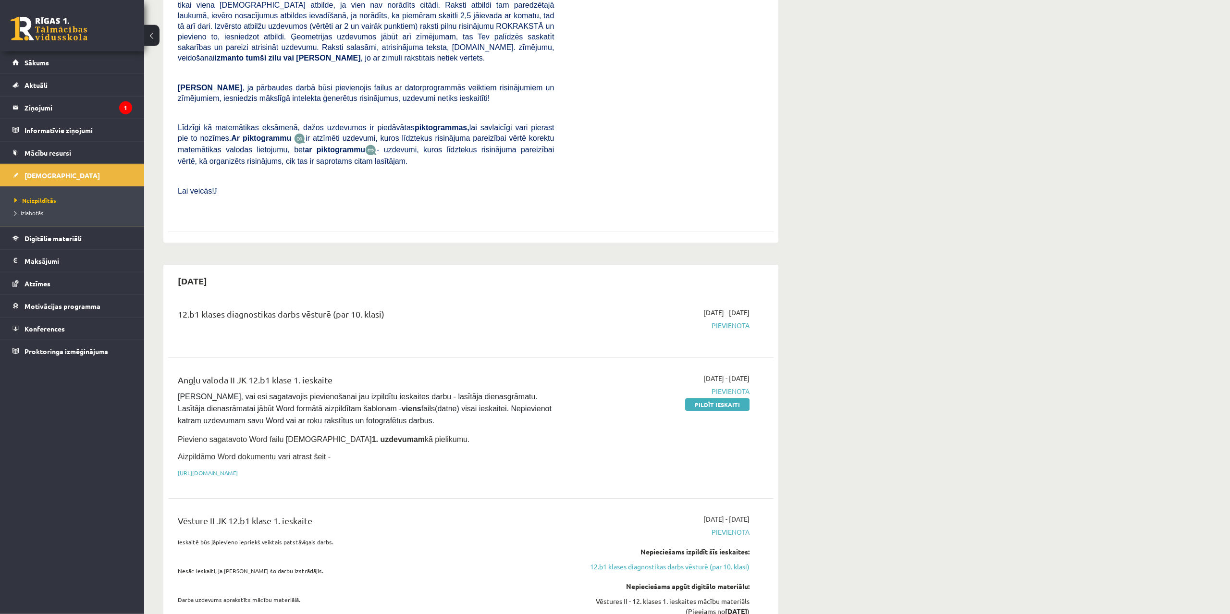
scroll to position [343, 0]
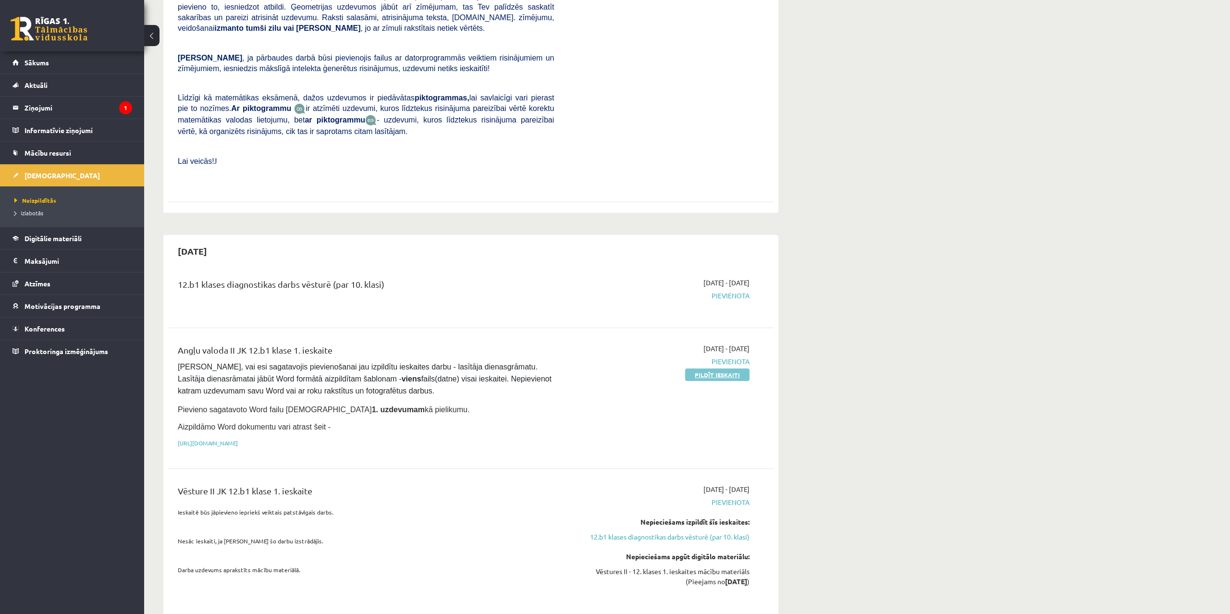
click at [715, 369] on link "Pildīt ieskaiti" at bounding box center [717, 375] width 64 height 12
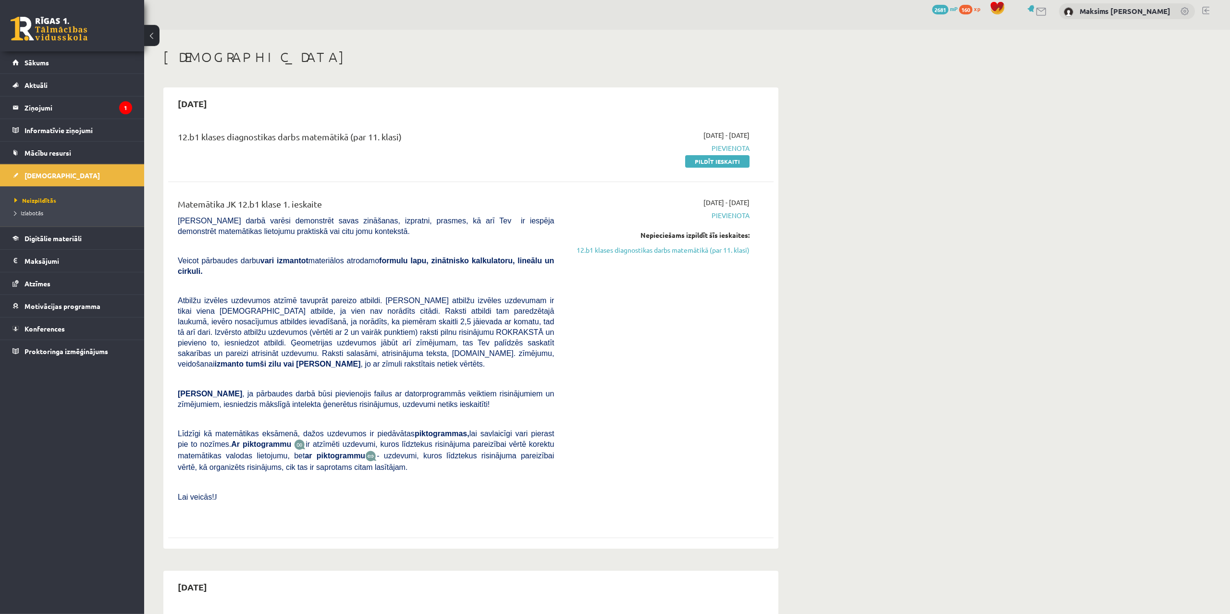
scroll to position [0, 0]
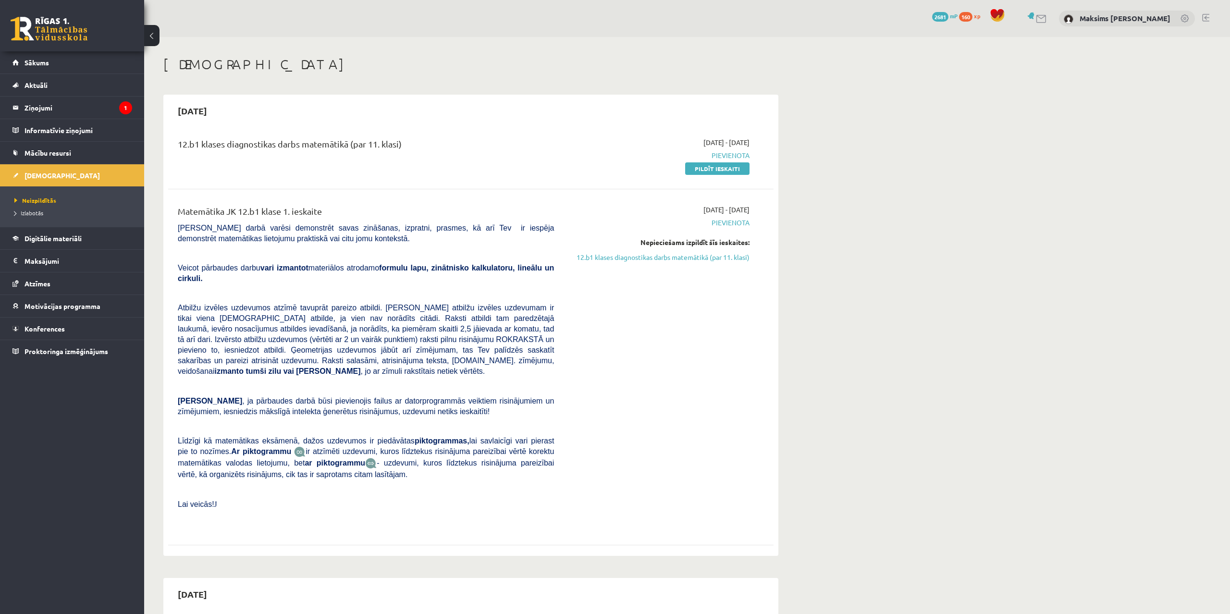
click at [732, 221] on span "Pievienota" at bounding box center [658, 223] width 181 height 10
click at [661, 260] on link "12.b1 klases diagnostikas darbs matemātikā (par 11. klasi)" at bounding box center [658, 257] width 181 height 10
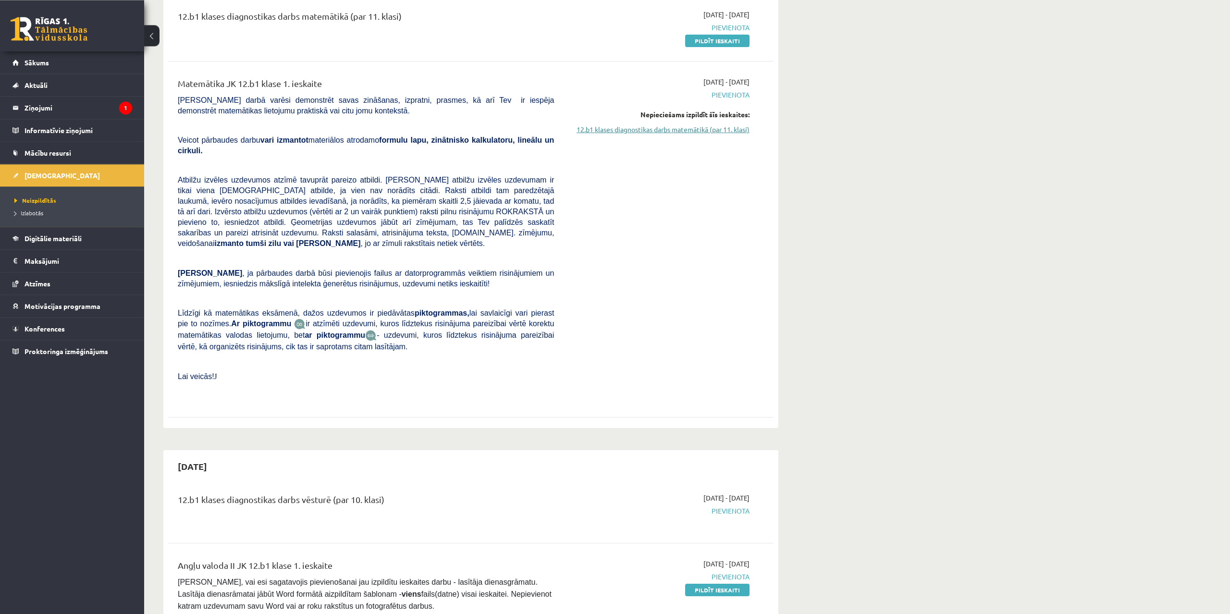
click at [639, 127] on link "12.b1 klases diagnostikas darbs matemātikā (par 11. klasi)" at bounding box center [658, 129] width 181 height 10
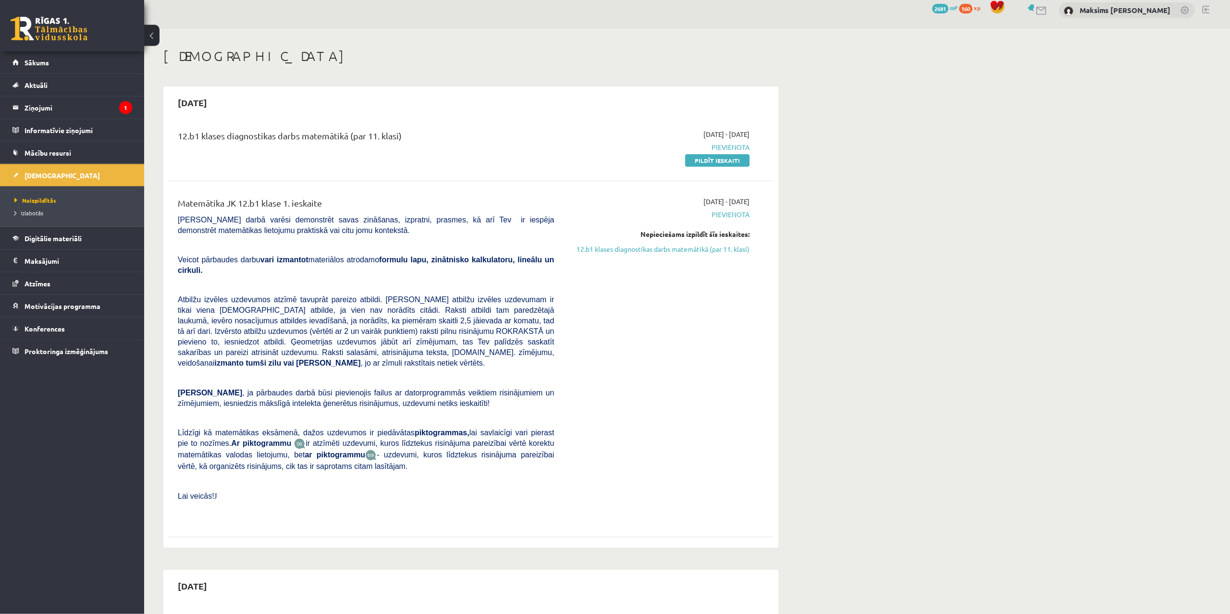
scroll to position [0, 0]
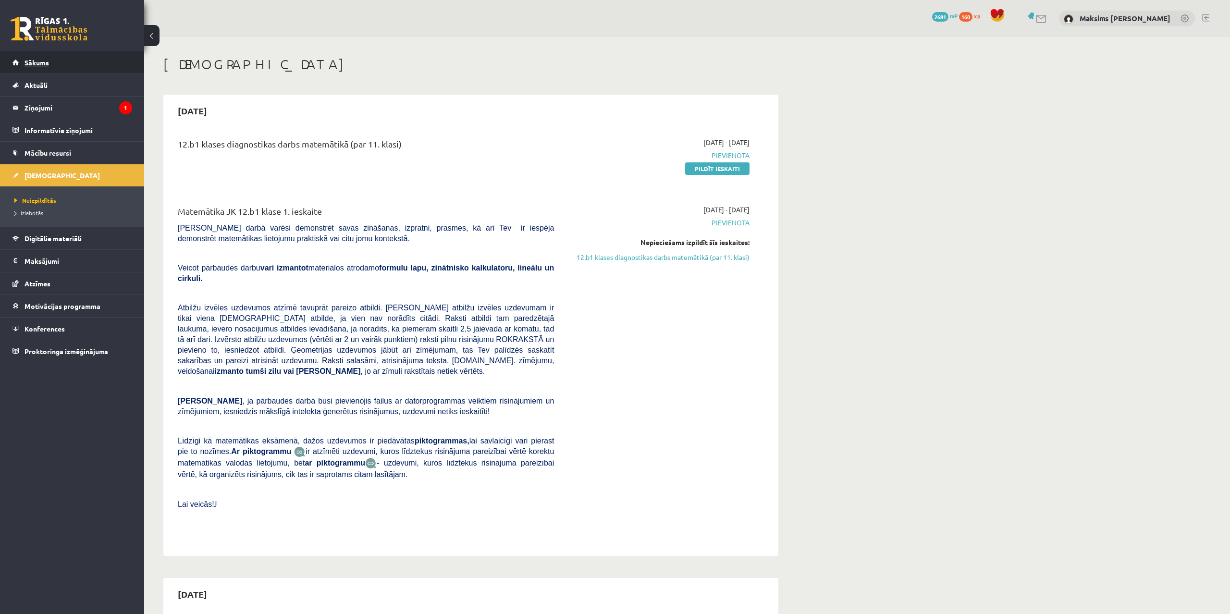
click at [53, 57] on link "Sākums" at bounding box center [72, 62] width 120 height 22
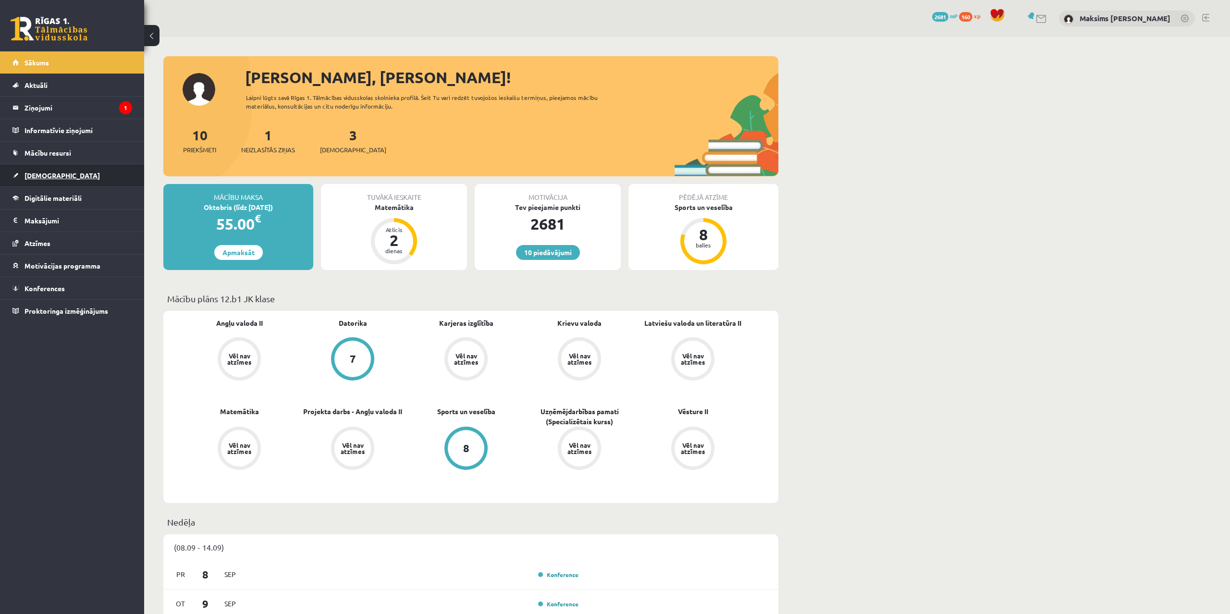
click at [53, 176] on span "[DEMOGRAPHIC_DATA]" at bounding box center [62, 175] width 75 height 9
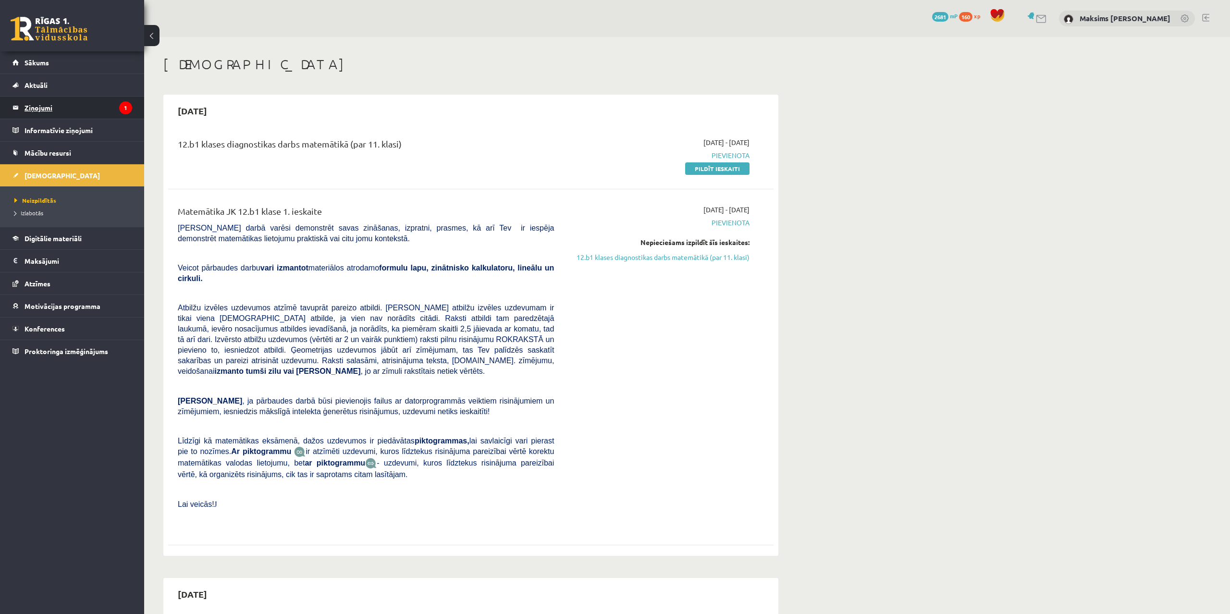
click at [36, 103] on legend "Ziņojumi 1" at bounding box center [79, 108] width 108 height 22
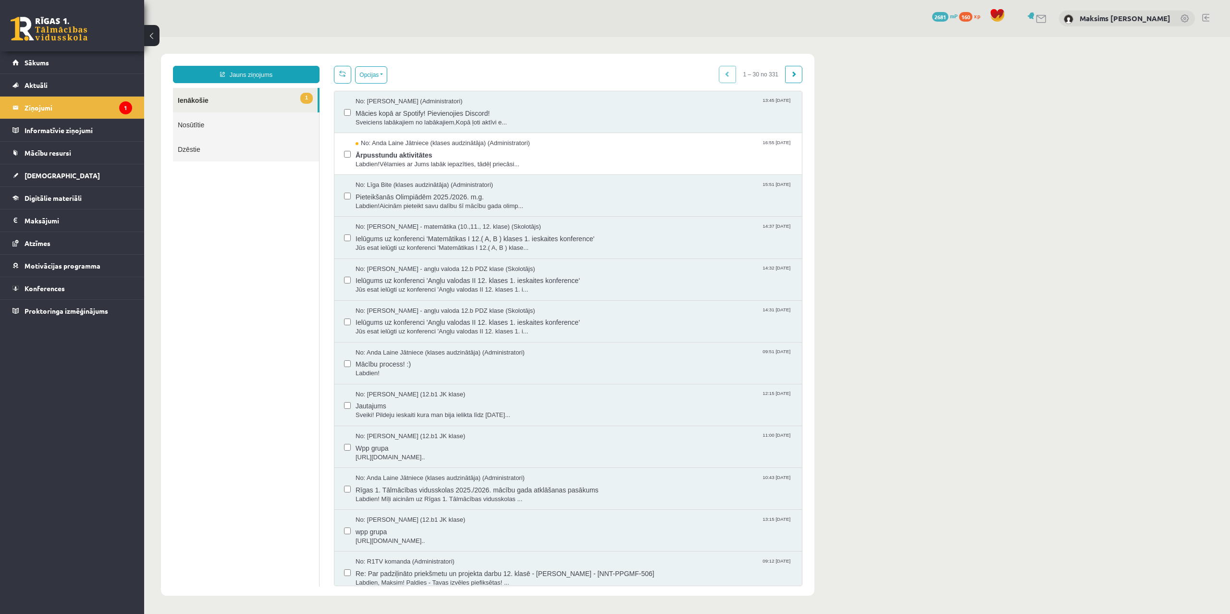
click at [188, 123] on link "Nosūtītie" at bounding box center [246, 124] width 146 height 25
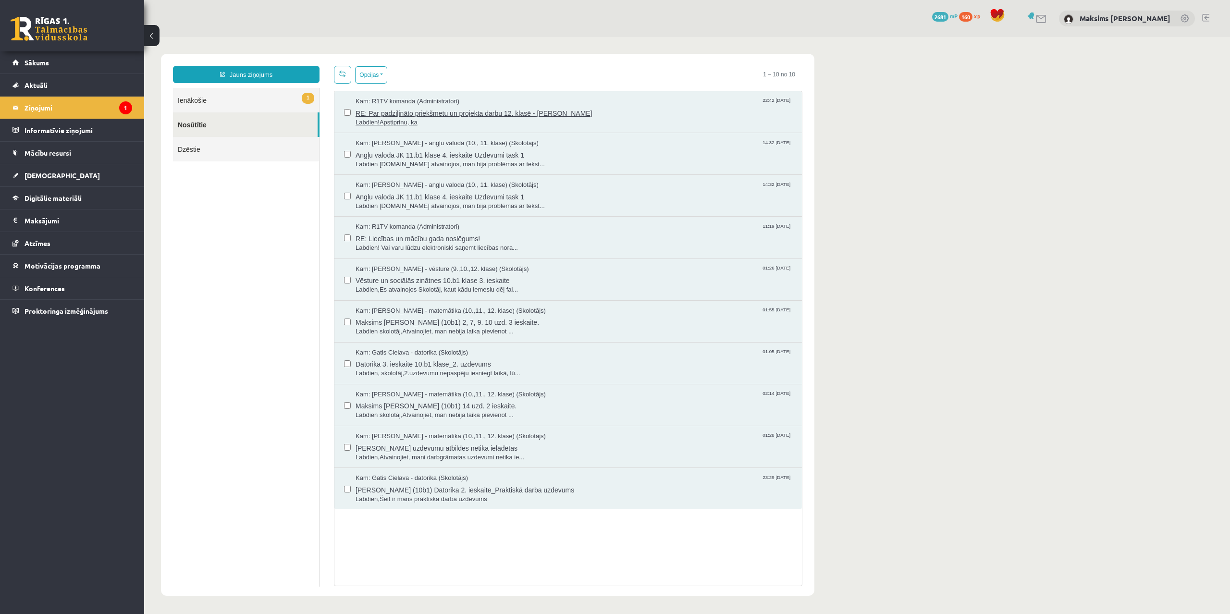
click at [455, 119] on span "Labdien!Apstiprinu, ka" at bounding box center [574, 122] width 437 height 9
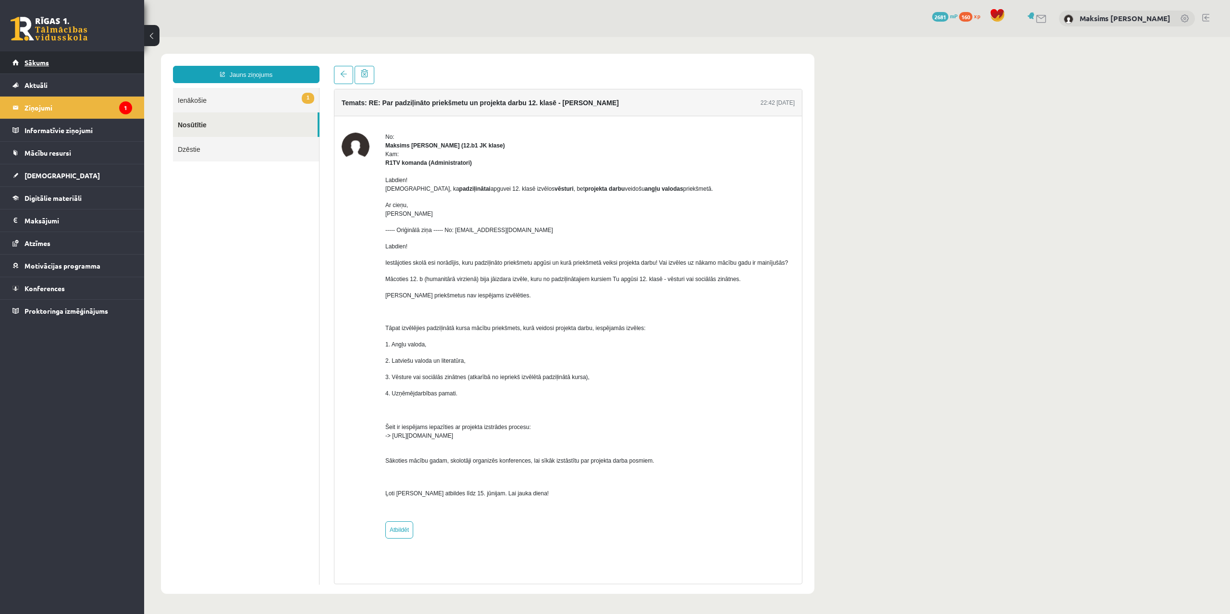
click at [41, 59] on span "Sākums" at bounding box center [37, 62] width 25 height 9
